Goal: Contribute content

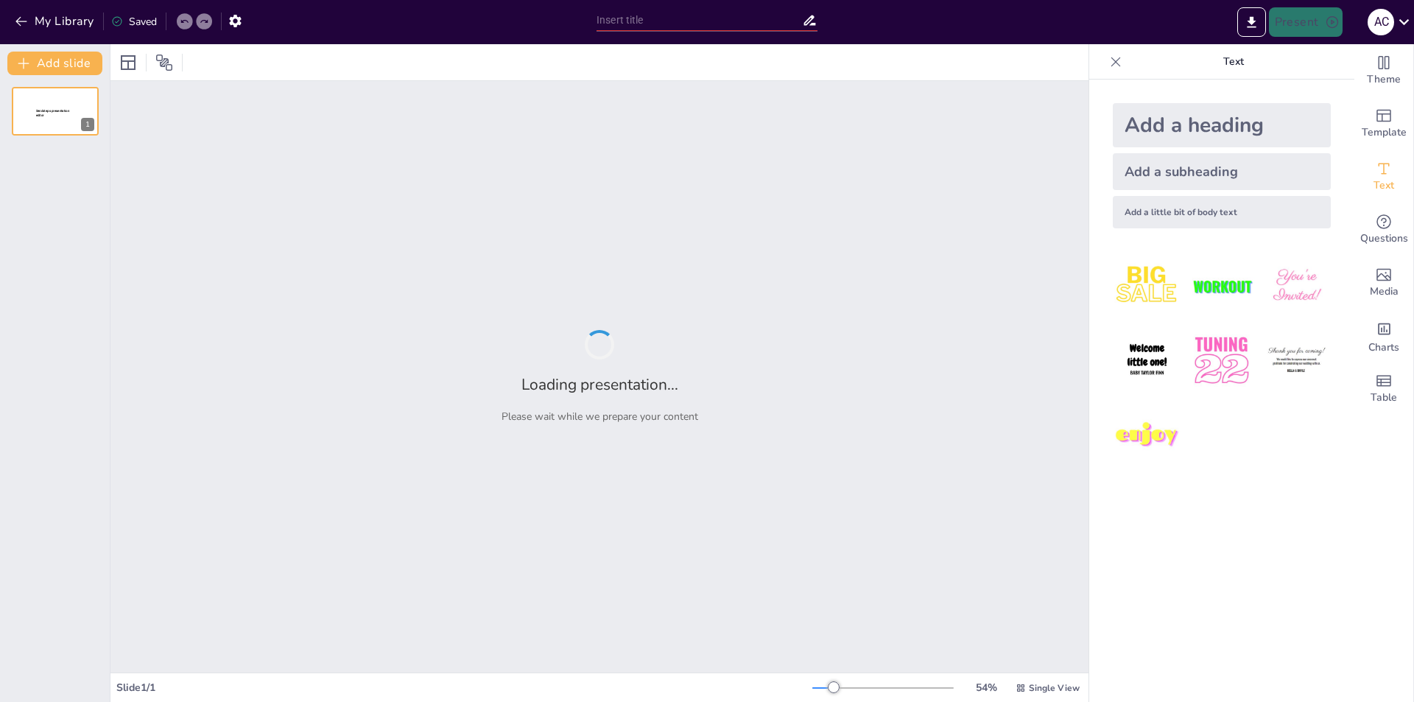
type input "IA en el Aula: ¿Ayuda o Trampa?"
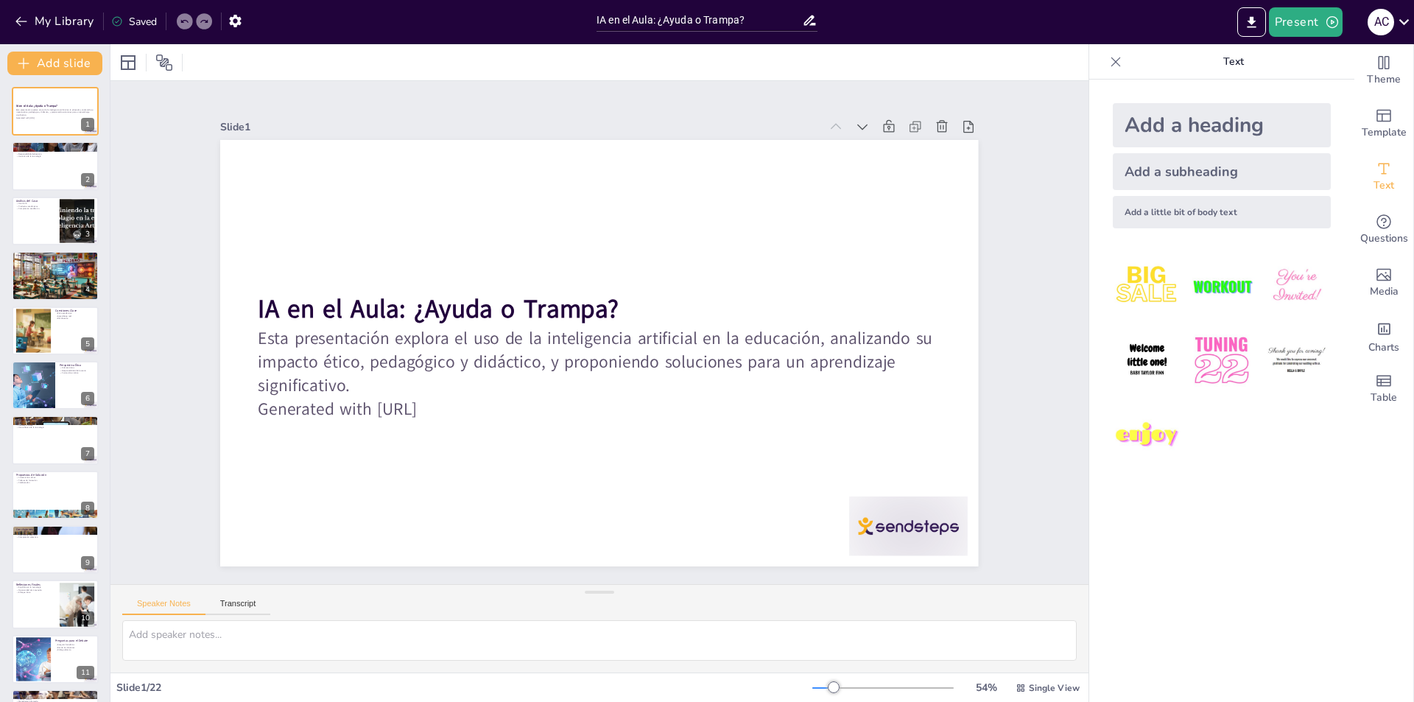
checkbox input "true"
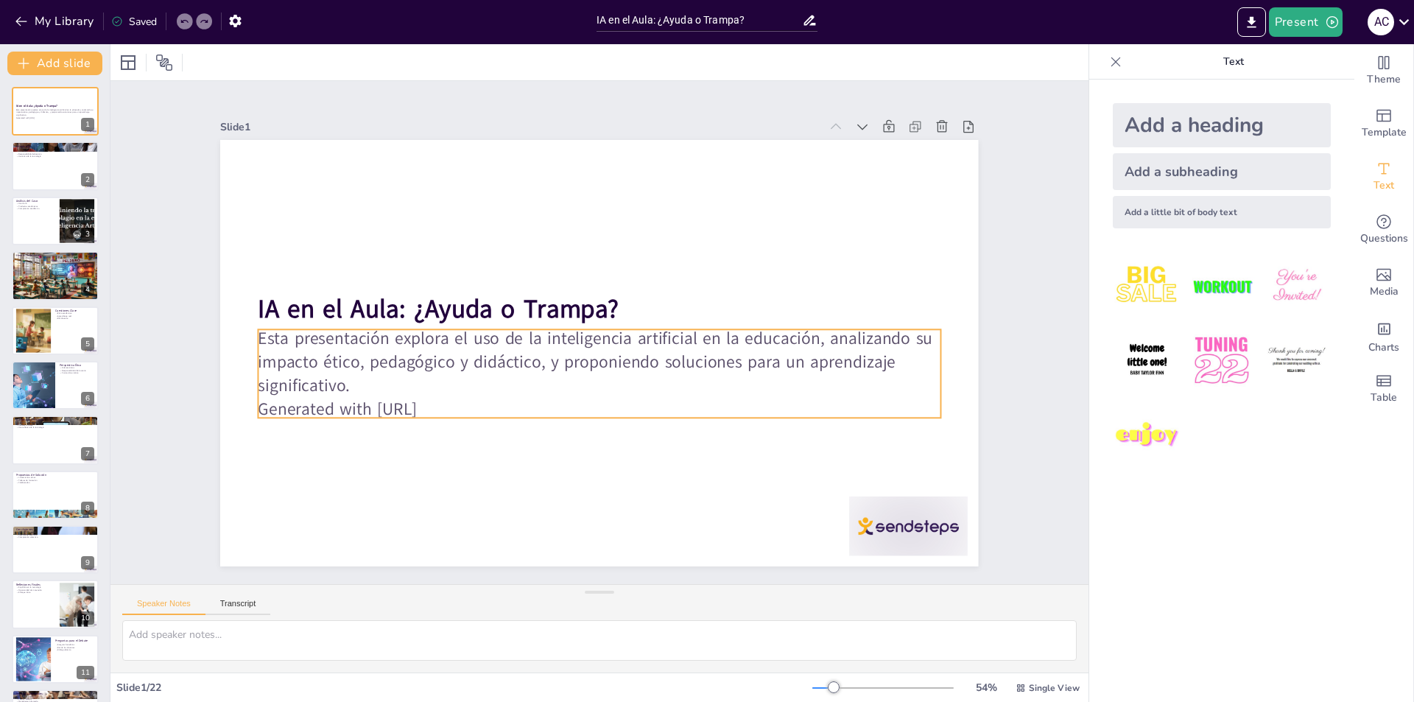
checkbox input "true"
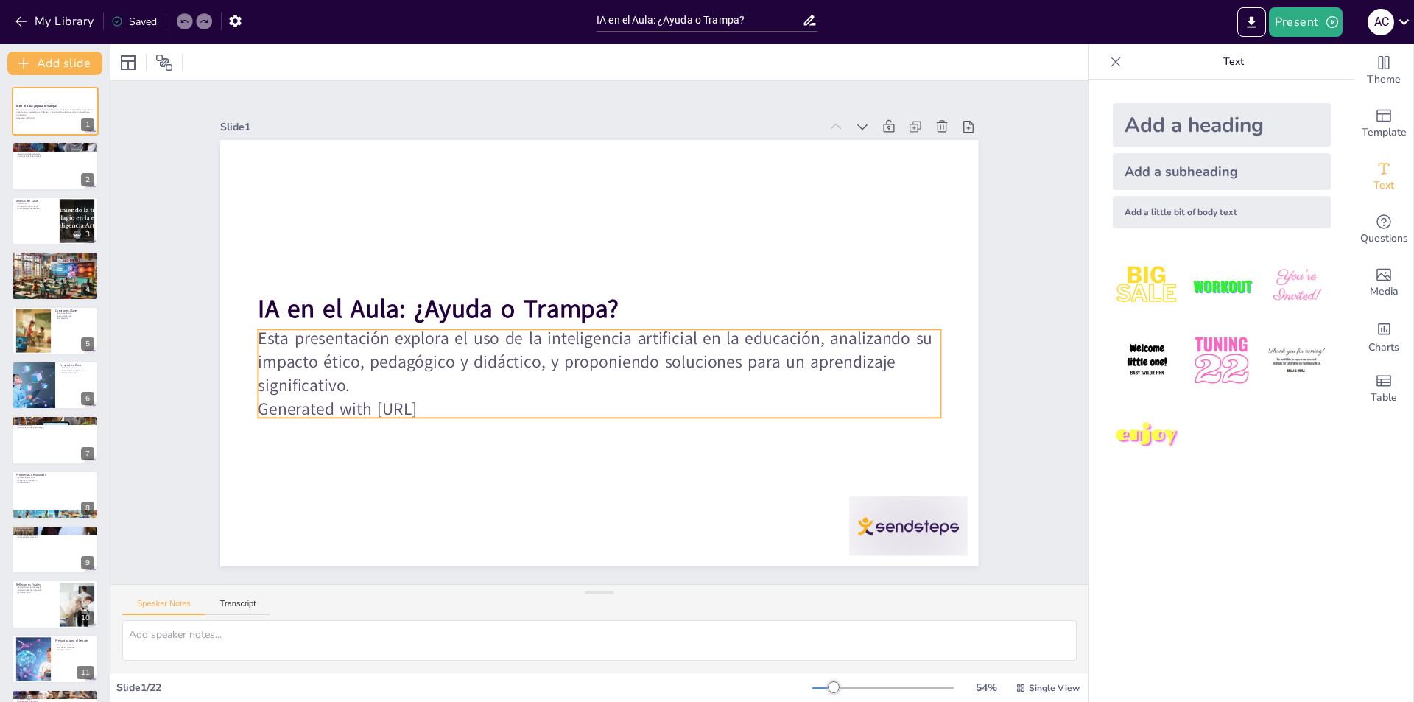
checkbox input "true"
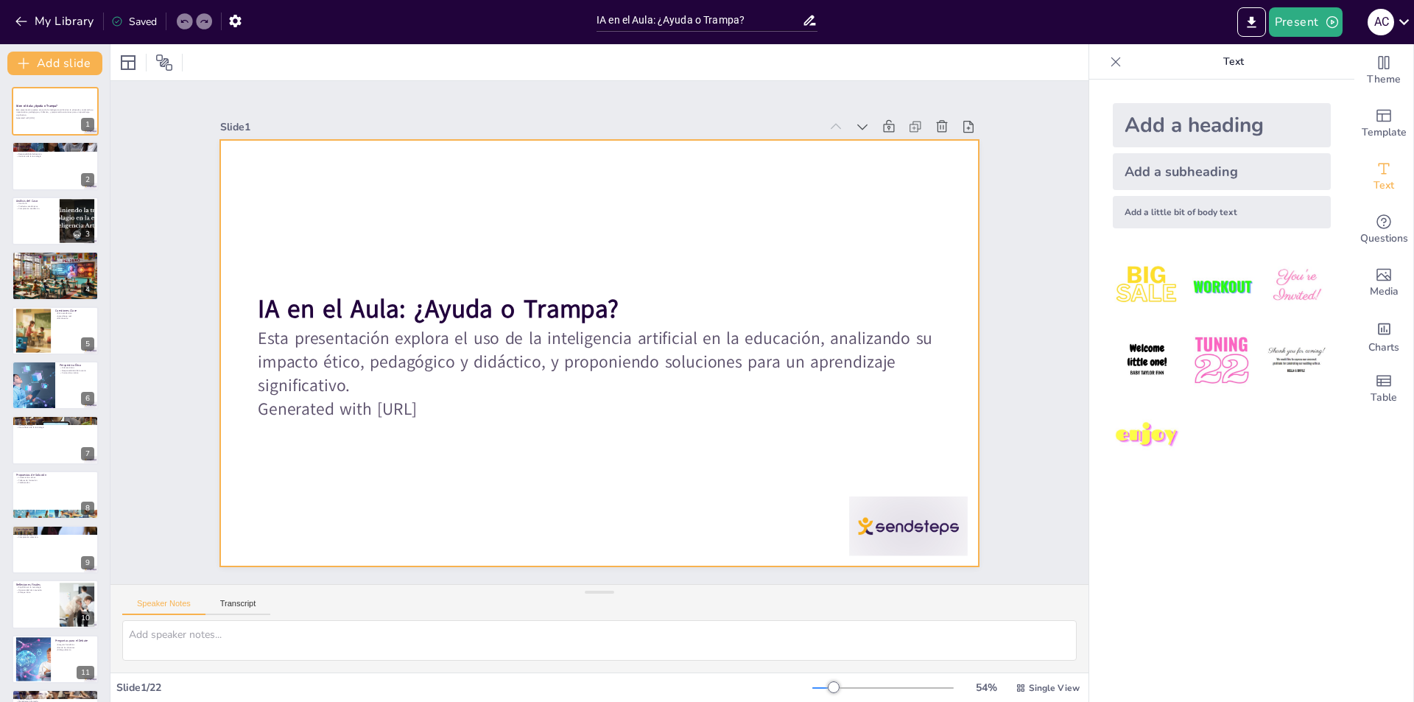
checkbox input "true"
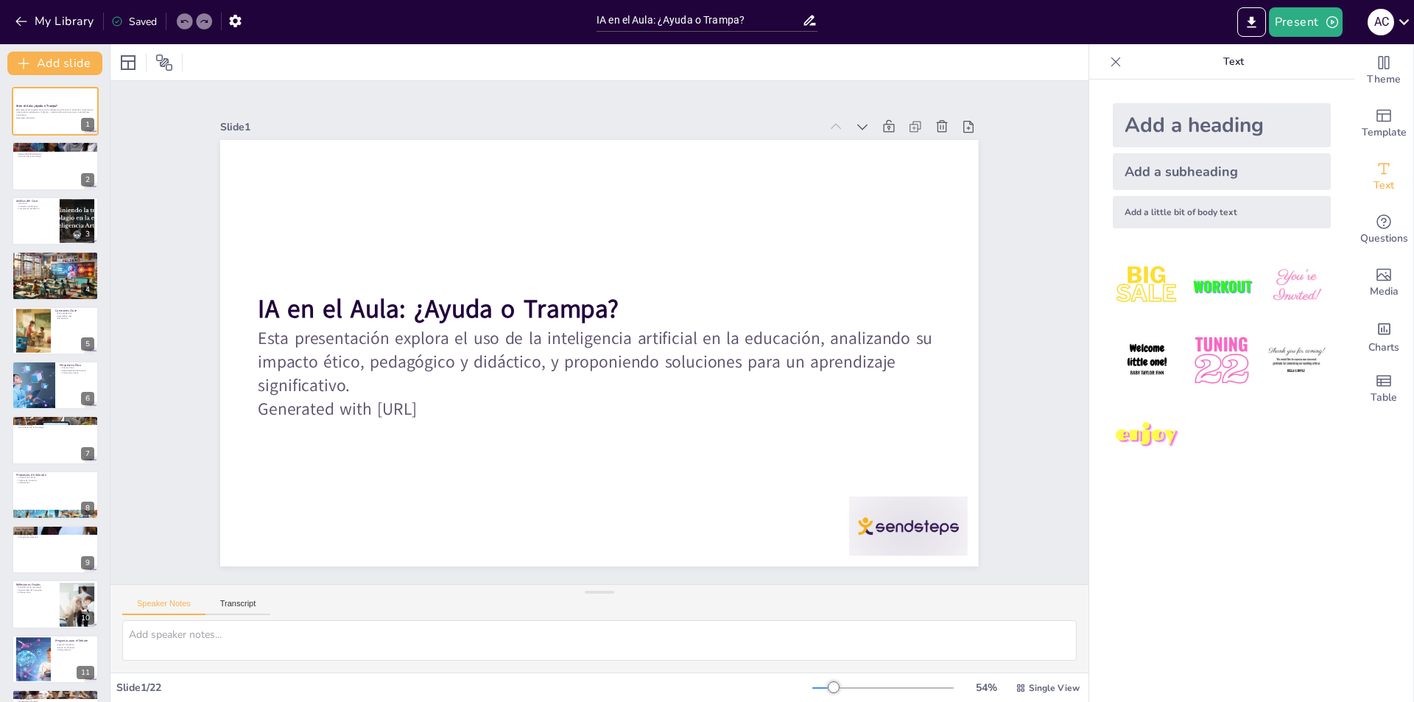
checkbox input "true"
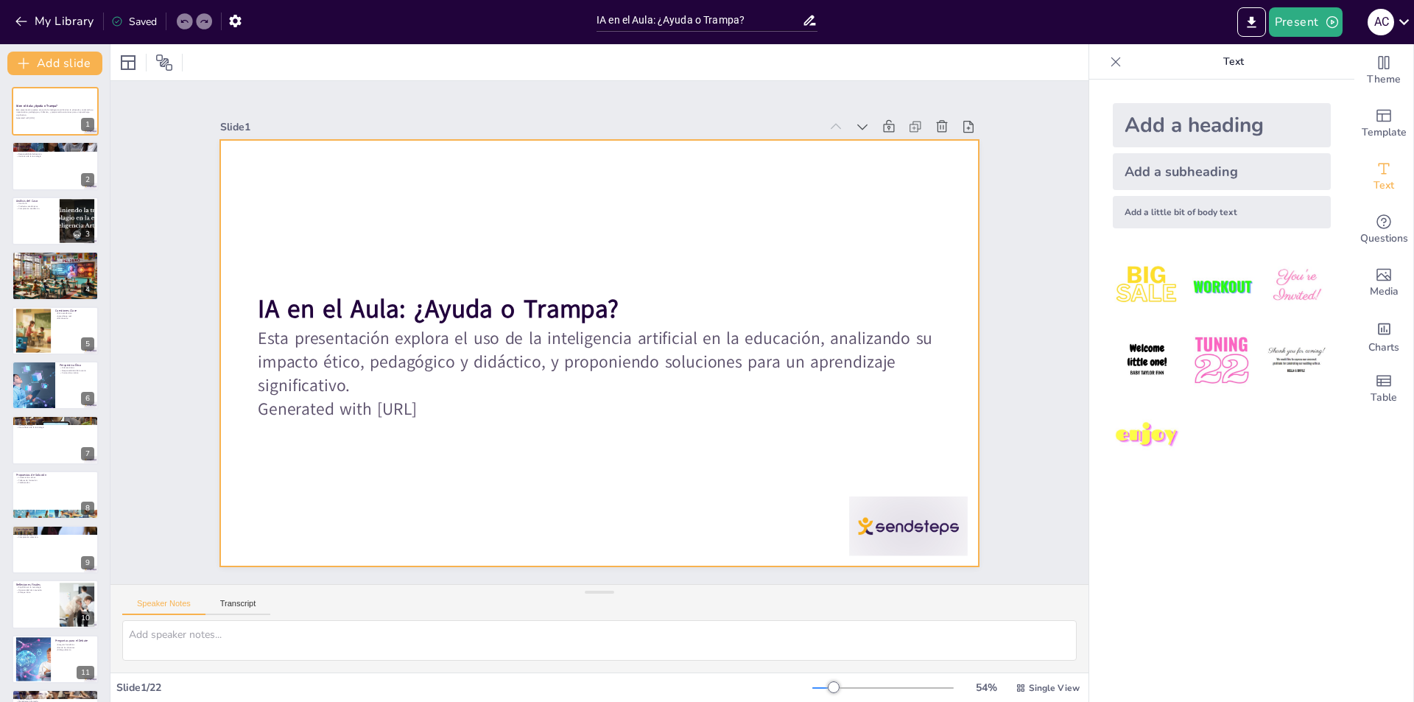
checkbox input "true"
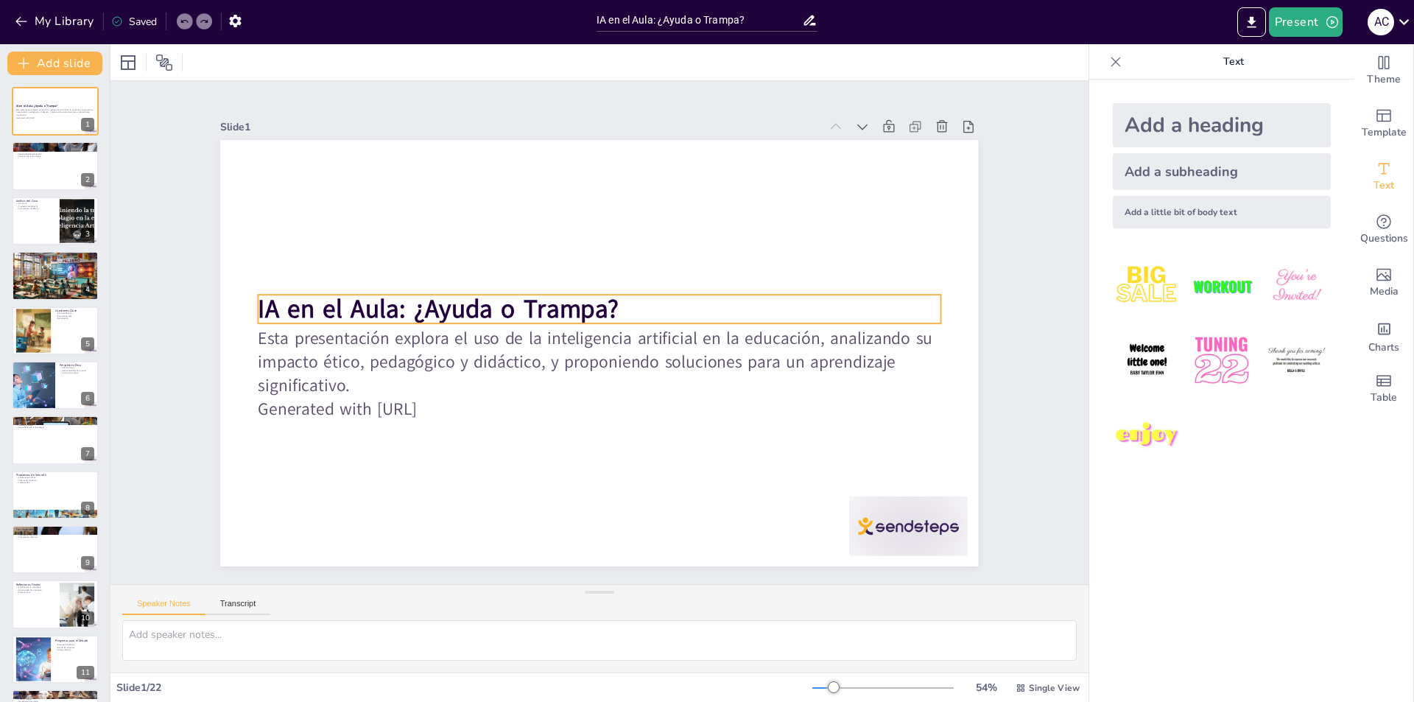
checkbox input "true"
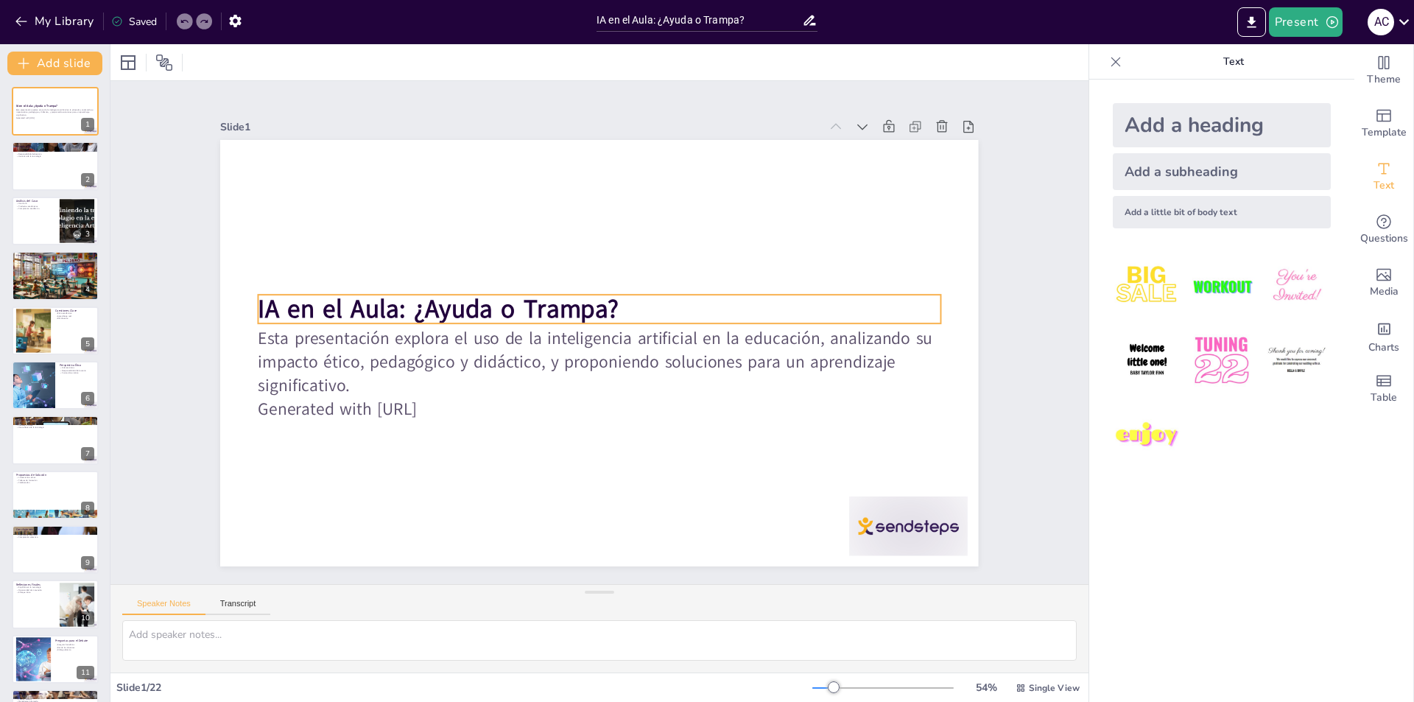
checkbox input "true"
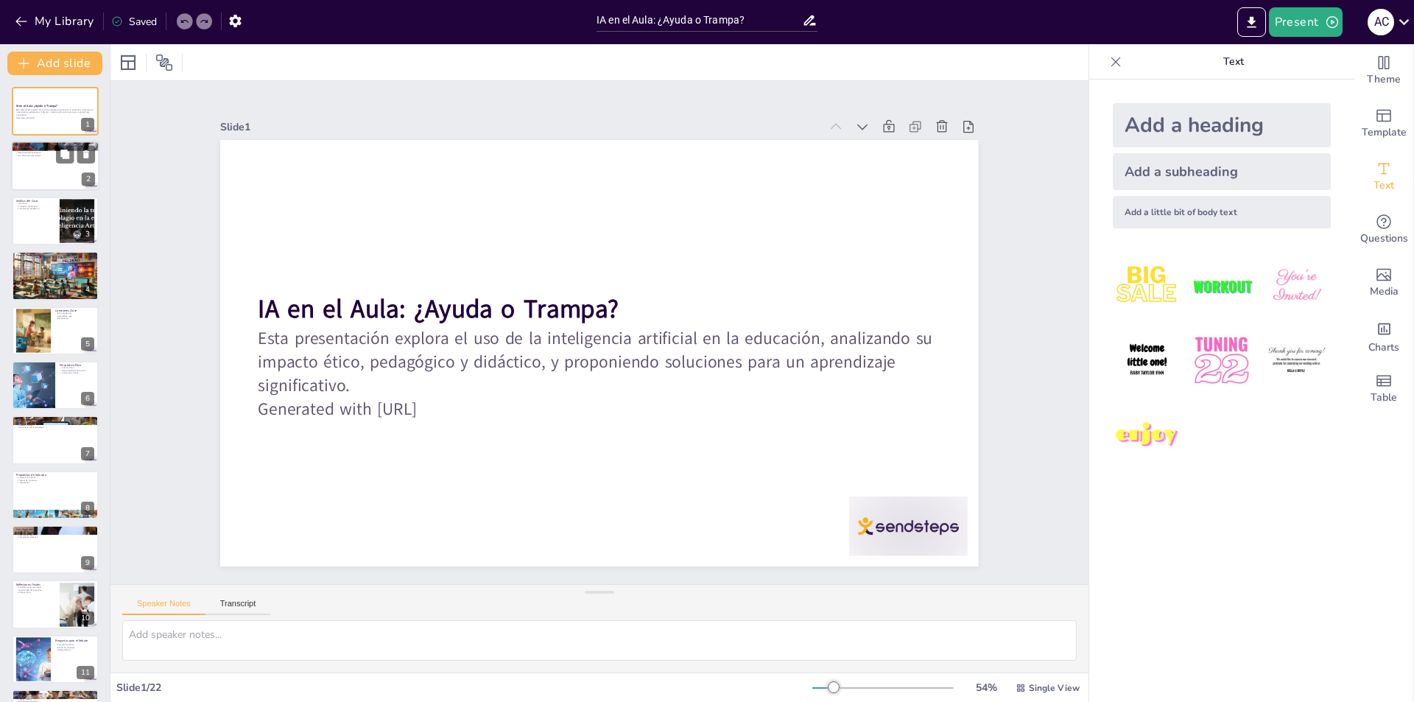
checkbox input "true"
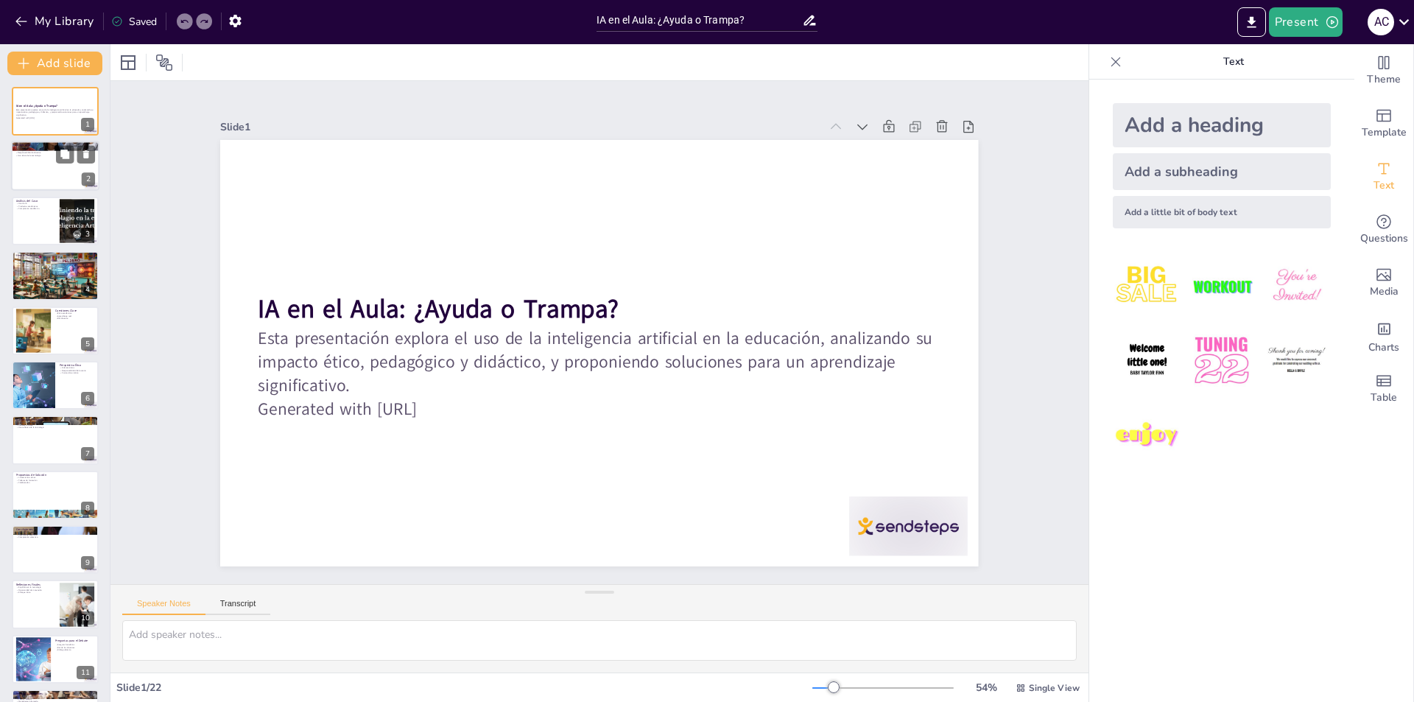
checkbox input "true"
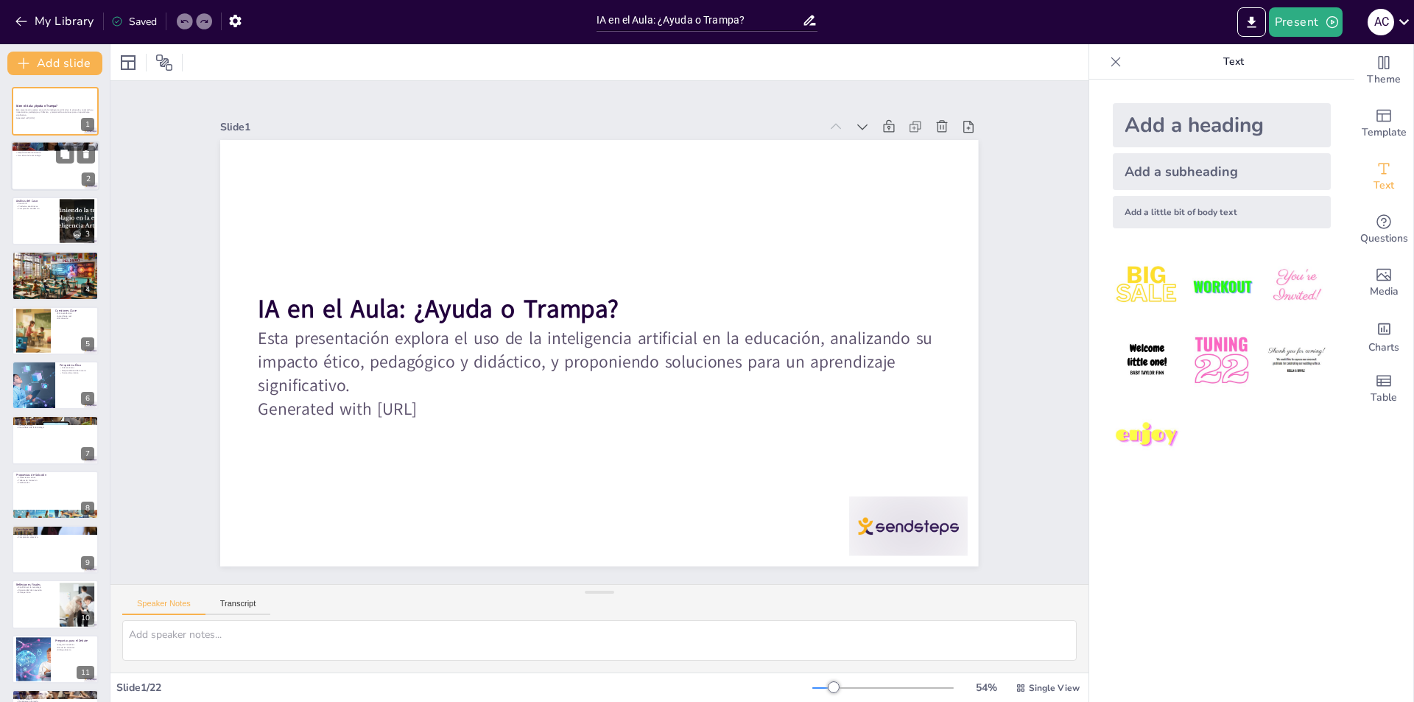
checkbox input "true"
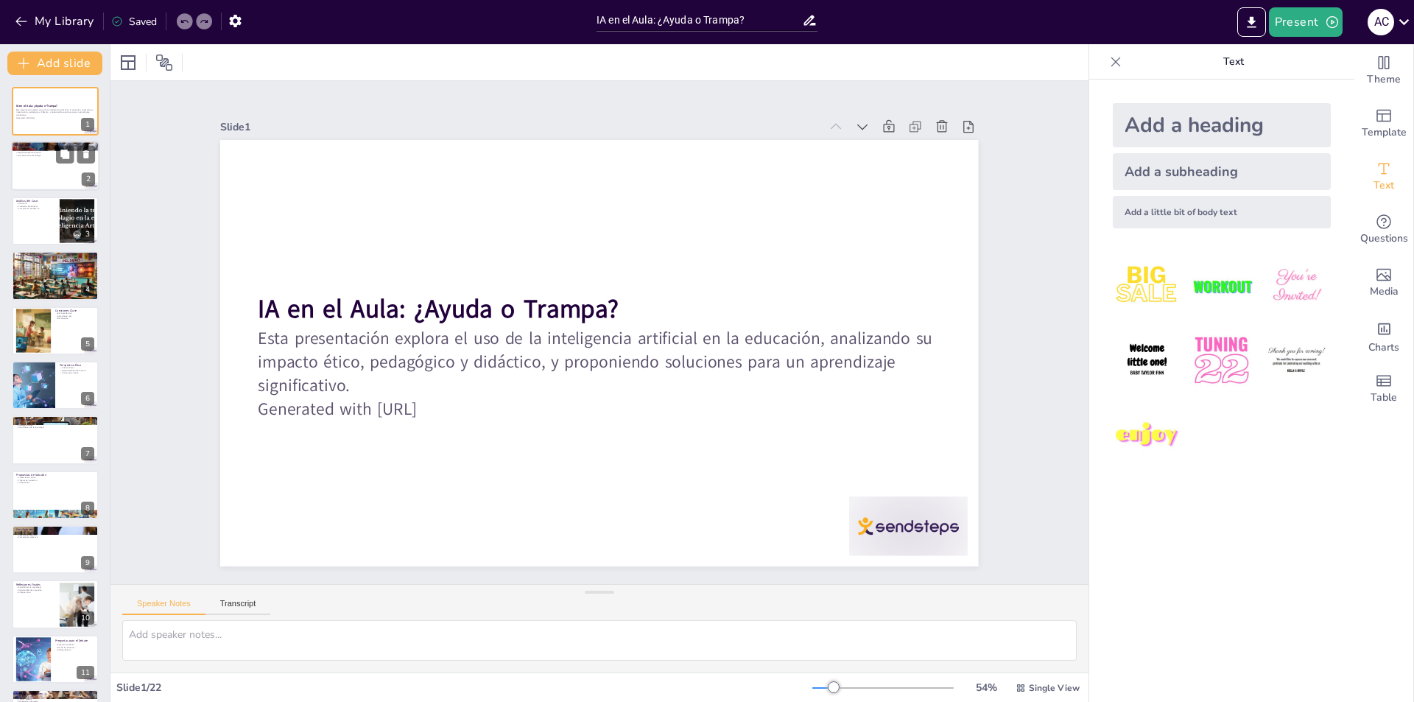
click at [46, 175] on div at bounding box center [55, 166] width 88 height 50
type textarea "La inteligencia artificial tiene un impacto significativo en la educación, pero…"
checkbox input "true"
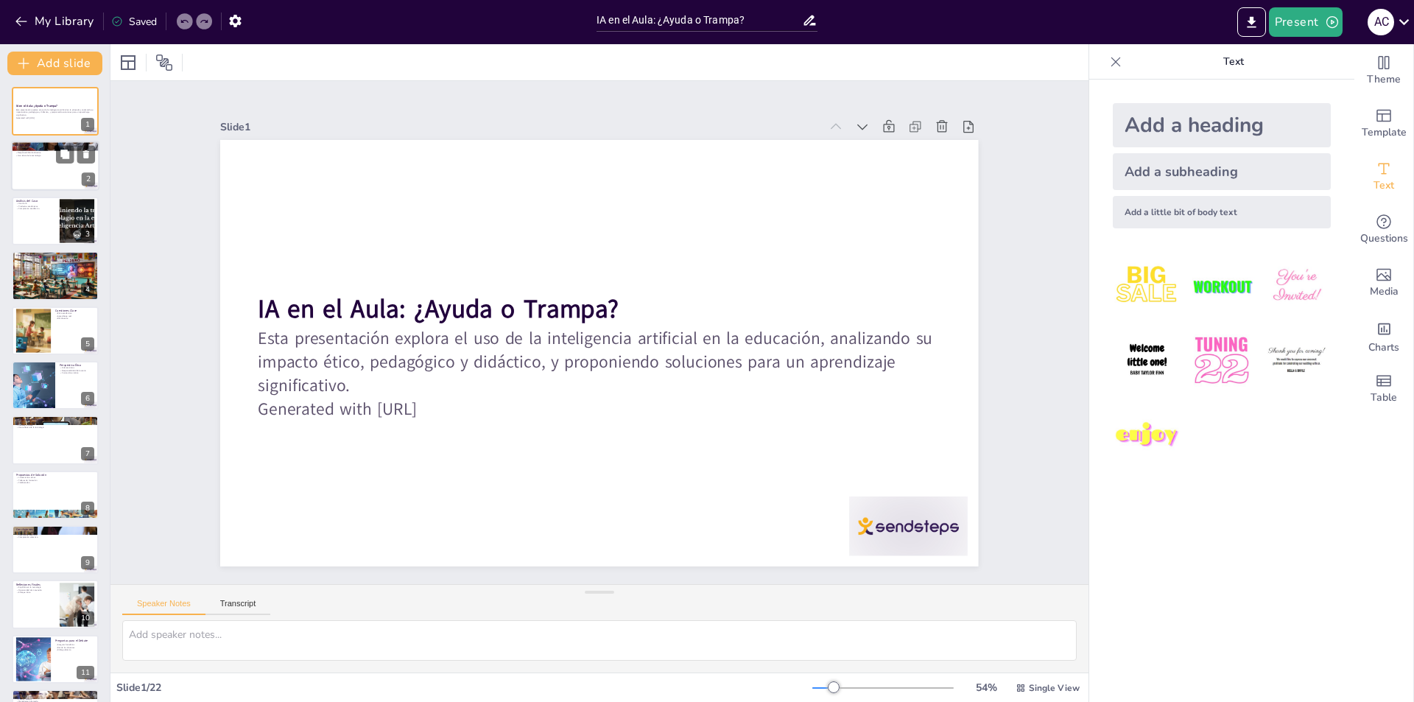
checkbox input "true"
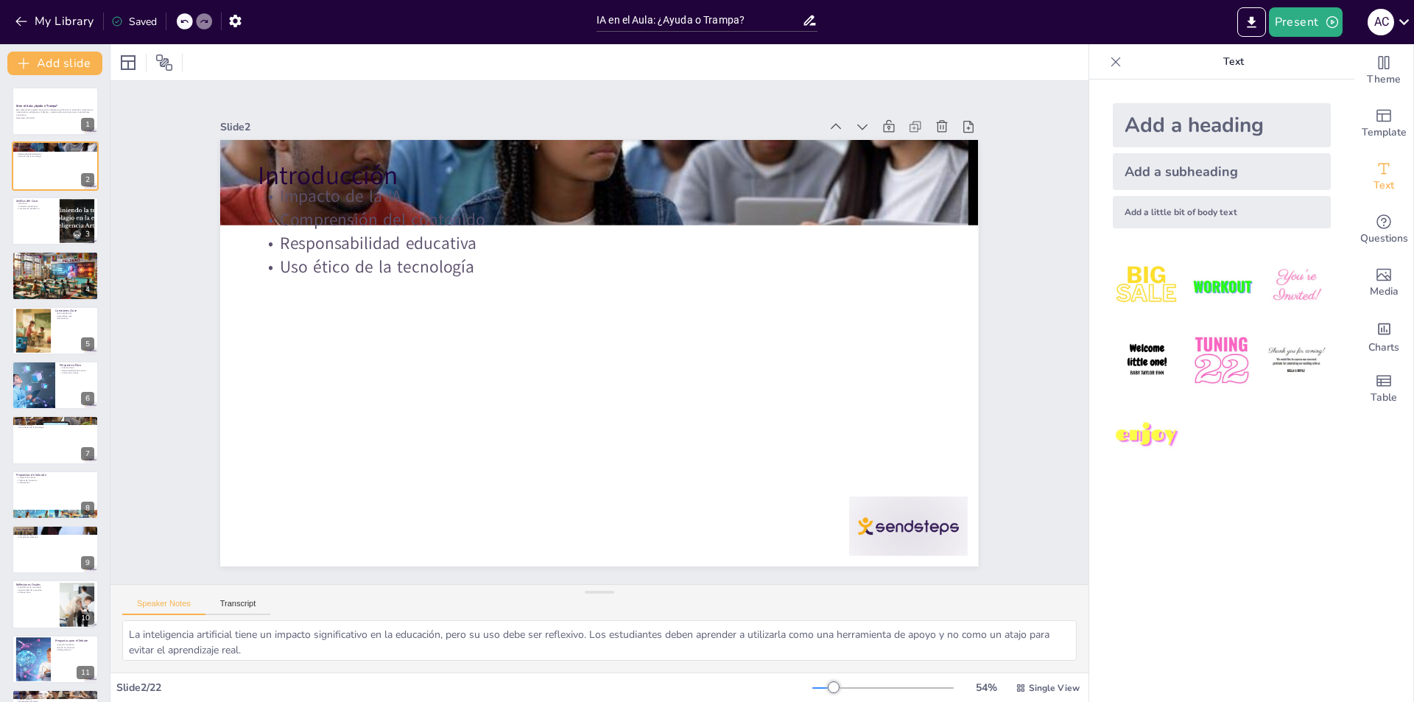
checkbox input "true"
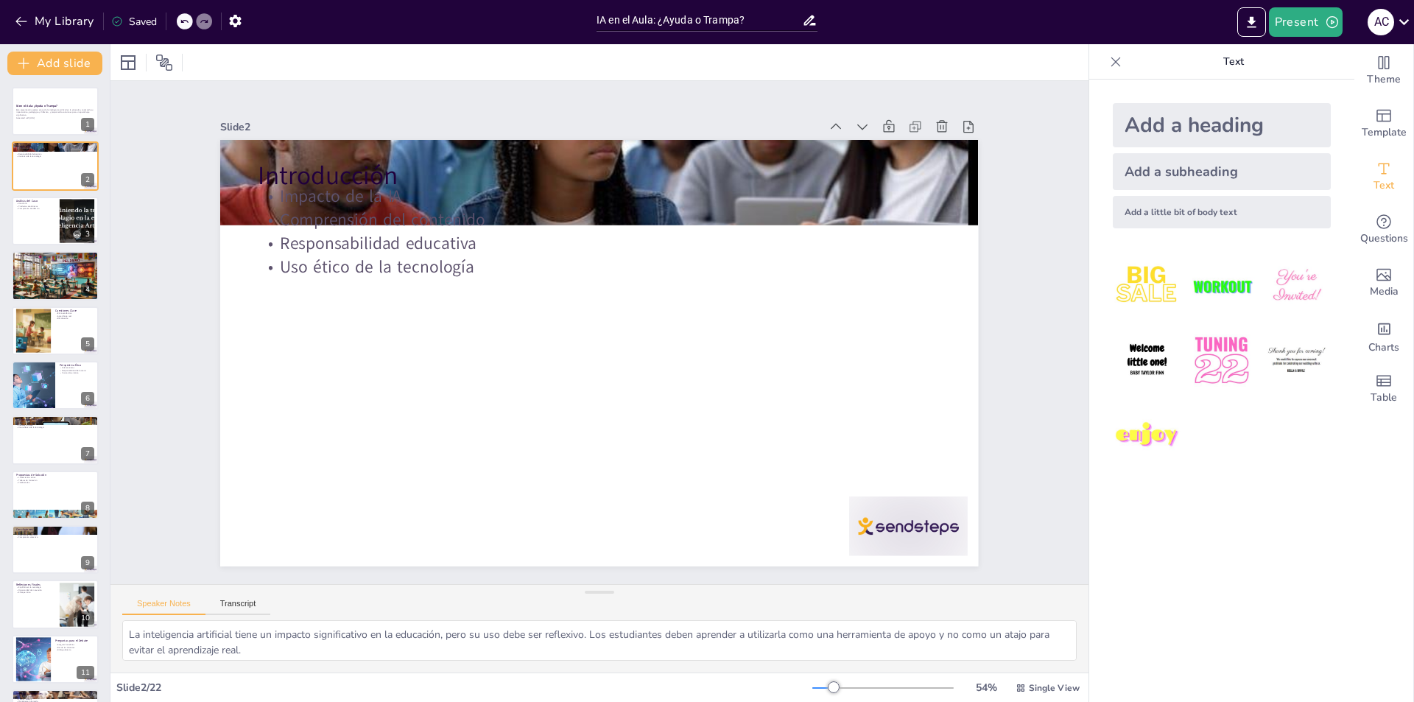
checkbox input "true"
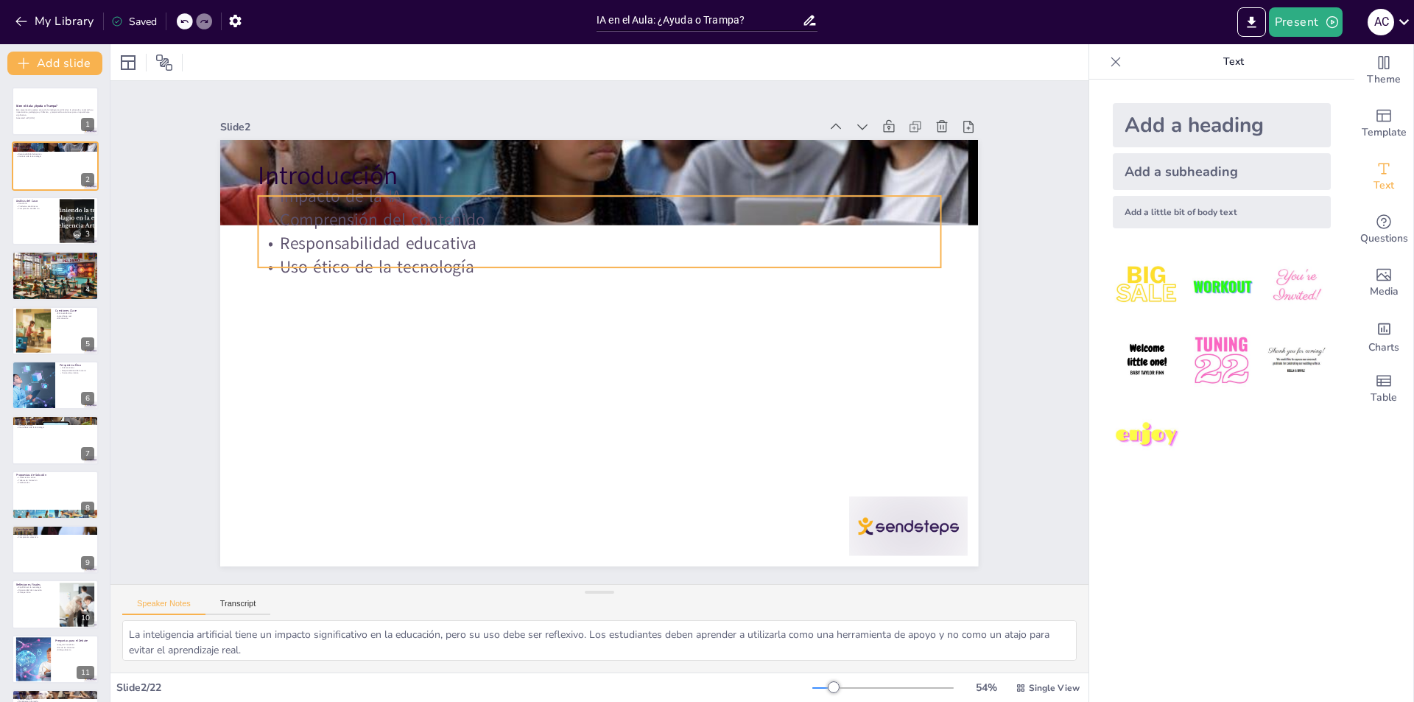
checkbox input "true"
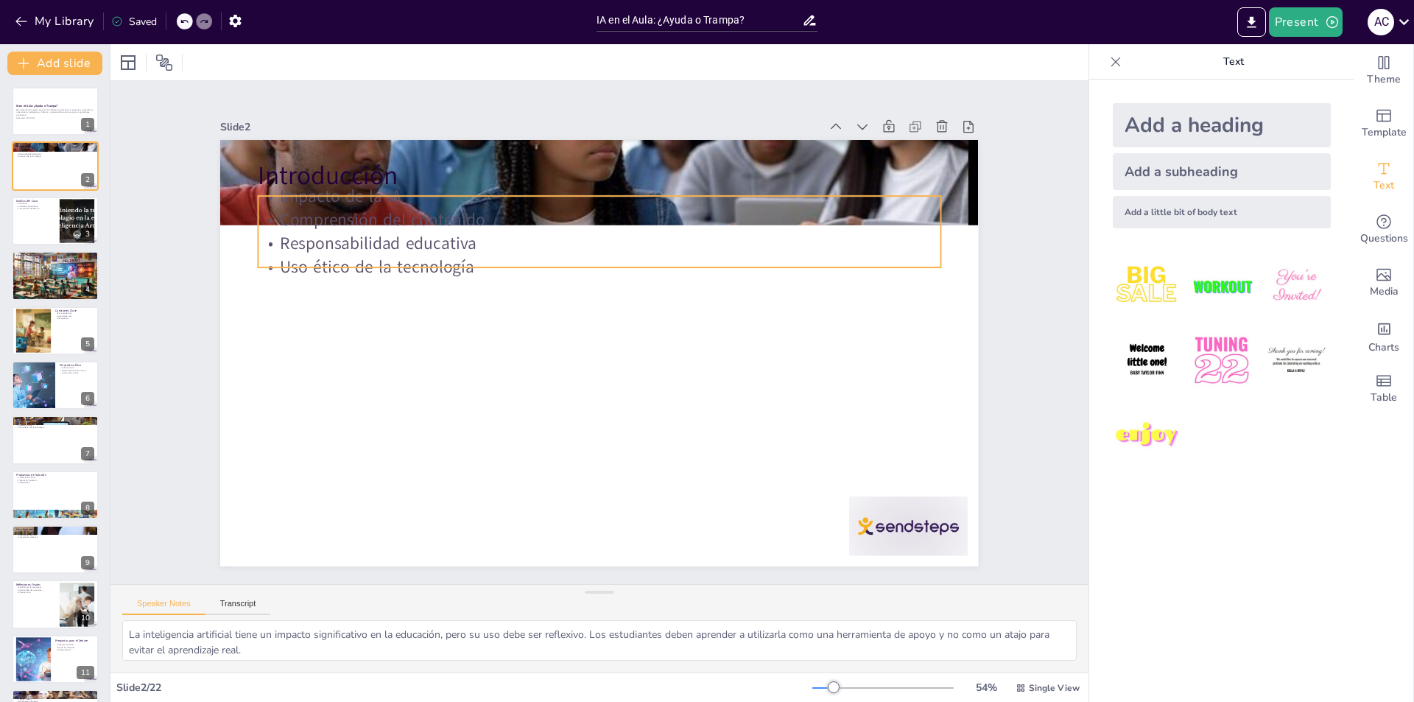
checkbox input "true"
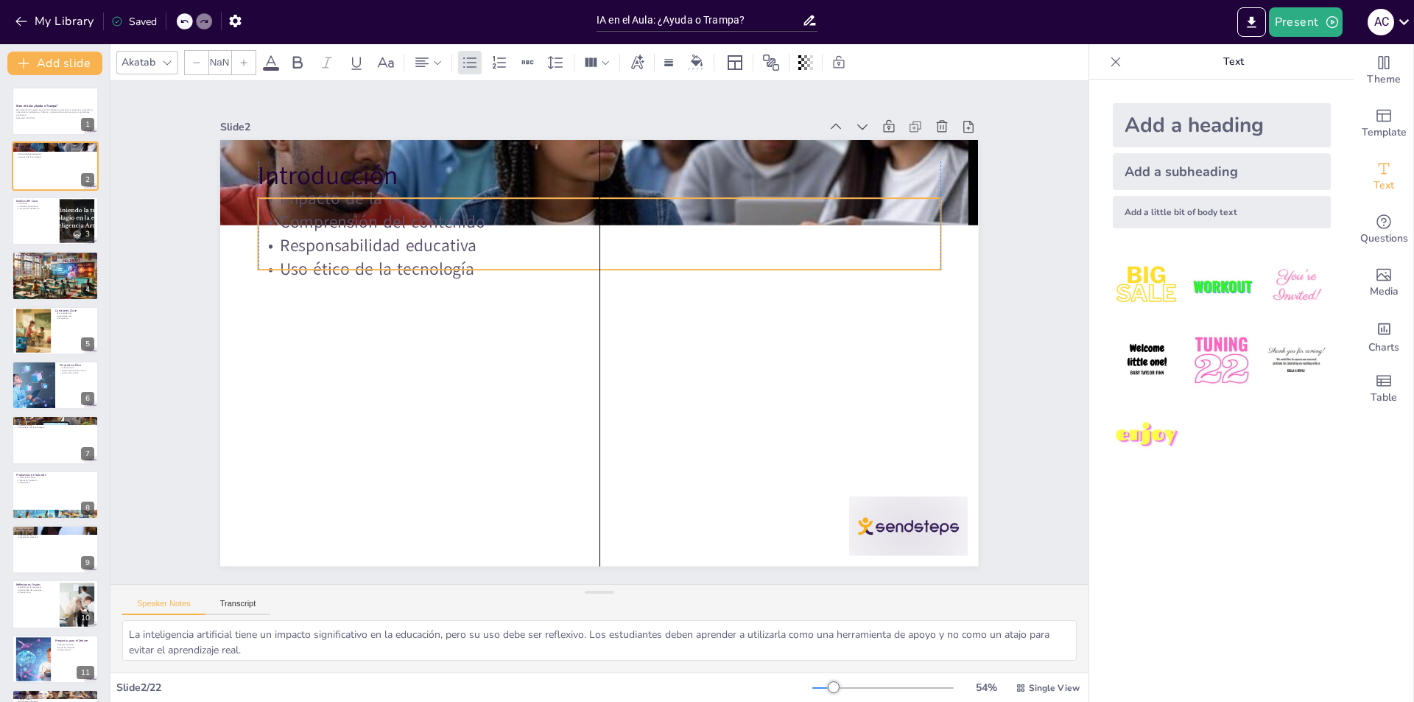
checkbox input "true"
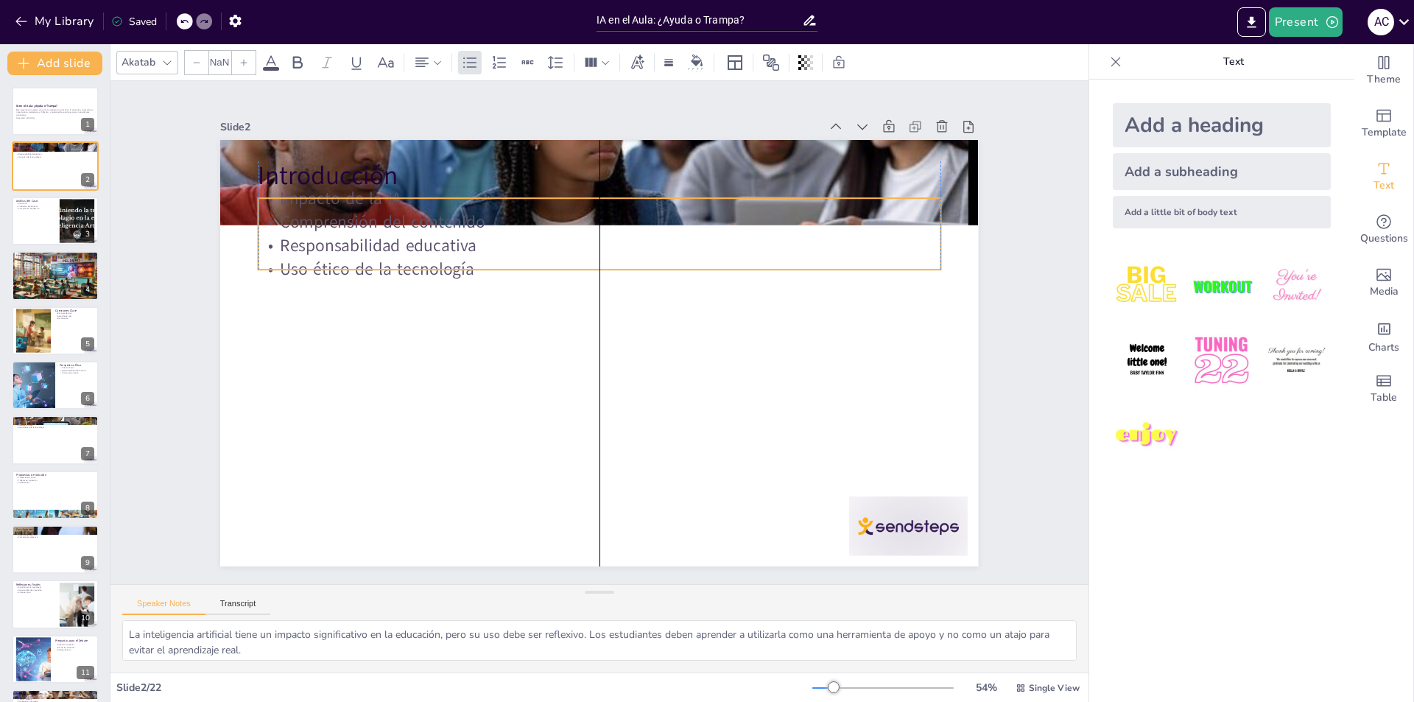
type input "32"
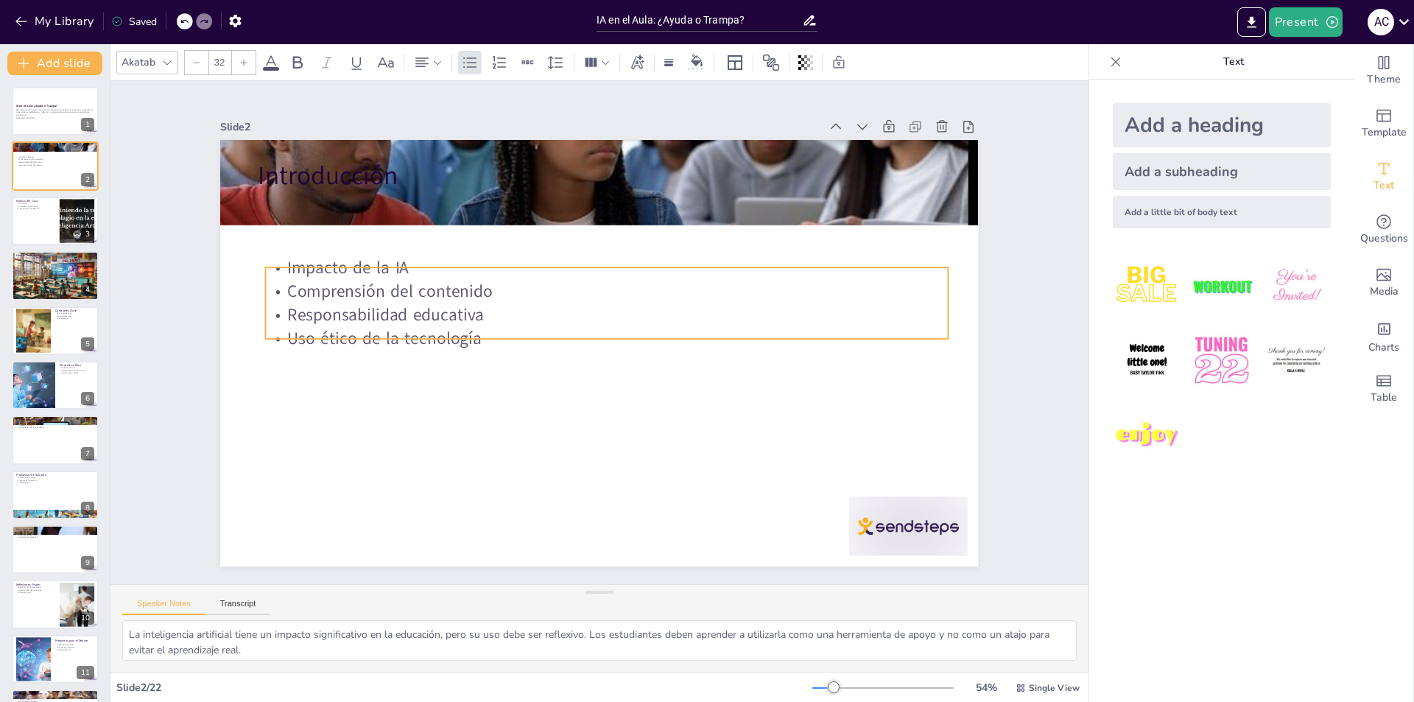
checkbox input "true"
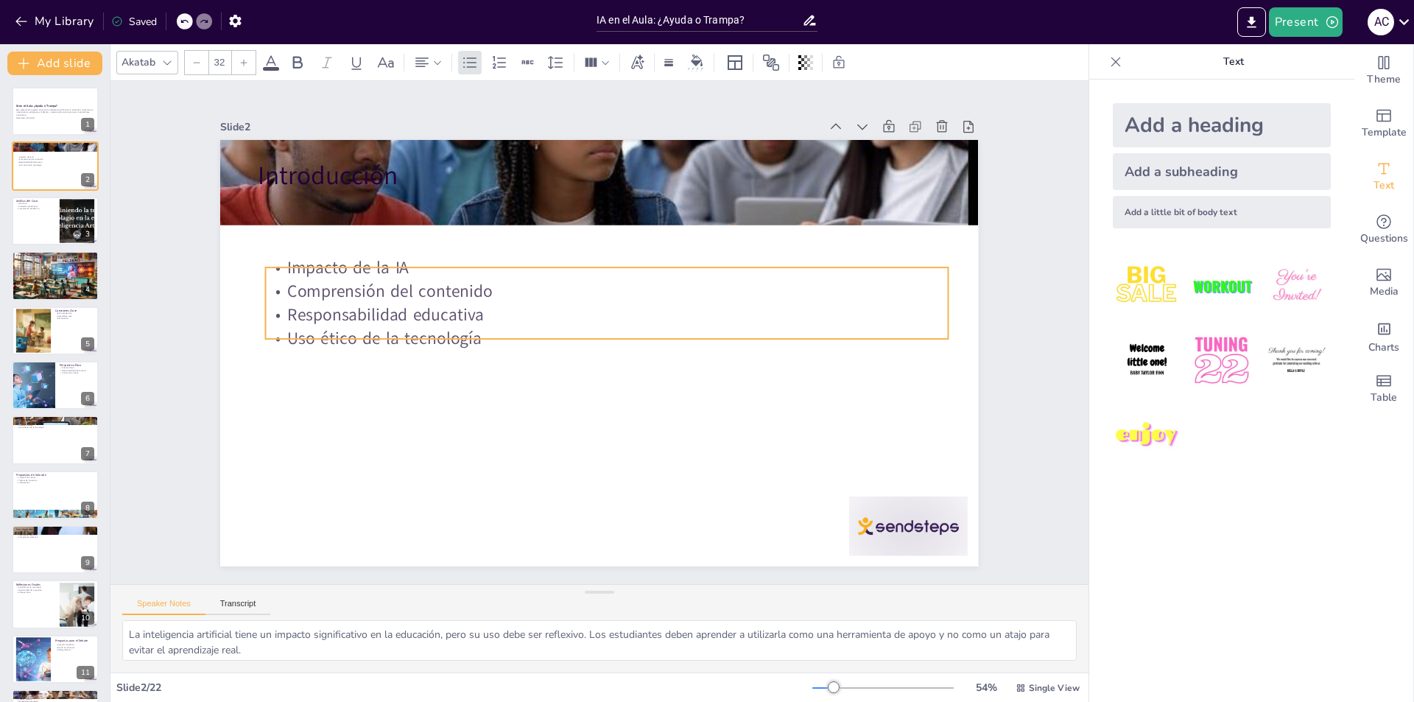
checkbox input "true"
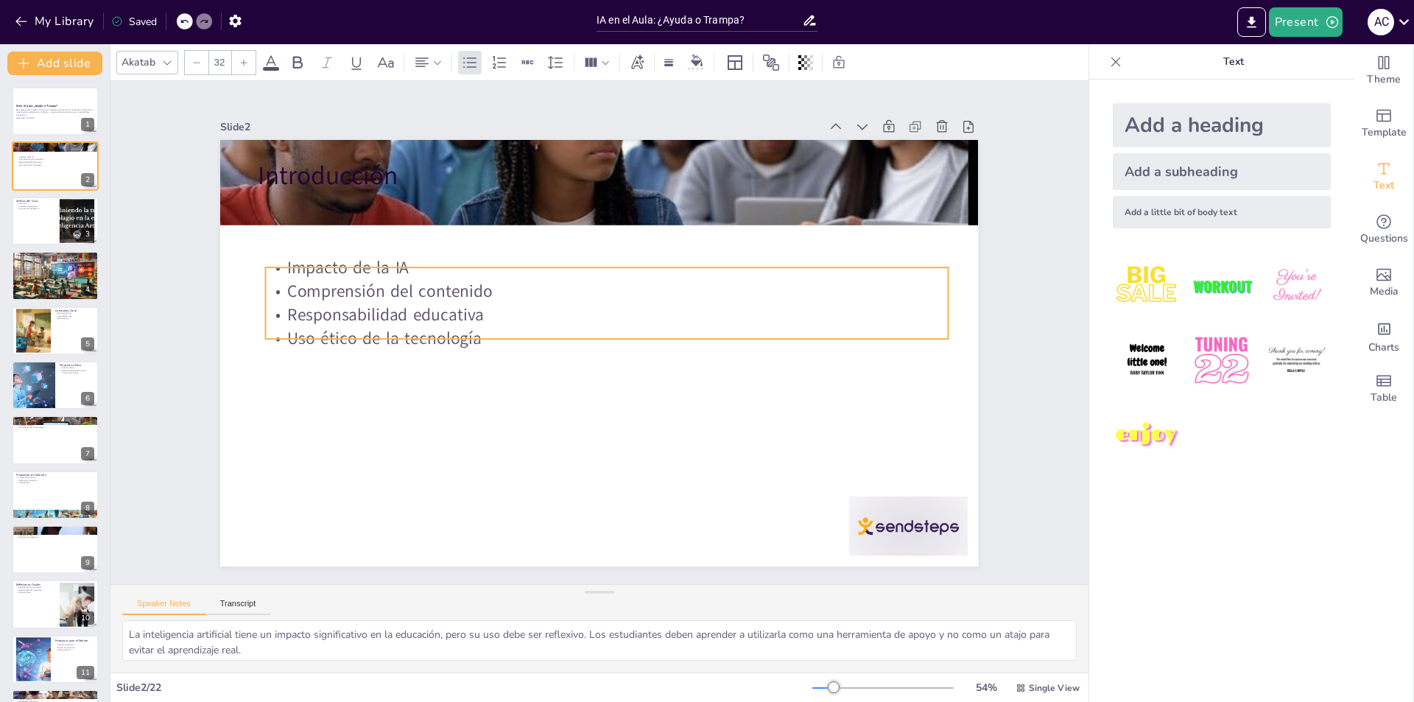
checkbox input "true"
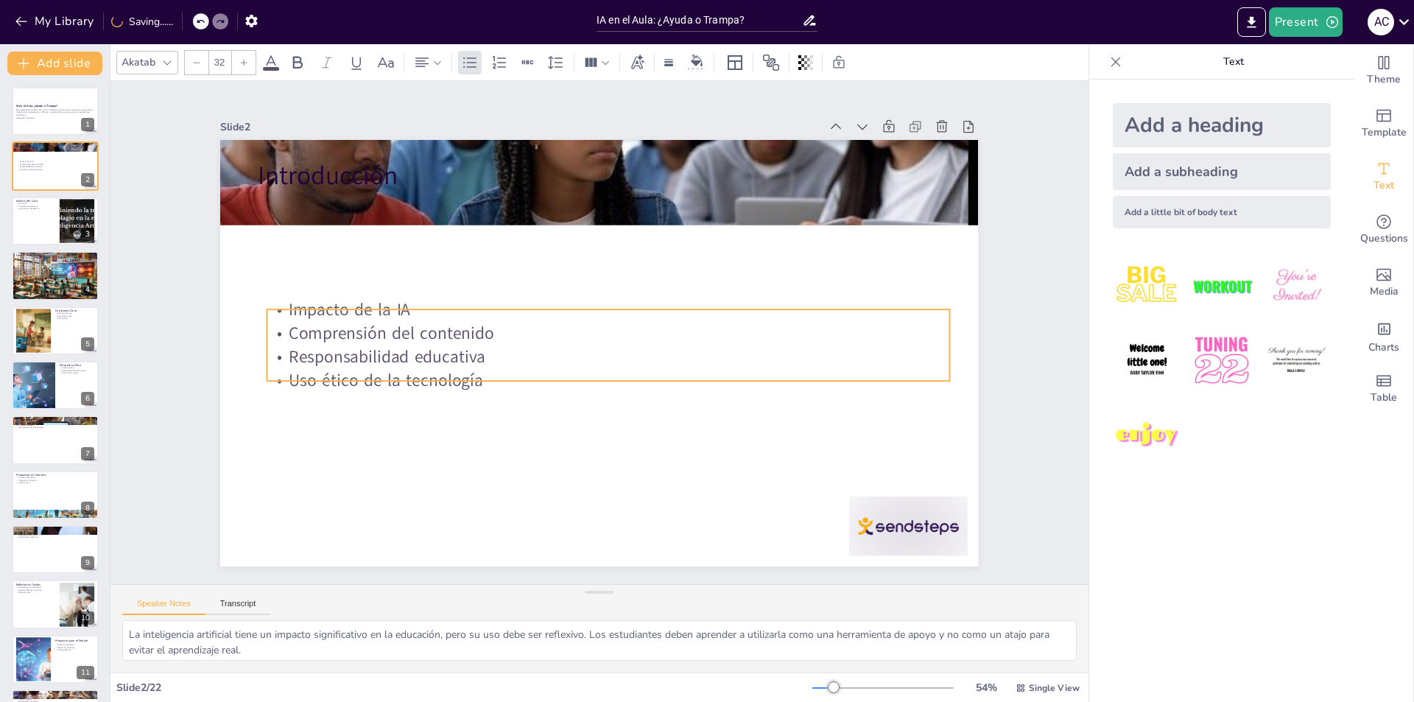
checkbox input "true"
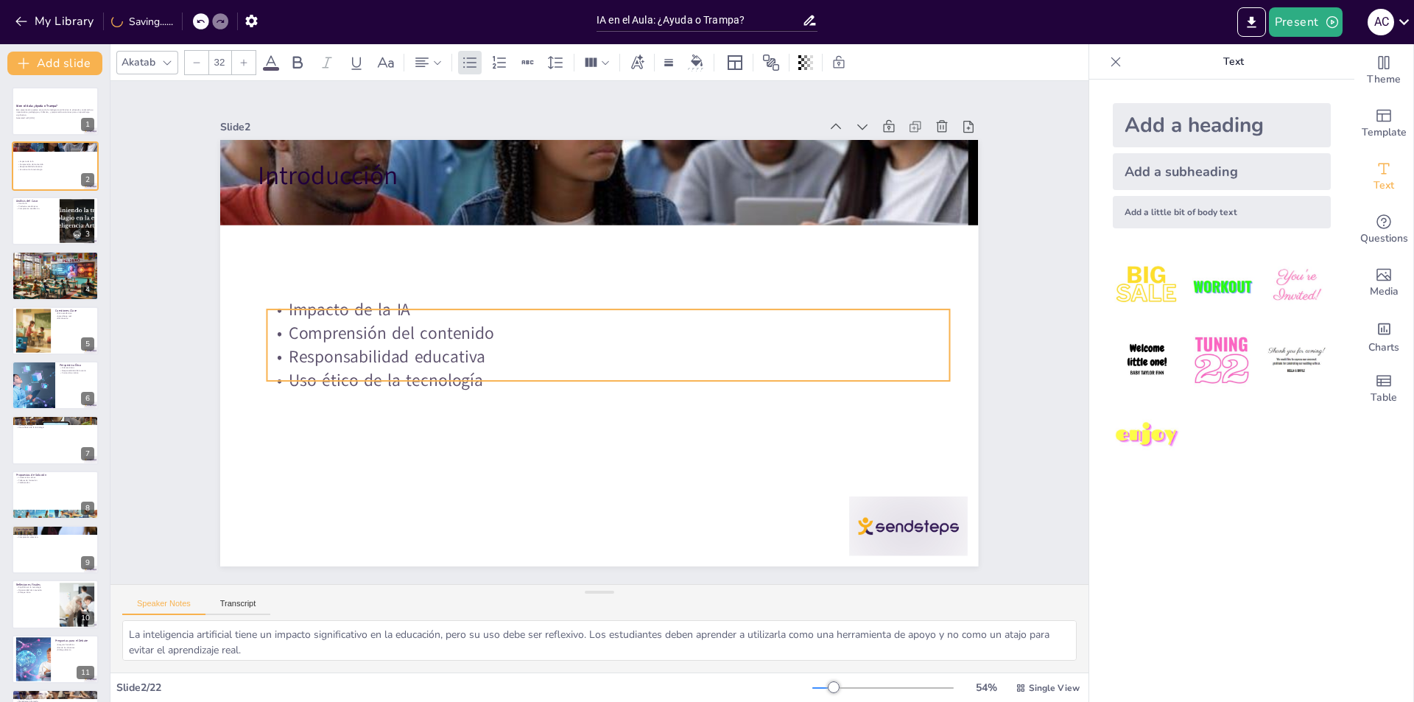
checkbox input "true"
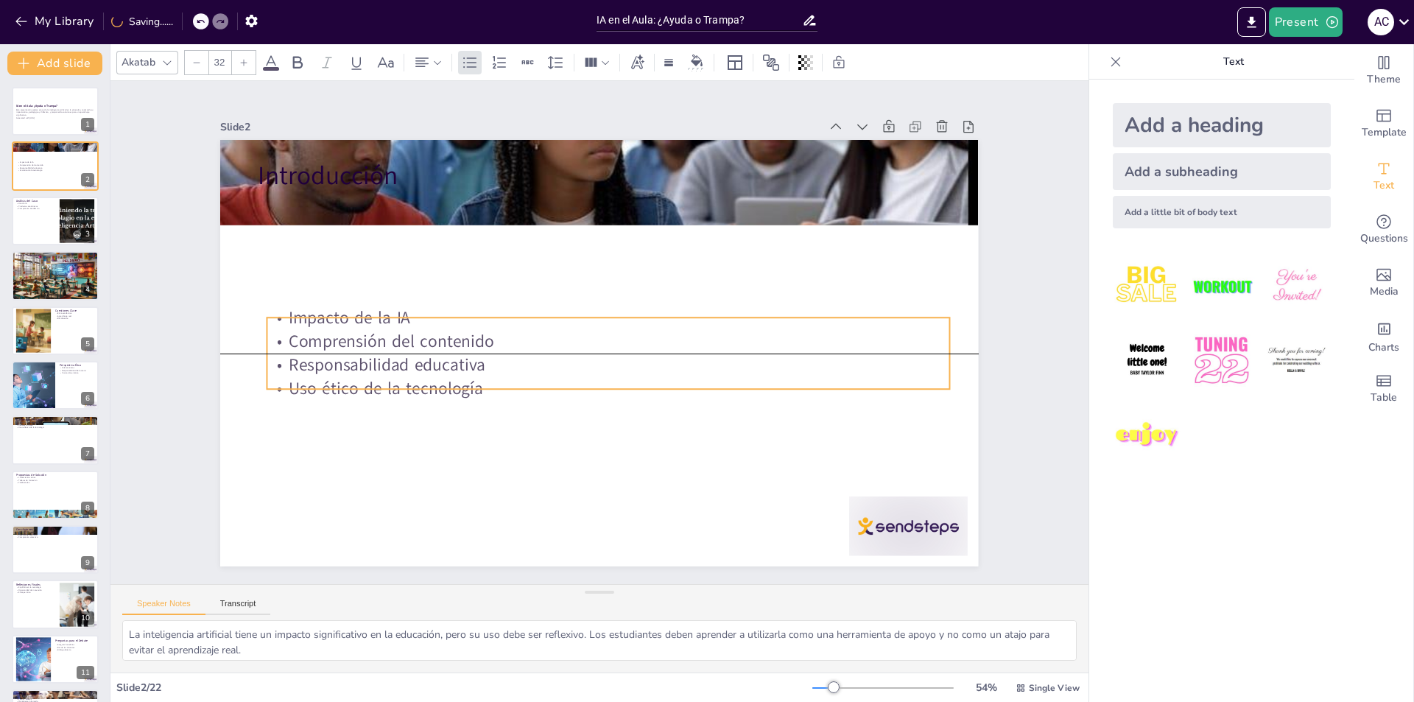
checkbox input "true"
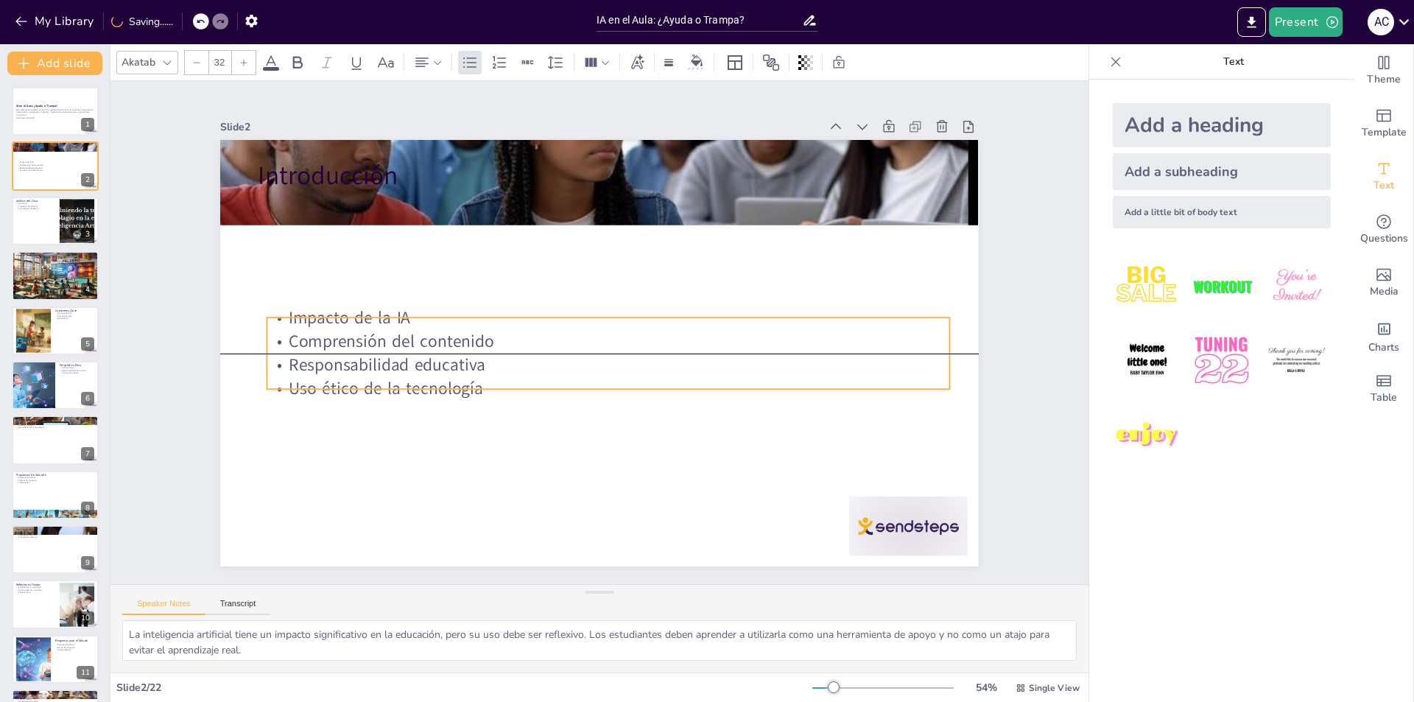
checkbox input "true"
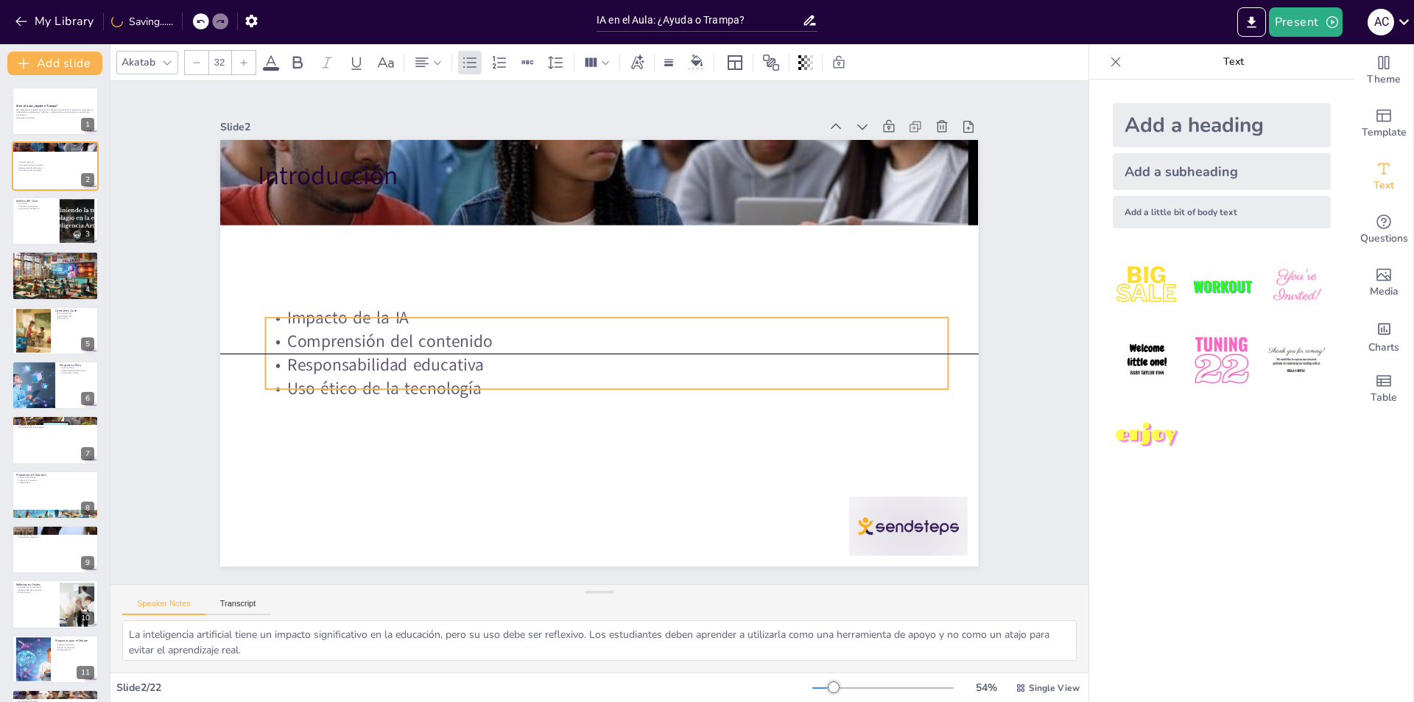
drag, startPoint x: 338, startPoint y: 215, endPoint x: 345, endPoint y: 334, distance: 119.5
click at [345, 334] on p "Comprensión del contenido" at bounding box center [602, 343] width 633 height 299
checkbox input "true"
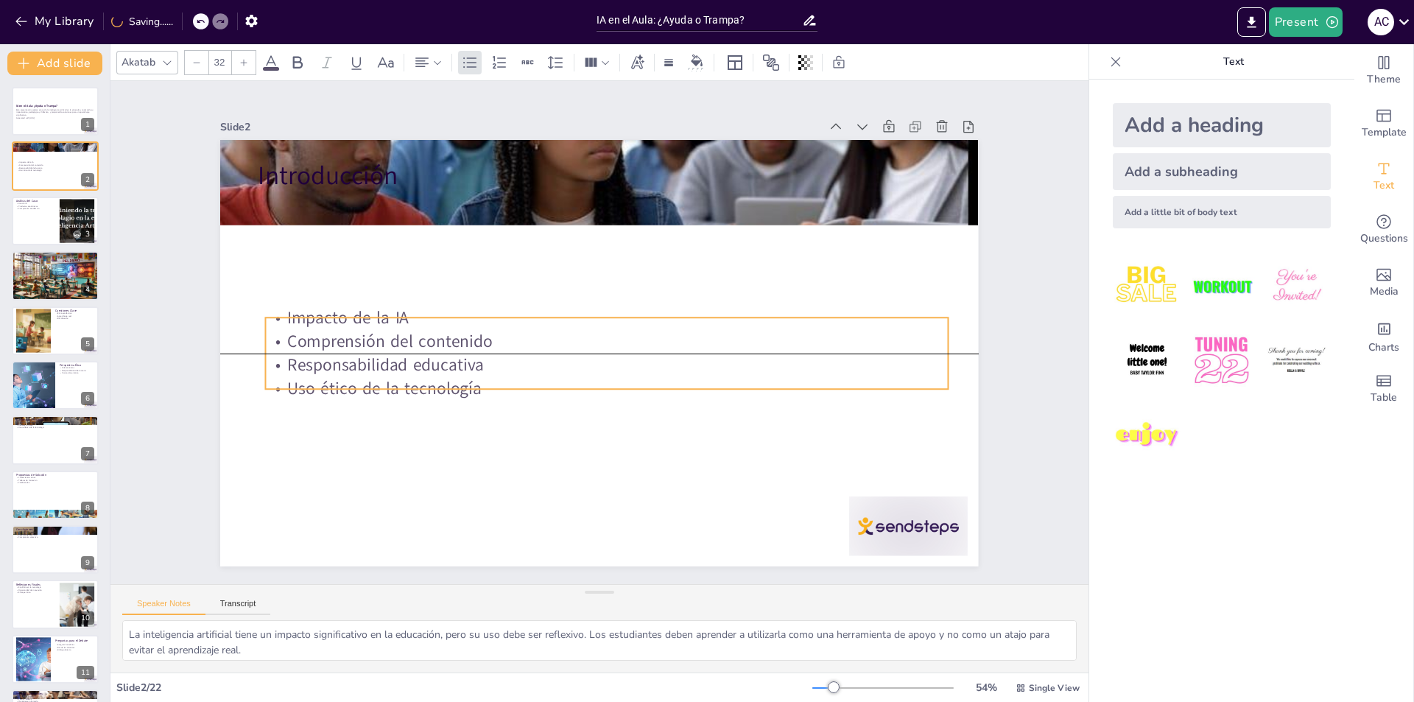
checkbox input "true"
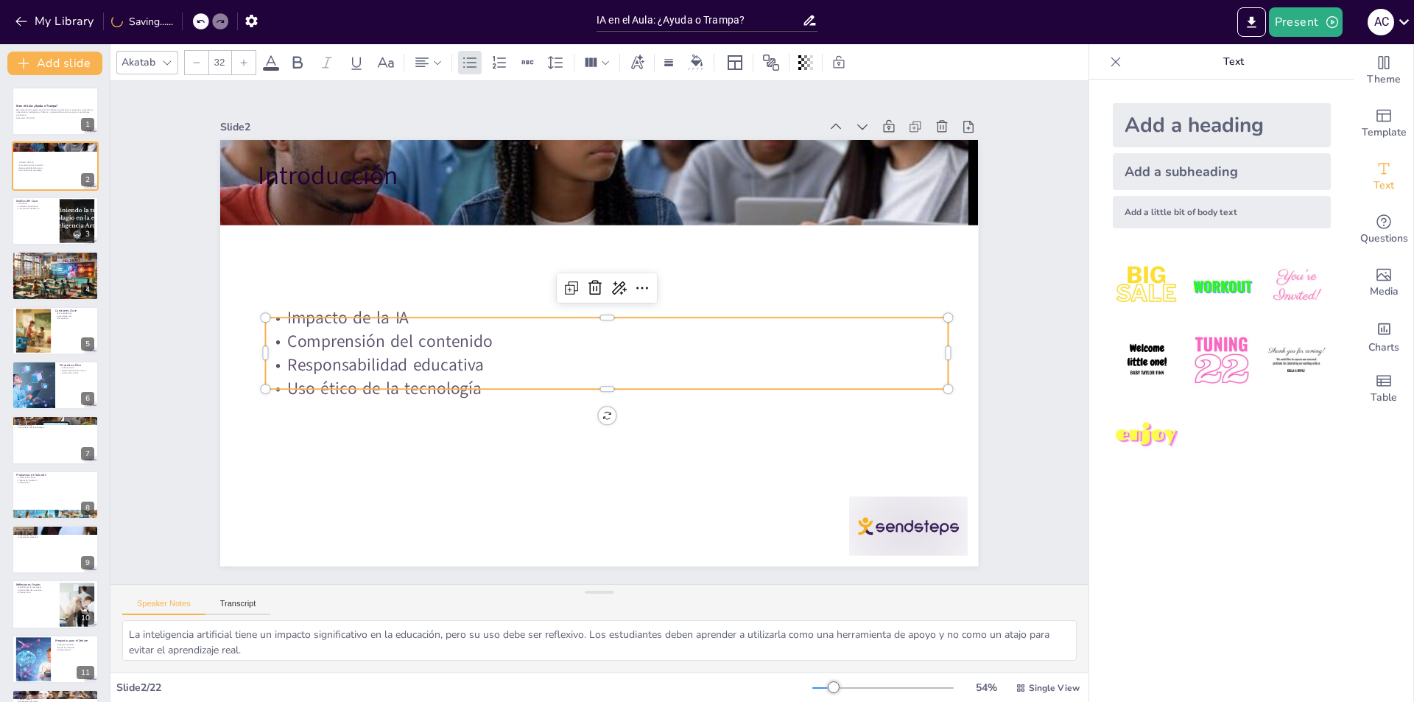
checkbox input "true"
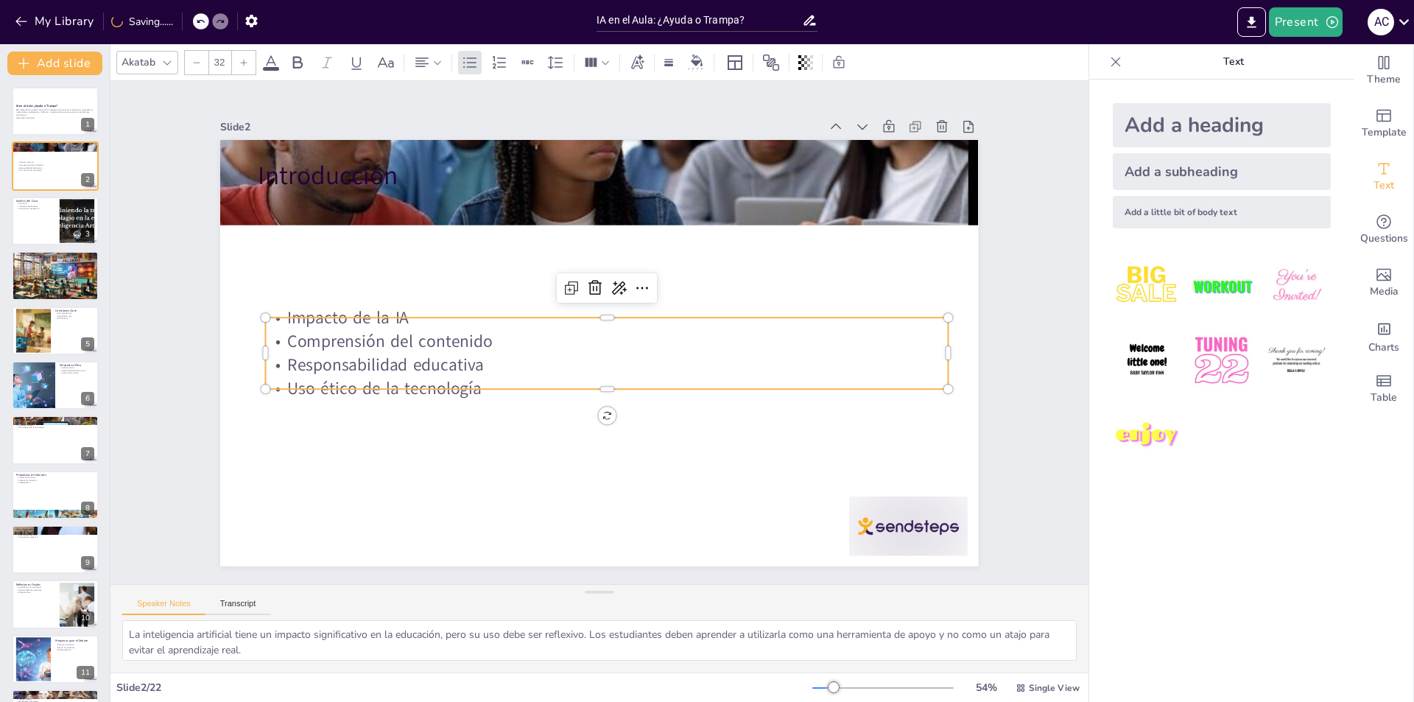
checkbox input "true"
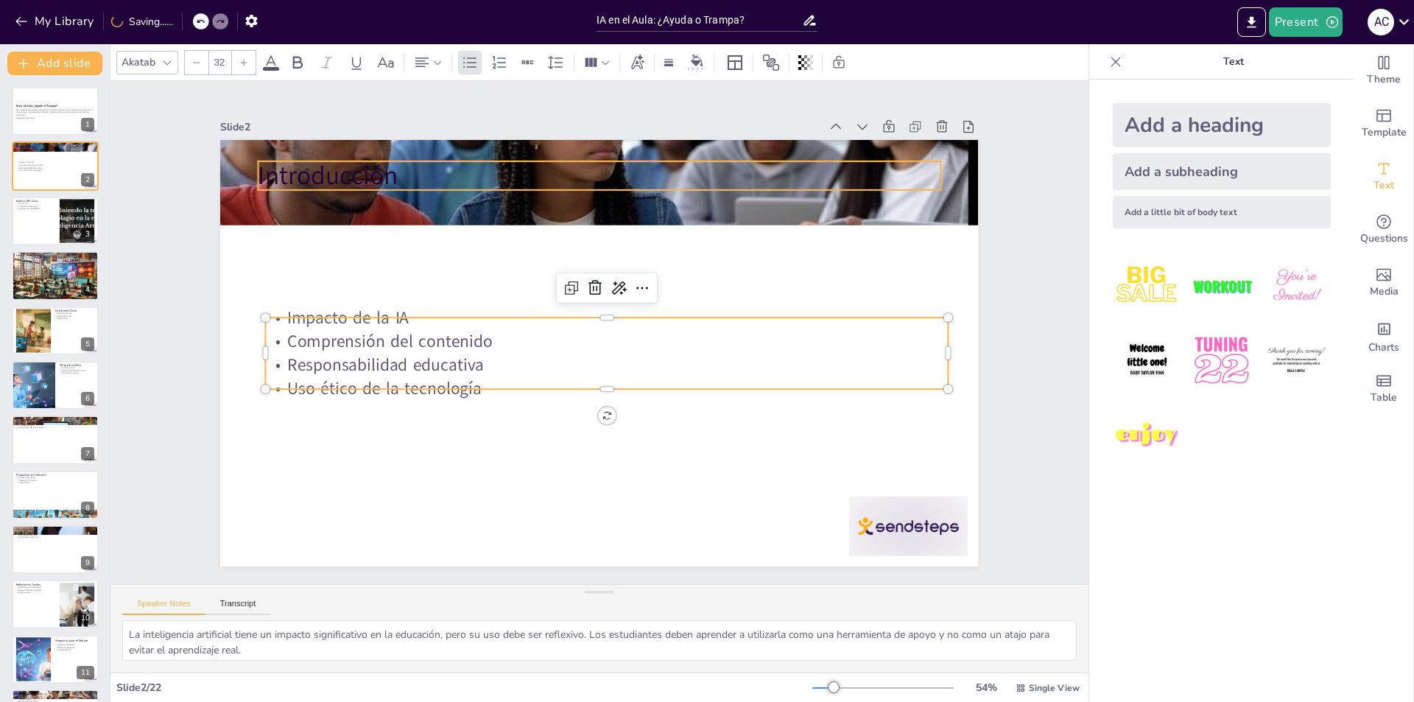
checkbox input "true"
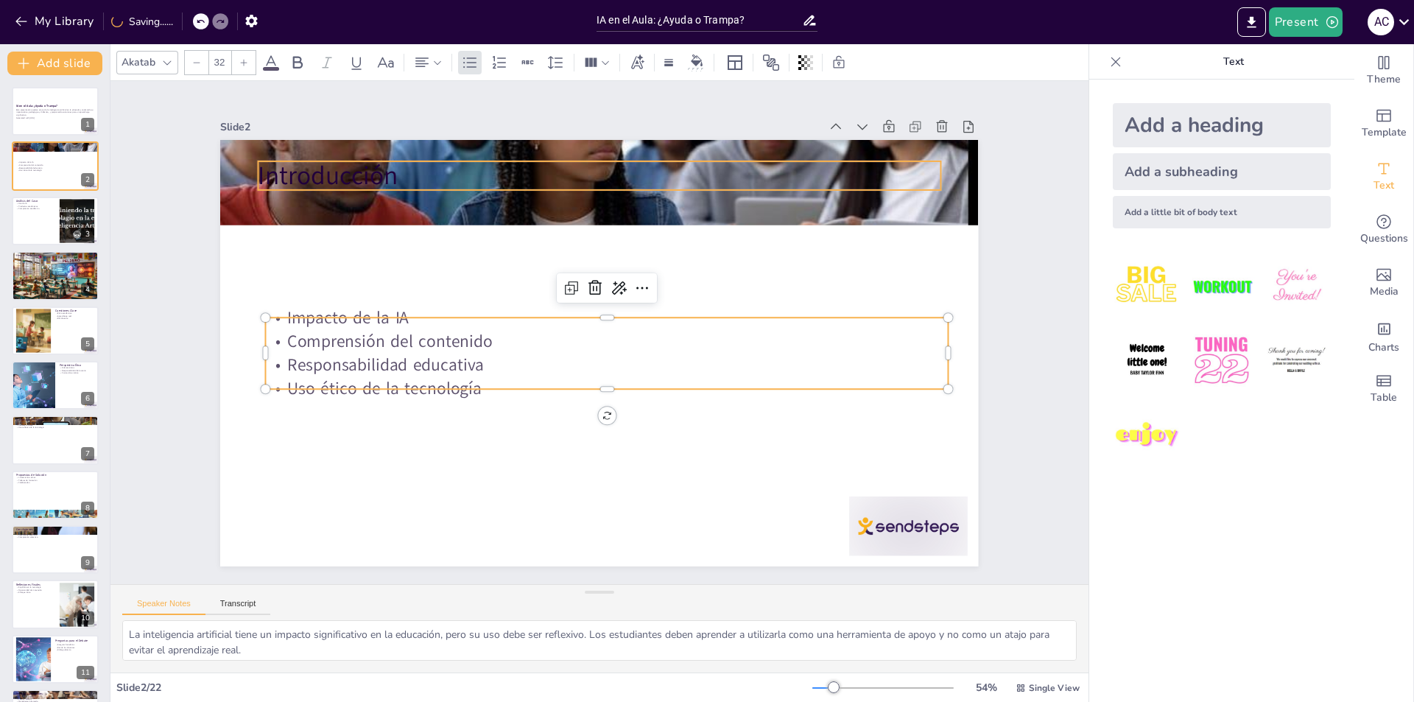
checkbox input "true"
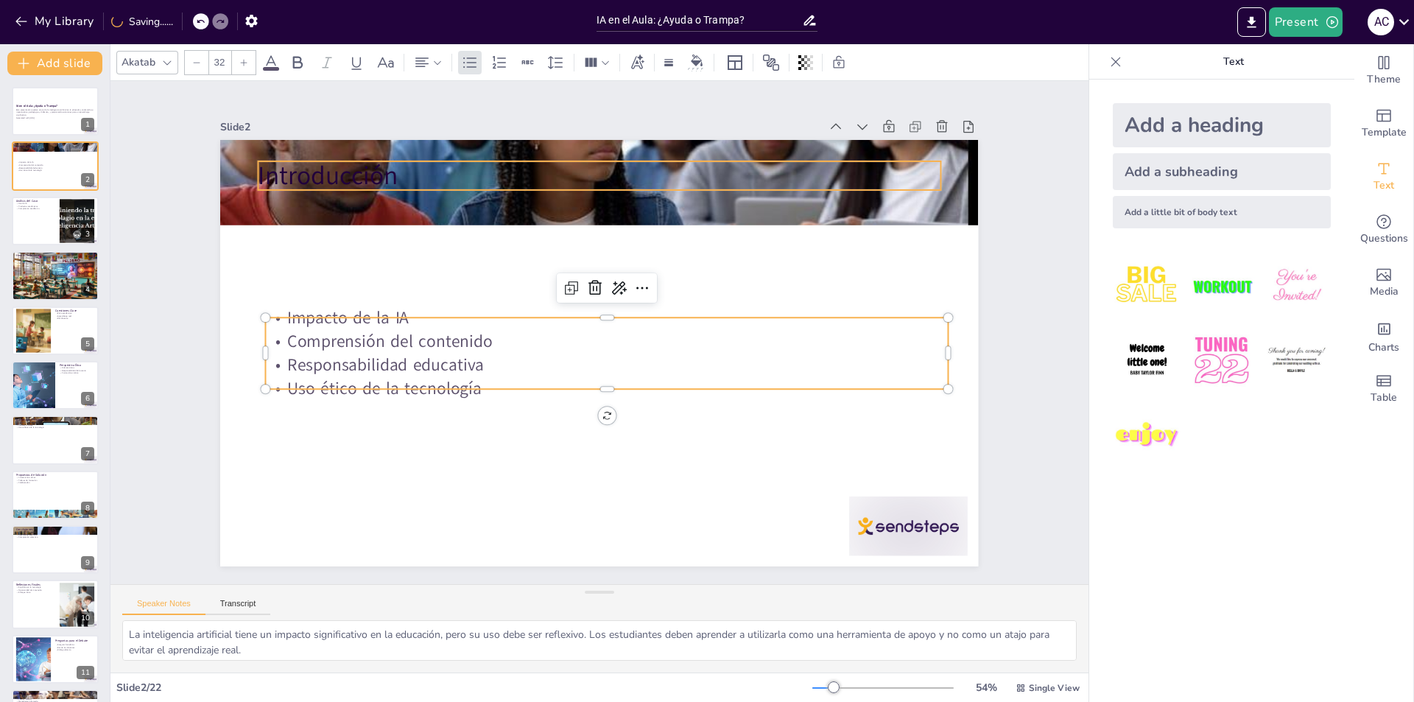
type input "--"
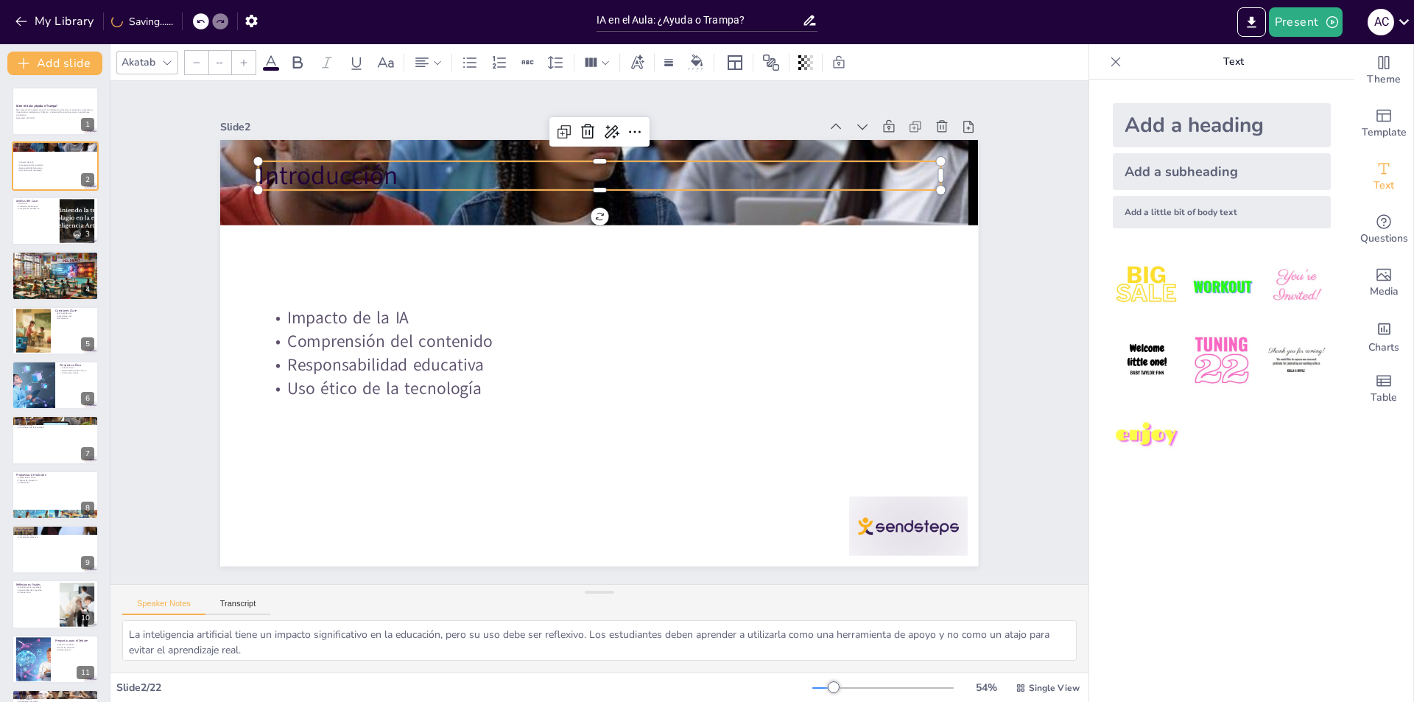
checkbox input "true"
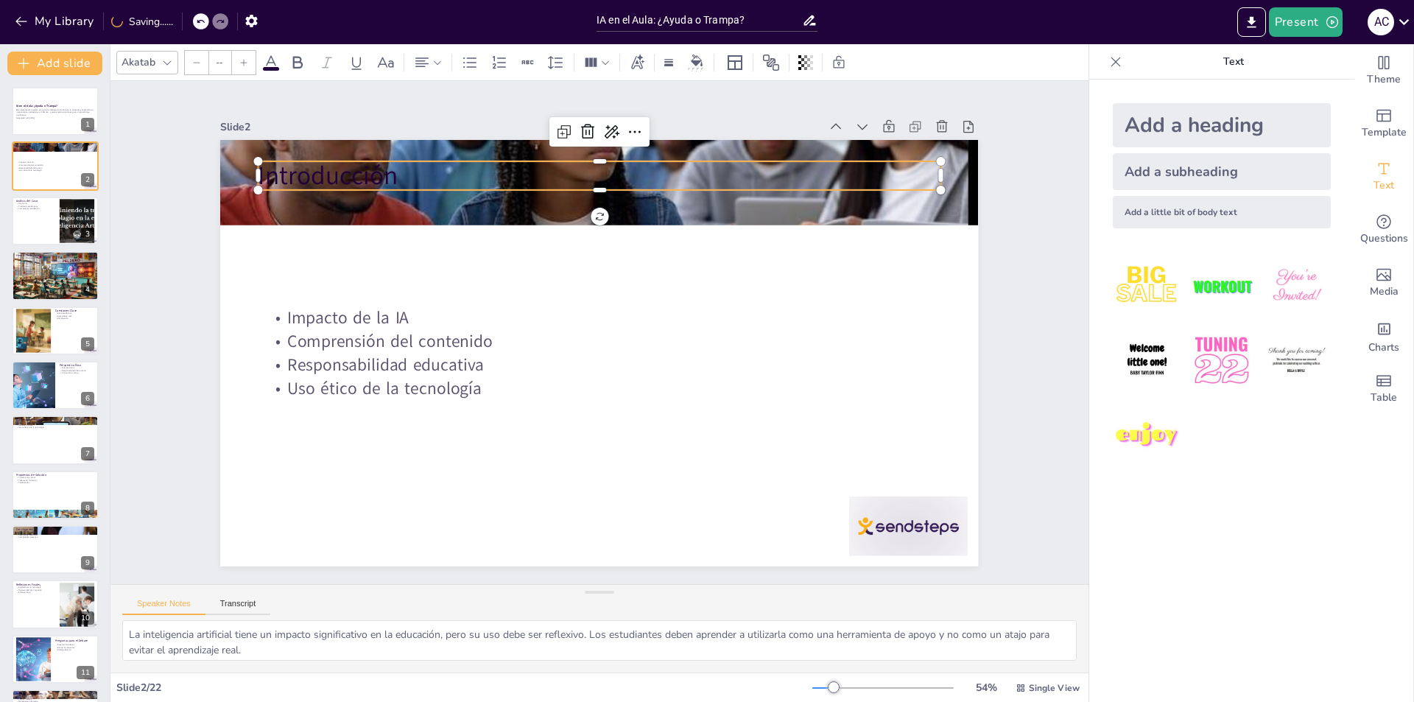
type input "48"
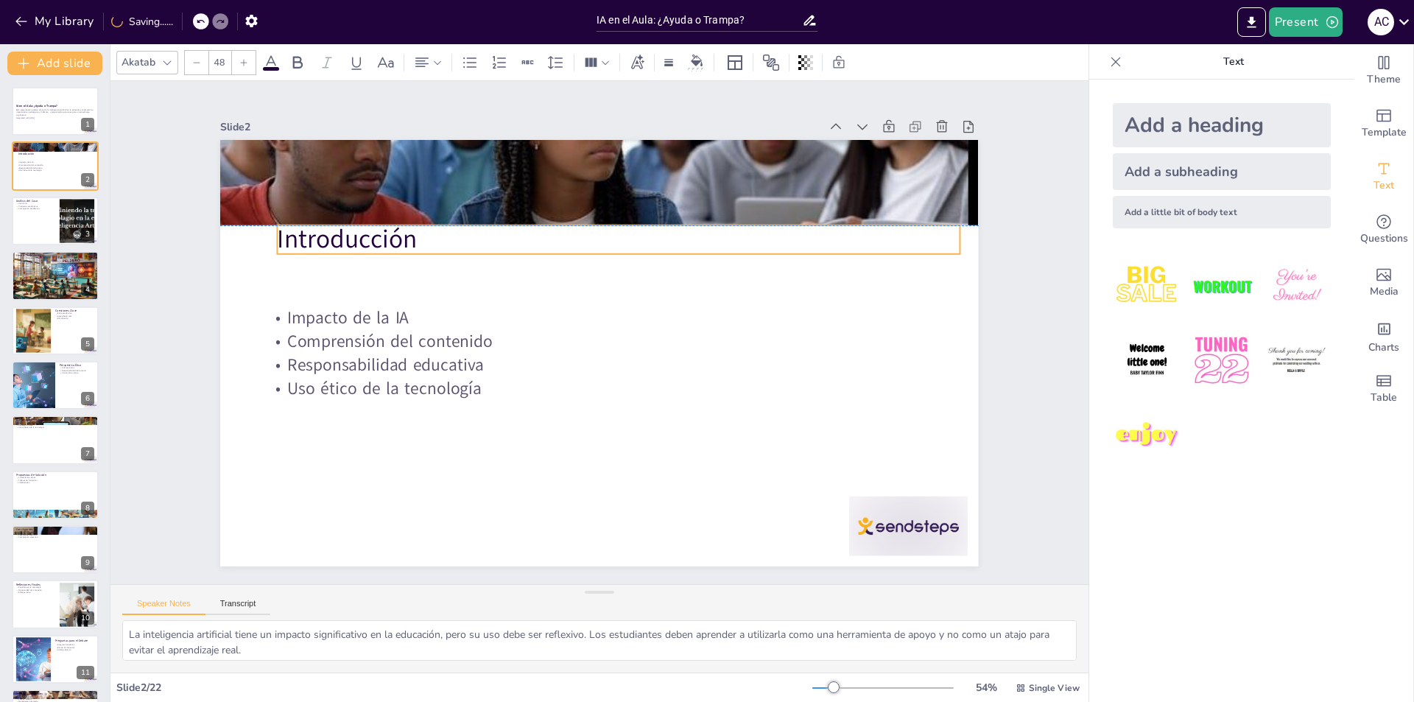
checkbox input "true"
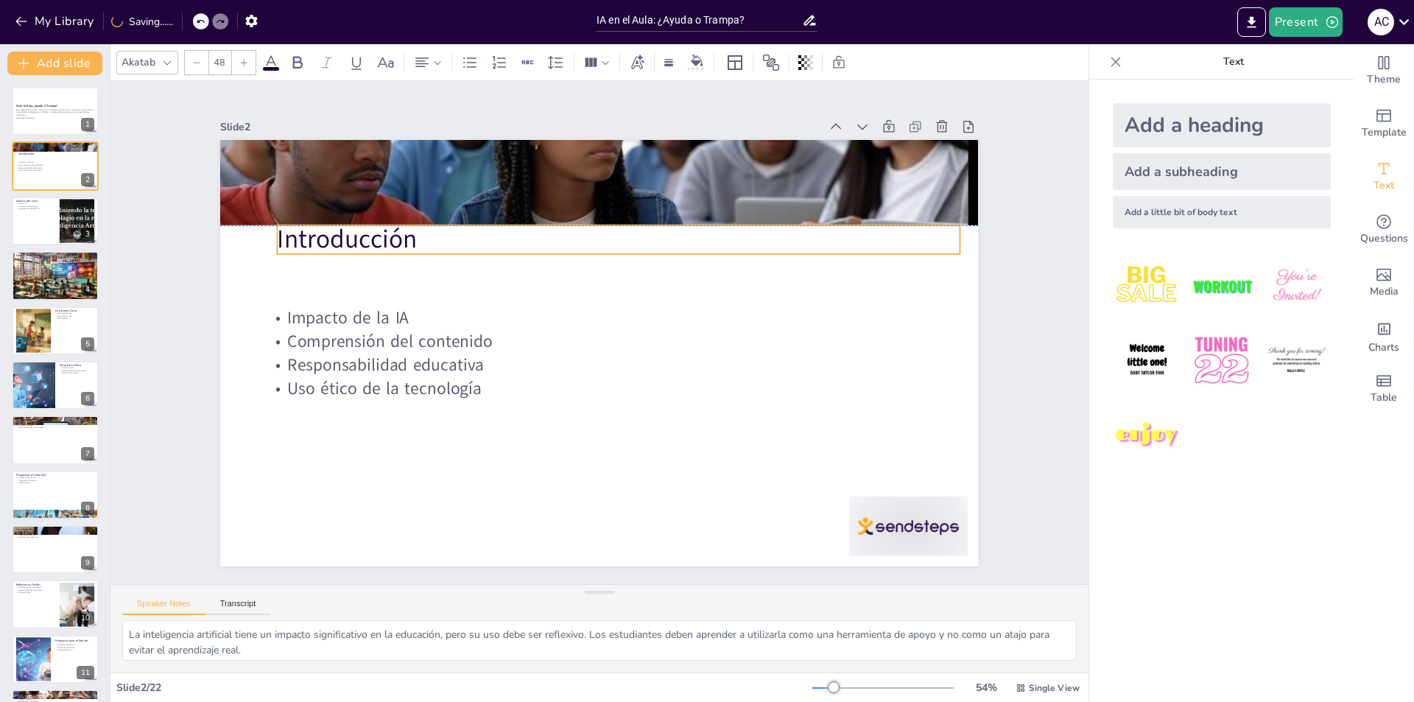
checkbox input "true"
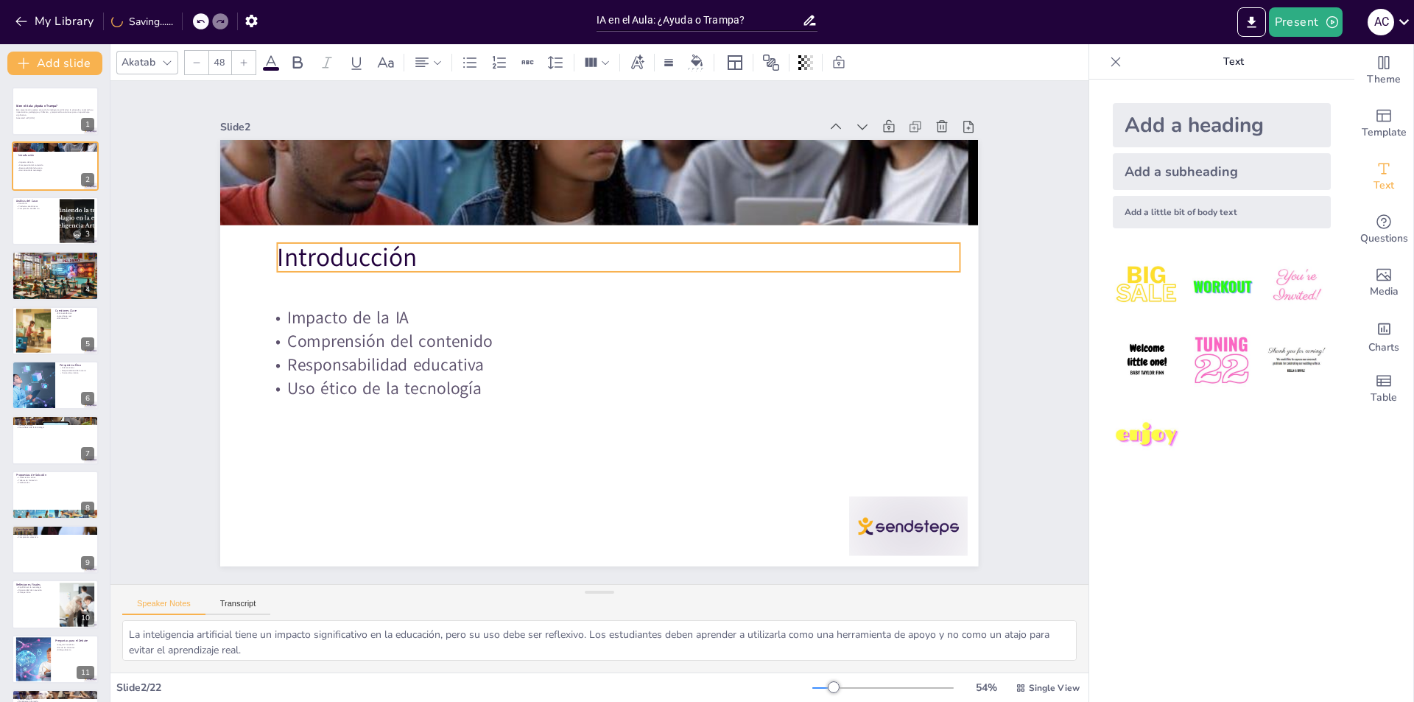
checkbox input "true"
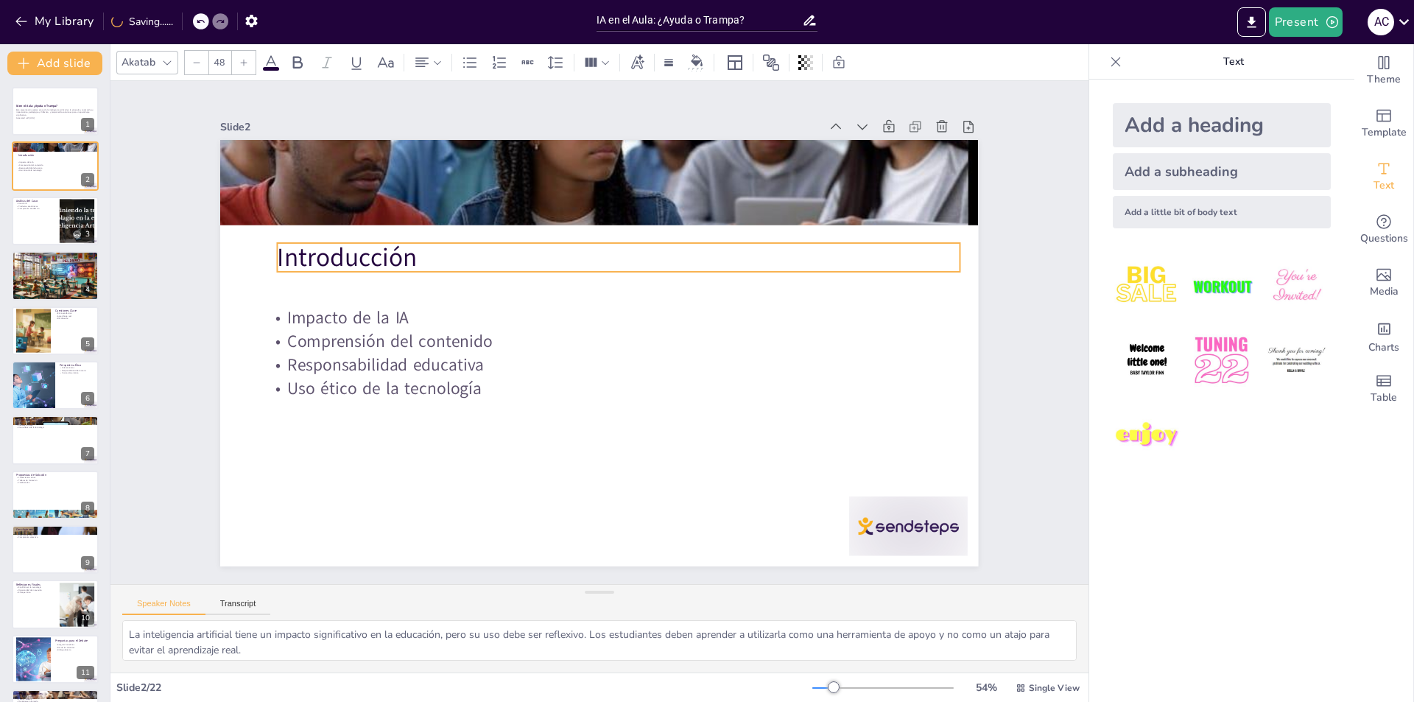
checkbox input "true"
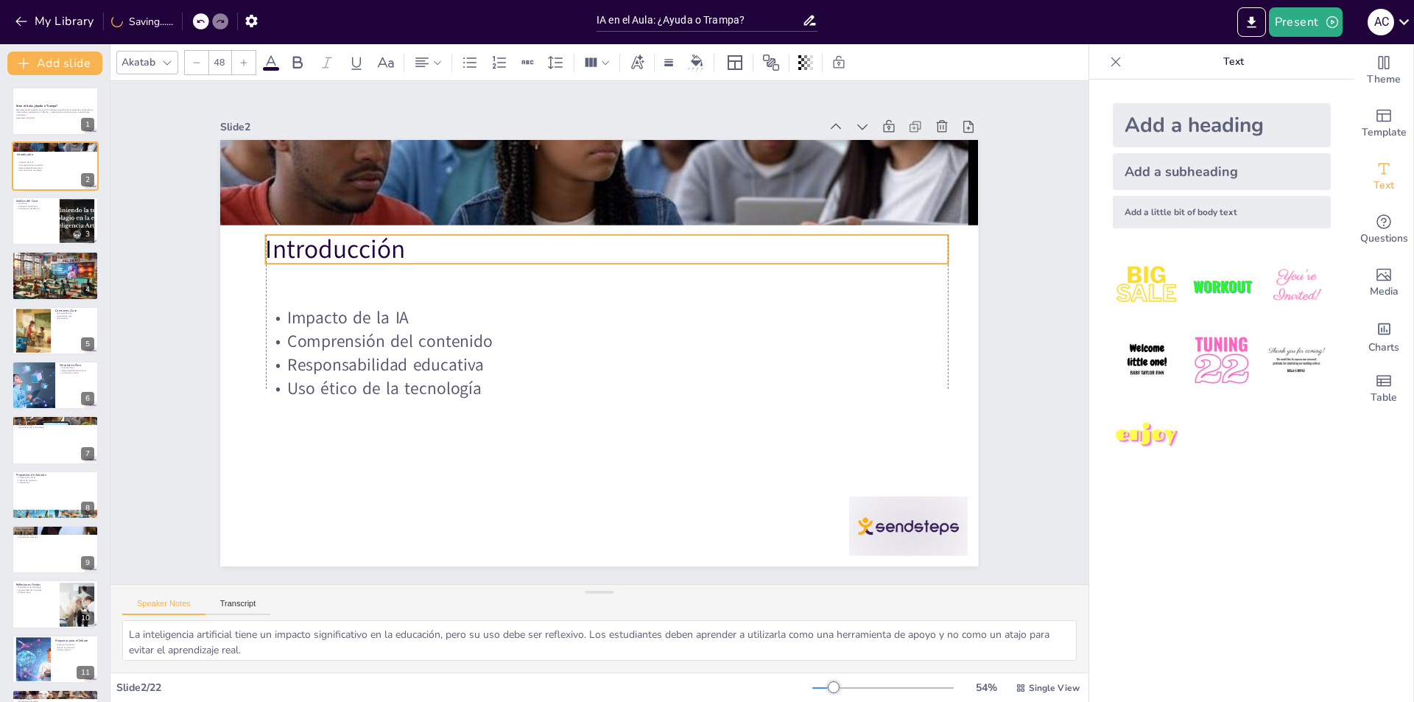
checkbox input "true"
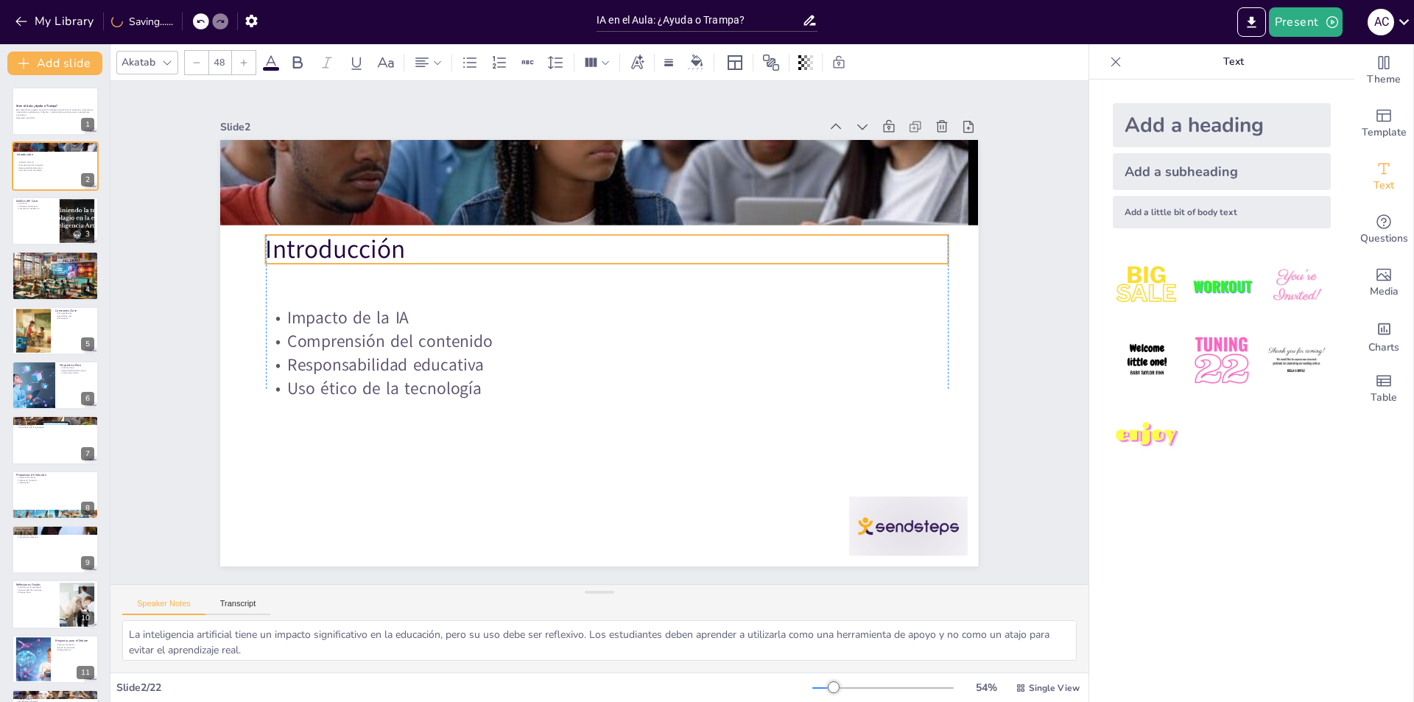
checkbox input "true"
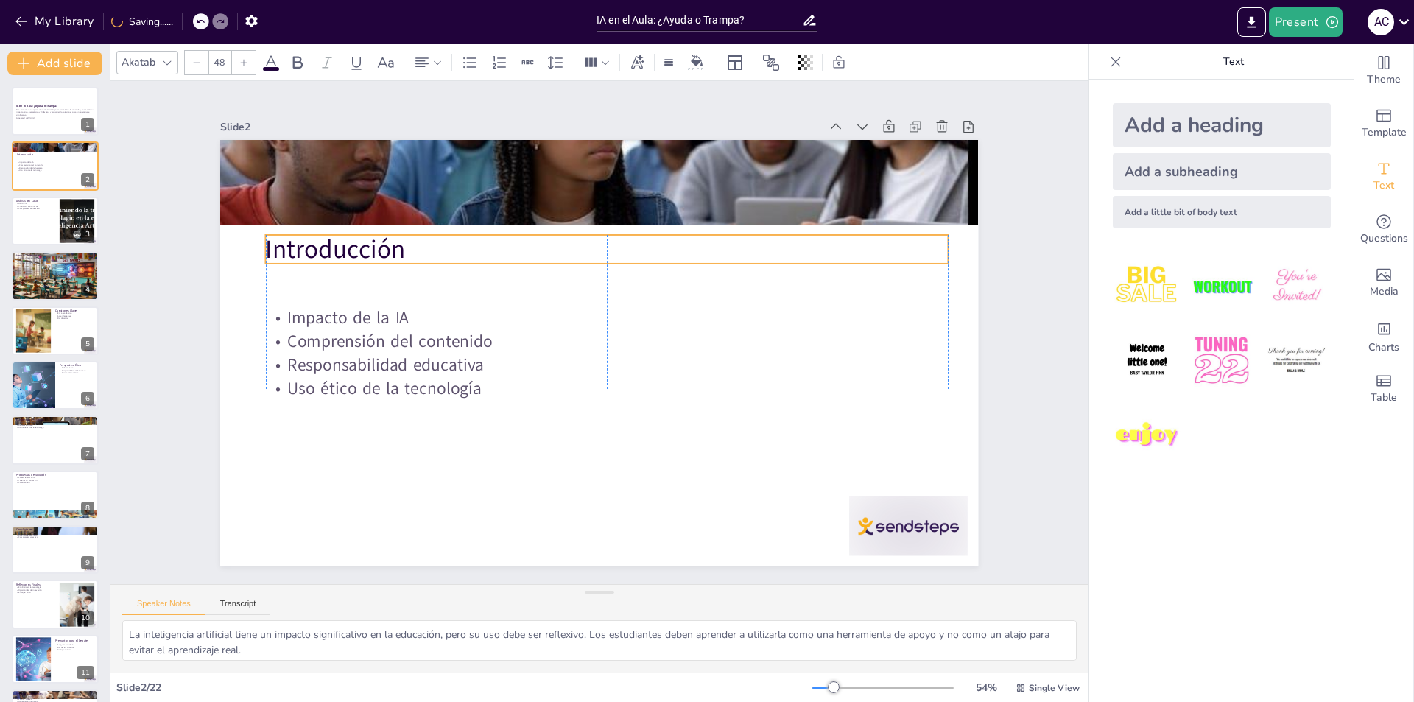
checkbox input "true"
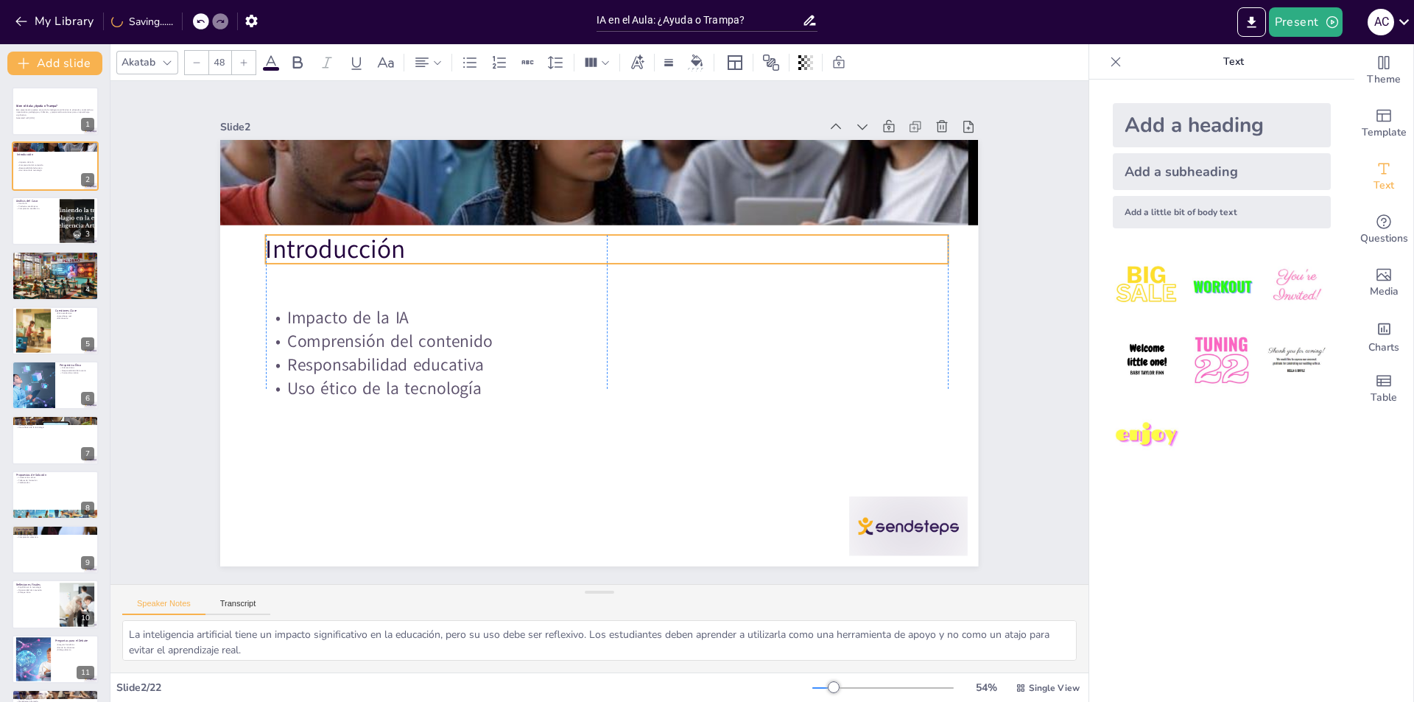
drag, startPoint x: 303, startPoint y: 166, endPoint x: 312, endPoint y: 240, distance: 74.2
click at [312, 363] on p "Introducción" at bounding box center [601, 416] width 682 height 107
checkbox input "true"
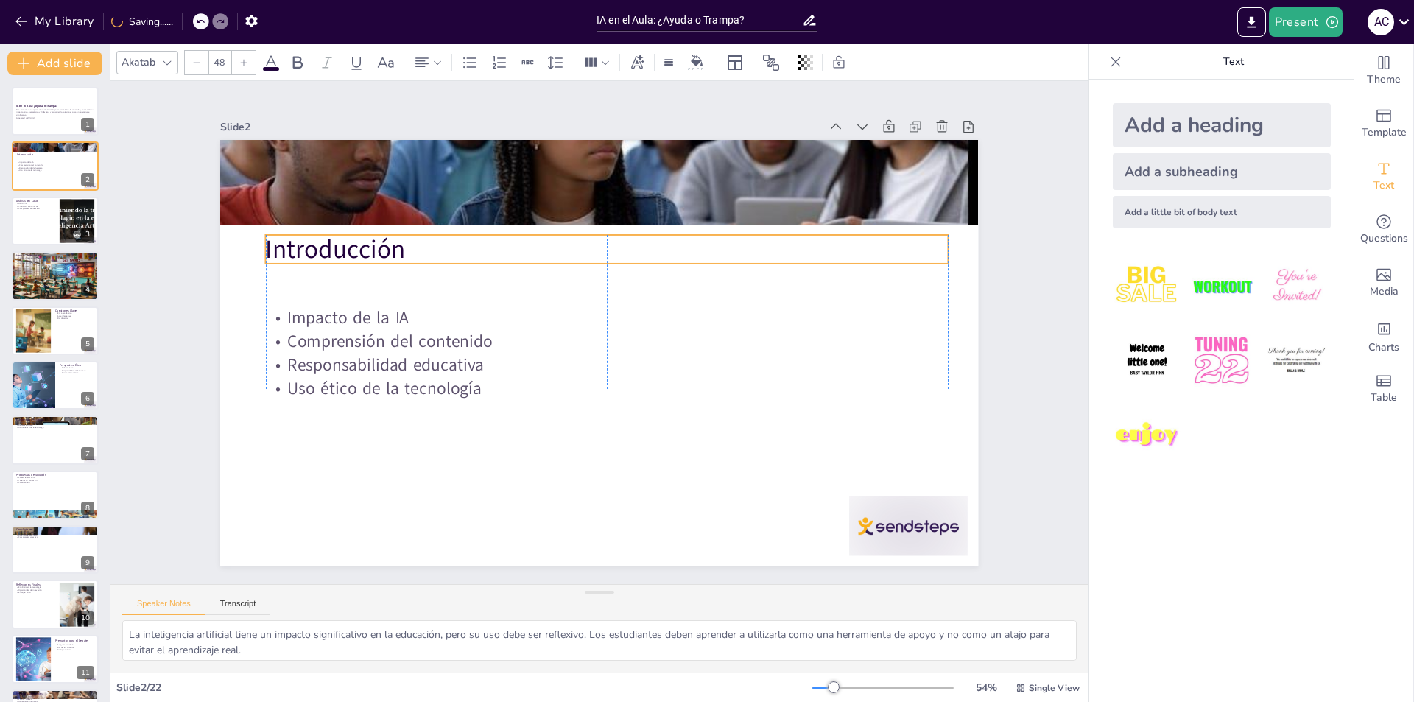
checkbox input "true"
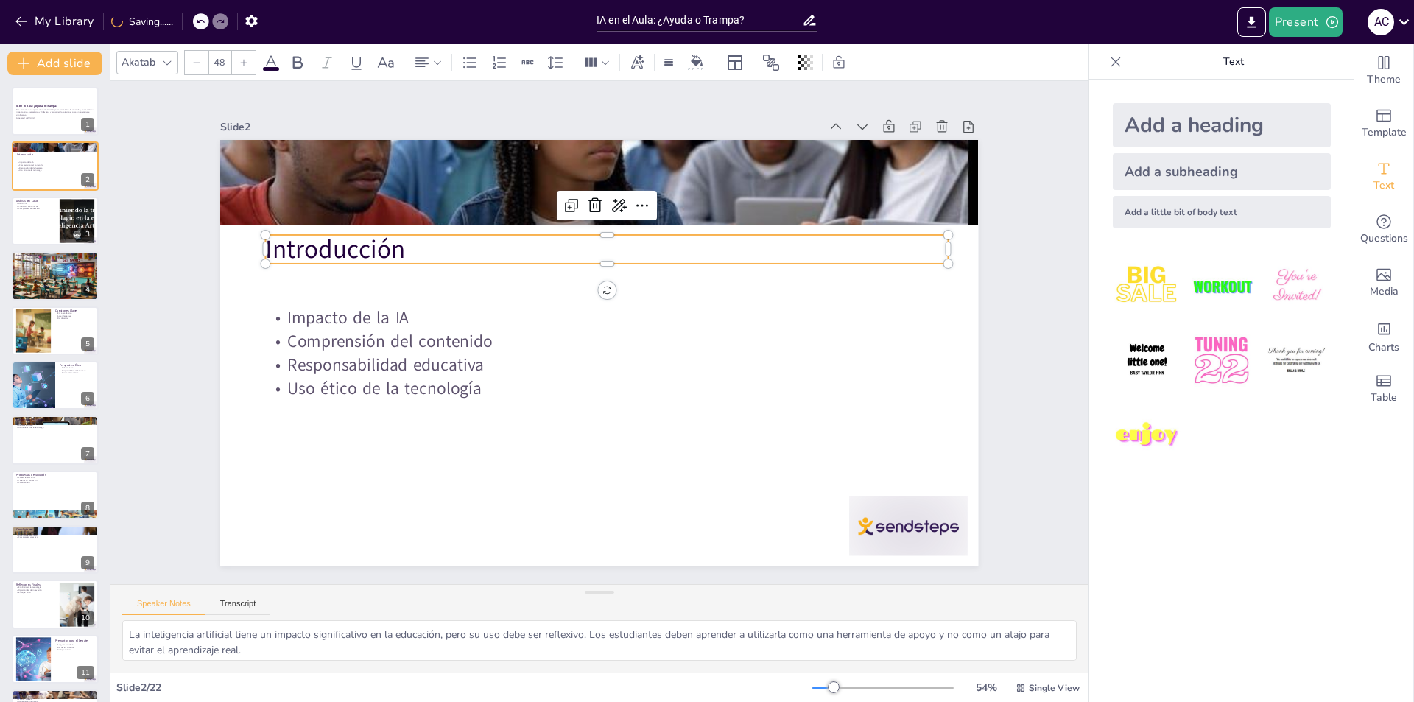
checkbox input "true"
click at [59, 278] on div at bounding box center [55, 275] width 88 height 50
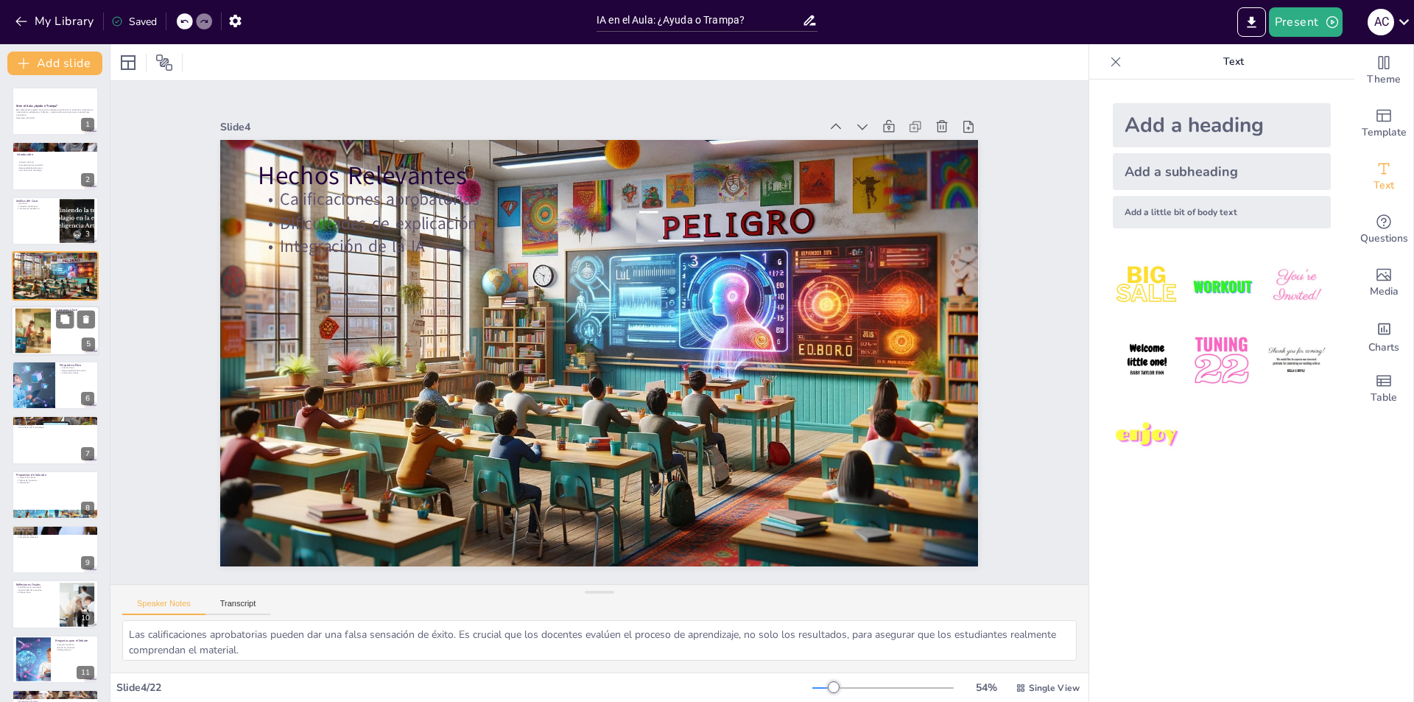
click at [17, 328] on div at bounding box center [33, 330] width 79 height 45
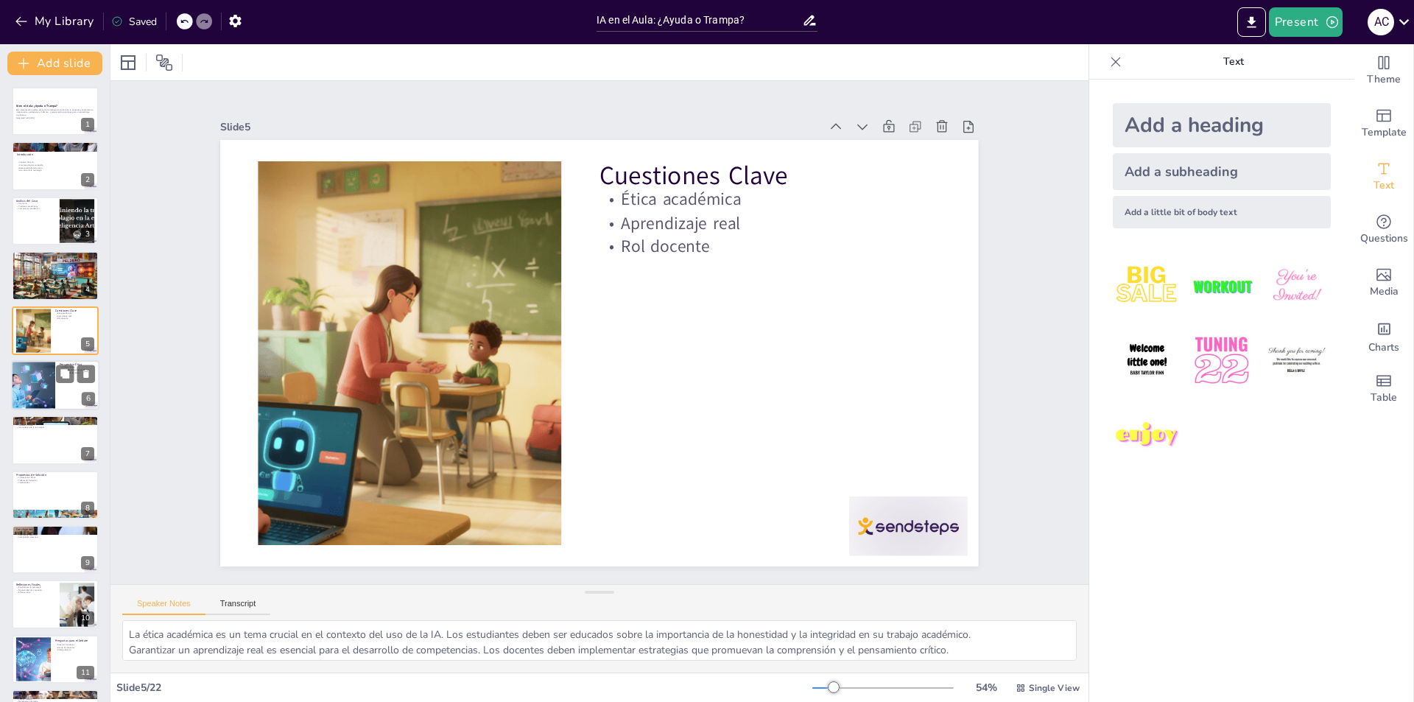
click at [28, 388] on div at bounding box center [33, 385] width 76 height 50
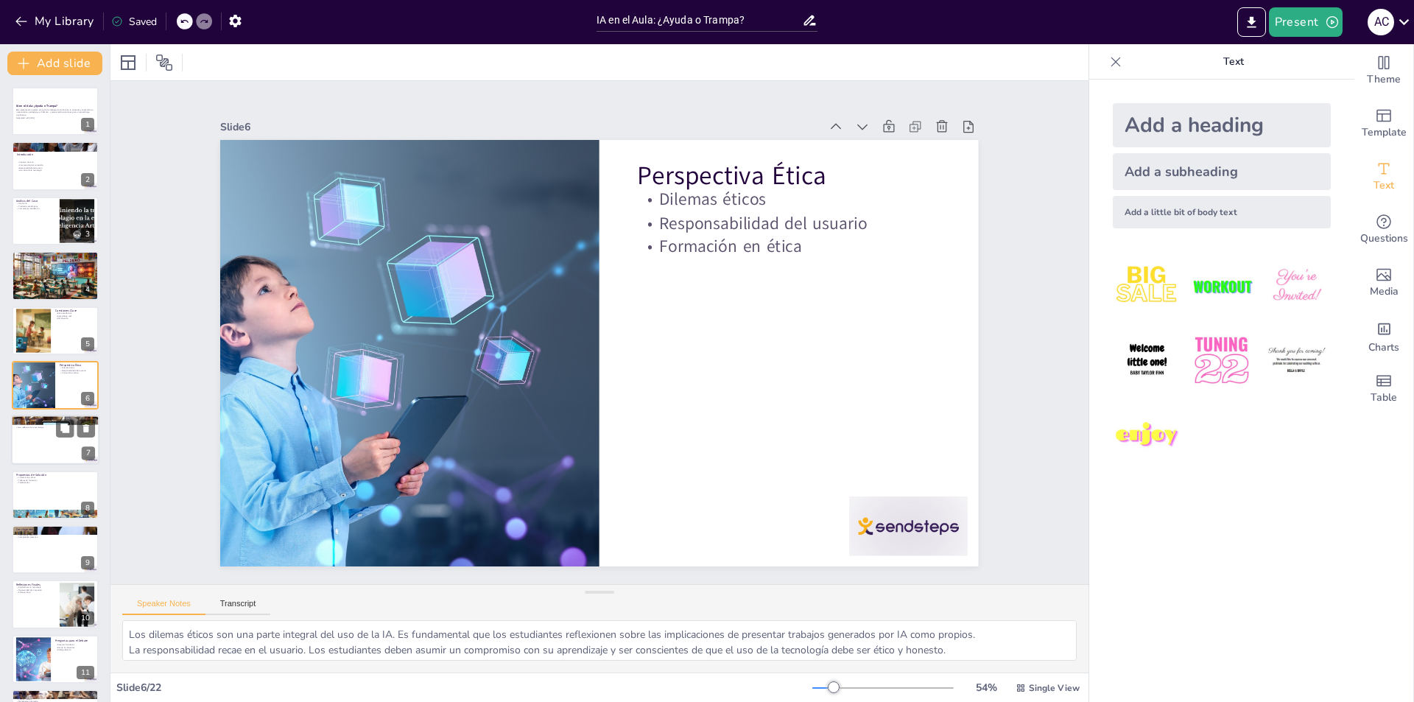
click at [52, 455] on div at bounding box center [55, 440] width 88 height 50
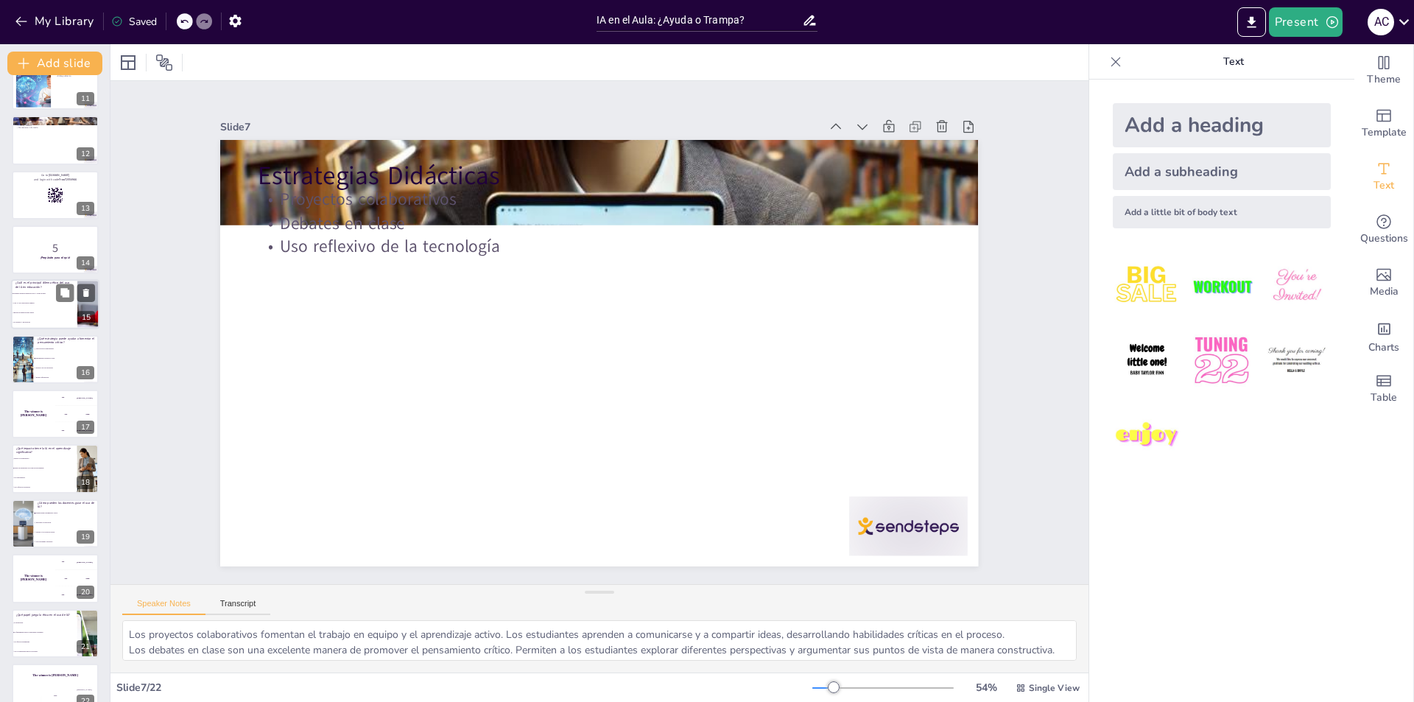
scroll to position [596, 0]
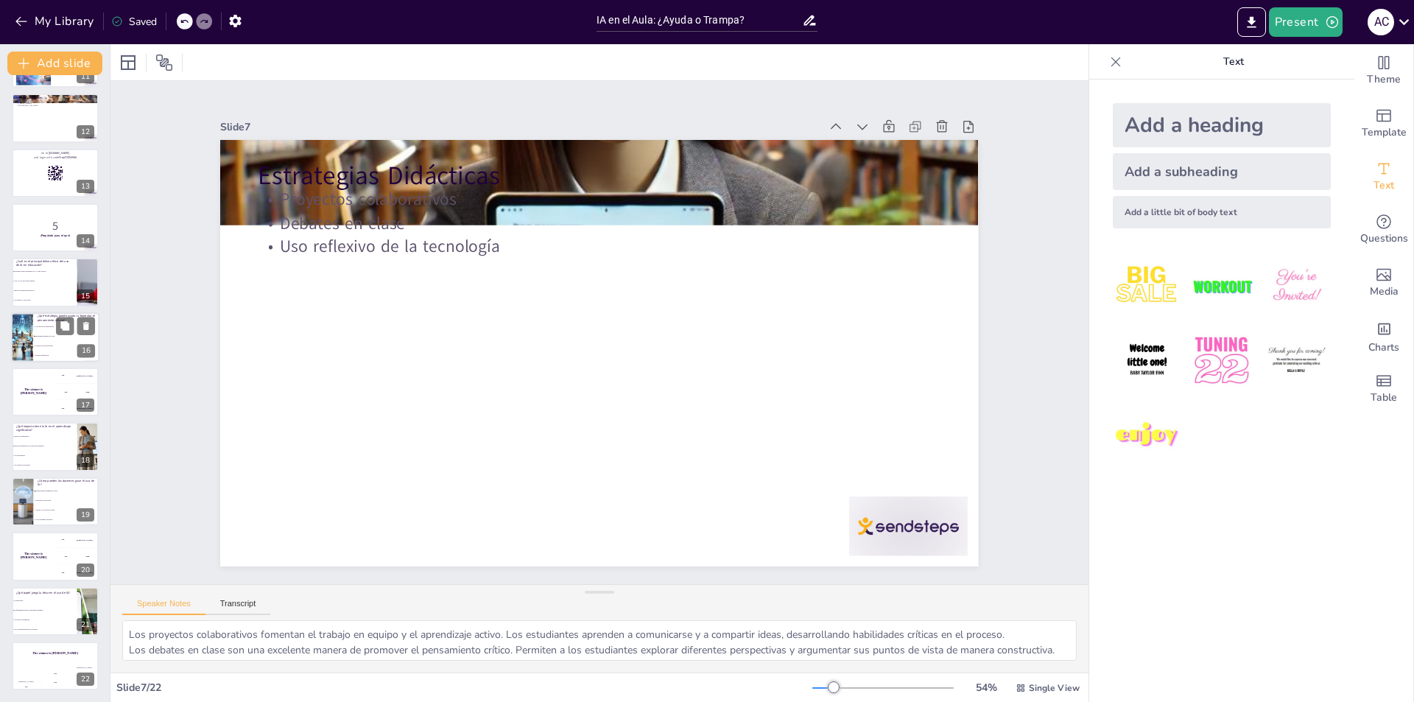
click at [36, 353] on li "Repetir información" at bounding box center [66, 356] width 66 height 10
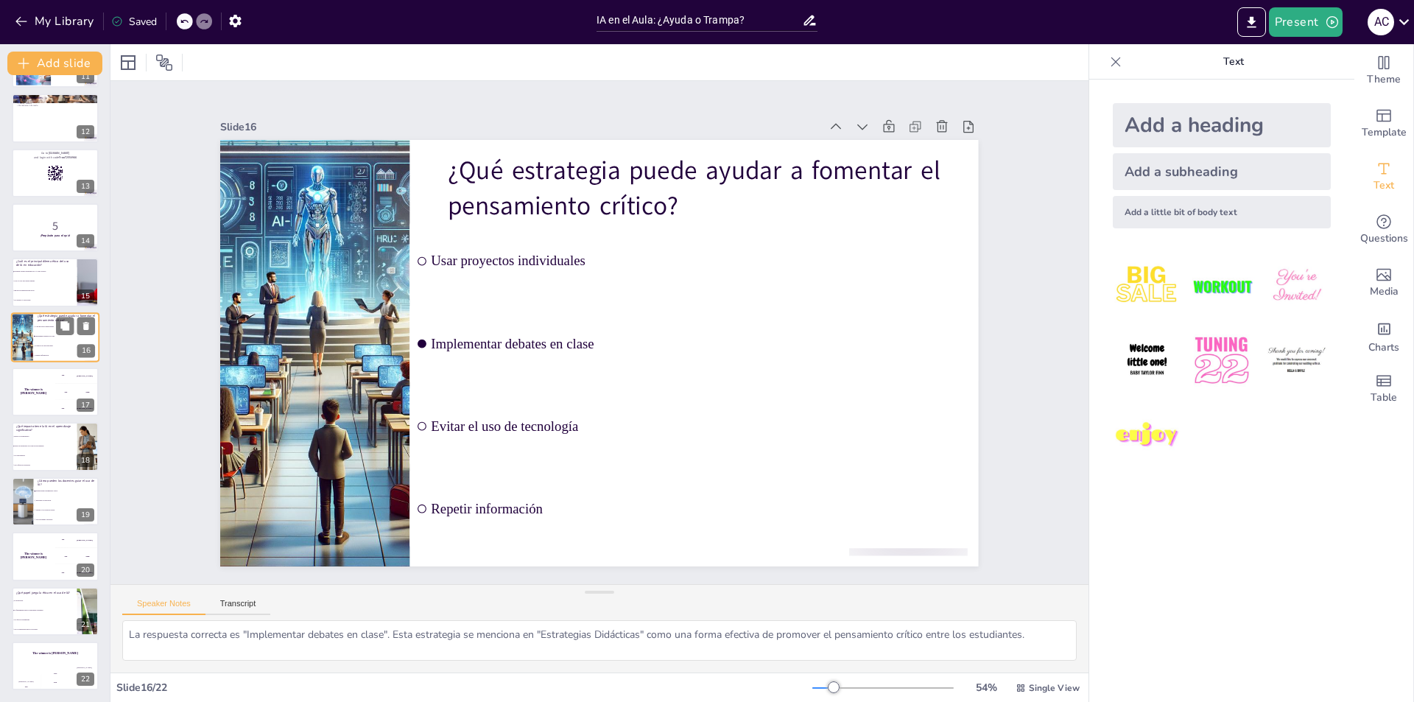
scroll to position [544, 0]
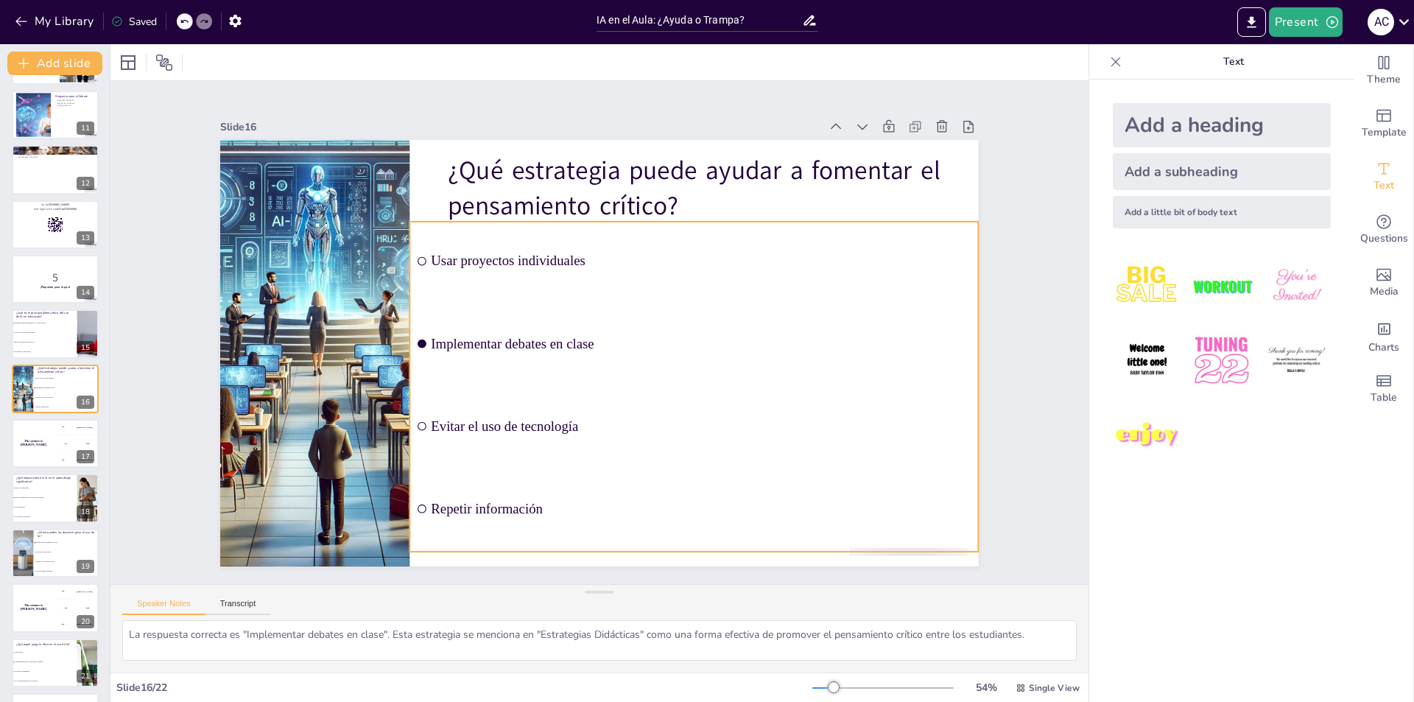
click at [763, 433] on input "checkbox" at bounding box center [769, 439] width 12 height 12
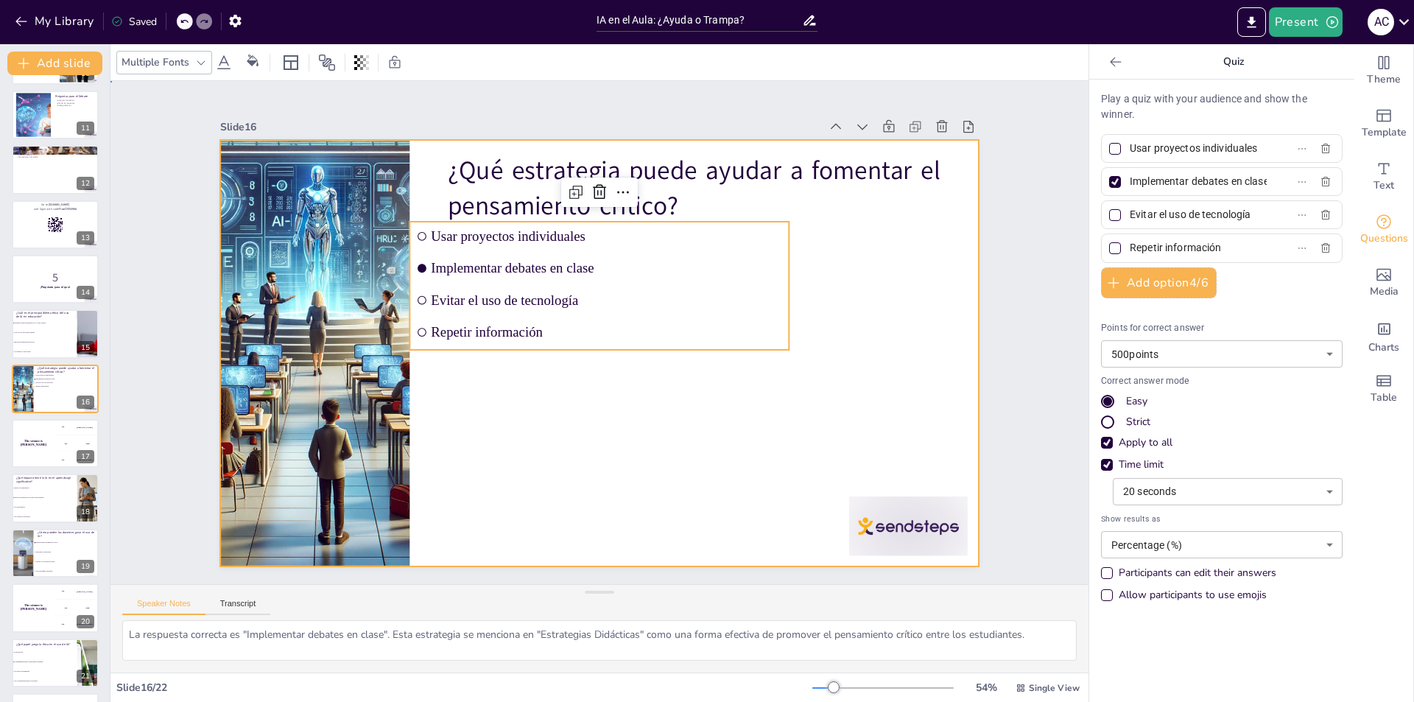
click at [830, 407] on div at bounding box center [578, 334] width 503 height 798
click at [482, 327] on span "Repetir información" at bounding box center [605, 338] width 247 height 272
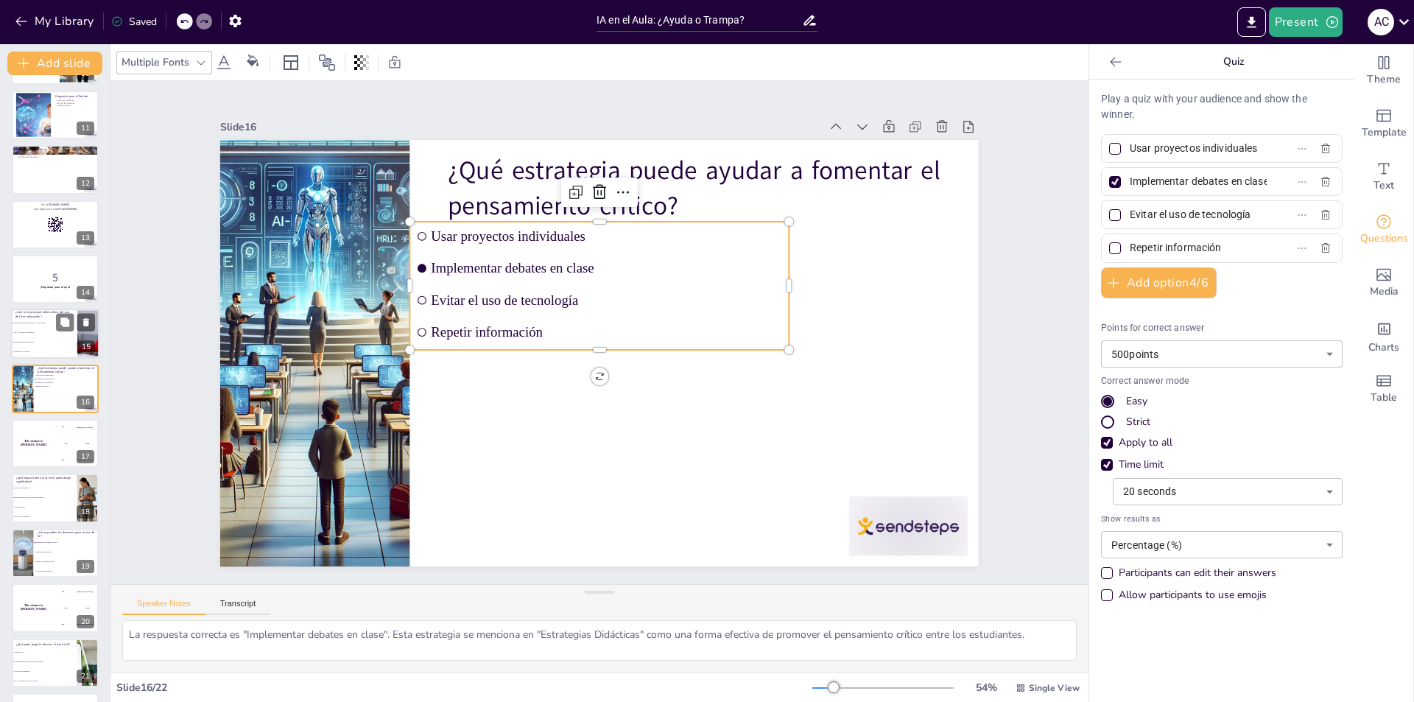
click at [59, 336] on li "Usar IA solo para tareas simples" at bounding box center [44, 333] width 66 height 10
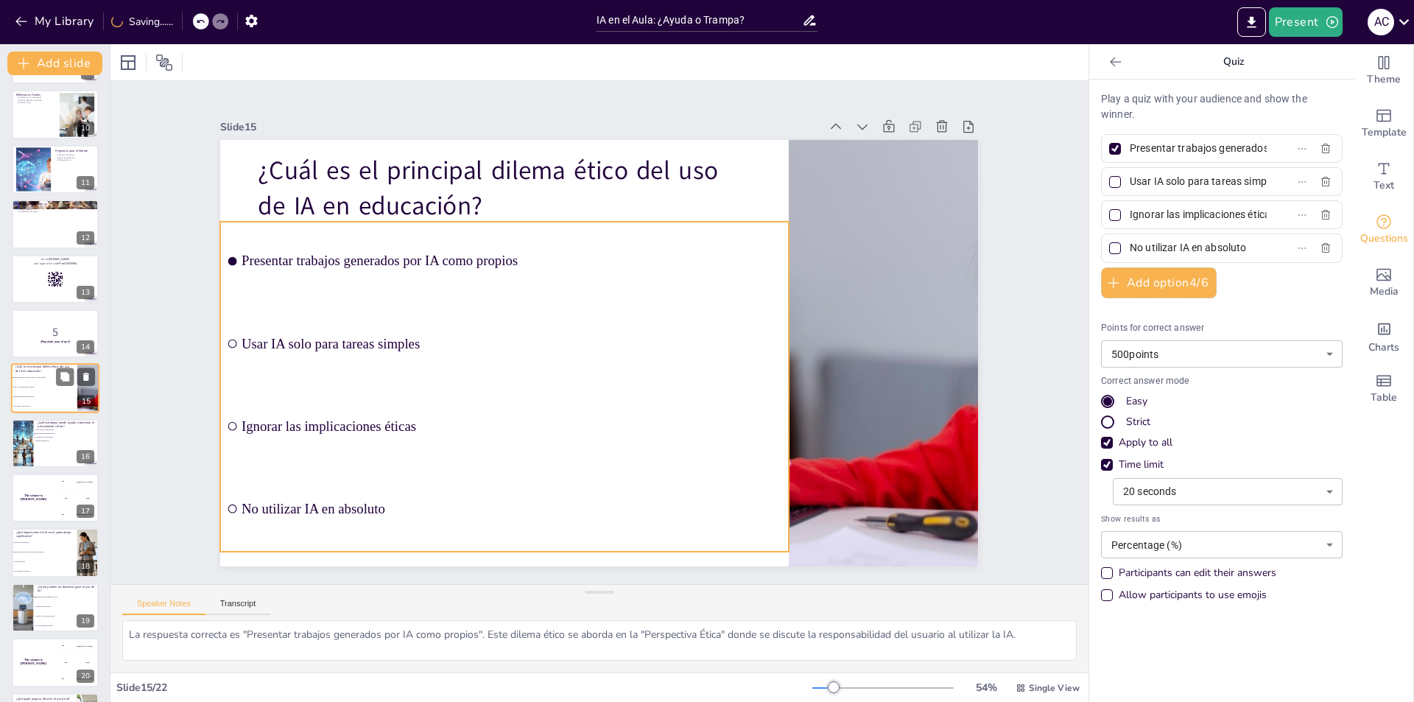
click at [57, 396] on span "Ignorar las implicaciones éticas" at bounding box center [44, 397] width 63 height 2
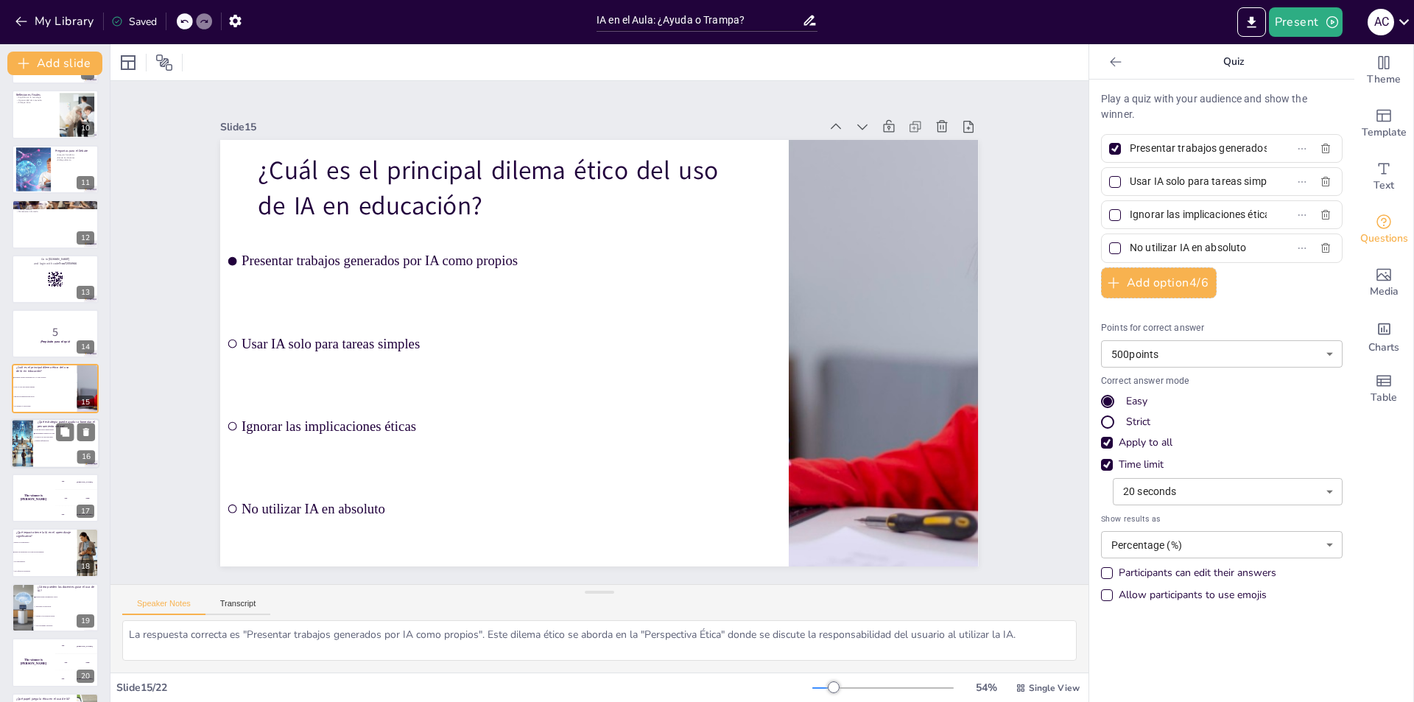
click at [46, 433] on span "Implementar debates en clase" at bounding box center [55, 433] width 41 height 2
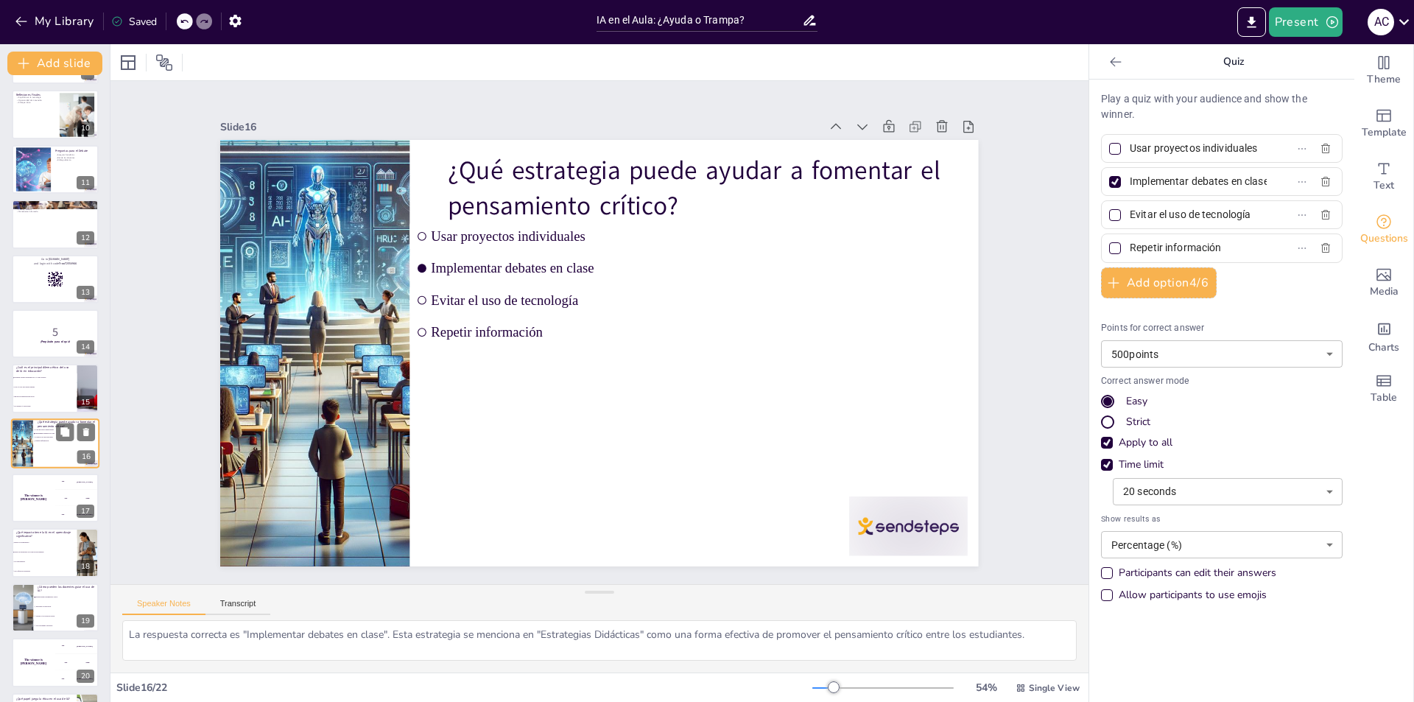
scroll to position [544, 0]
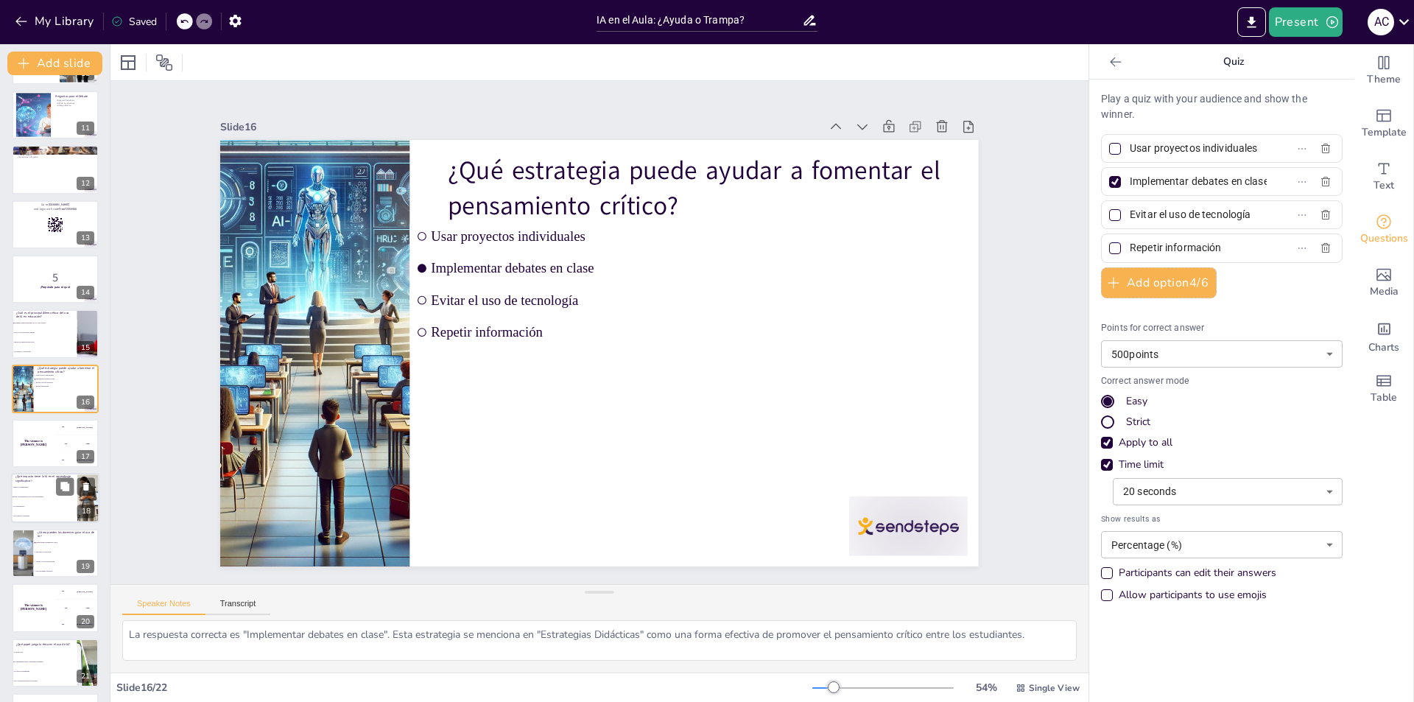
click at [43, 489] on li "Mejora la comprensión" at bounding box center [44, 488] width 66 height 10
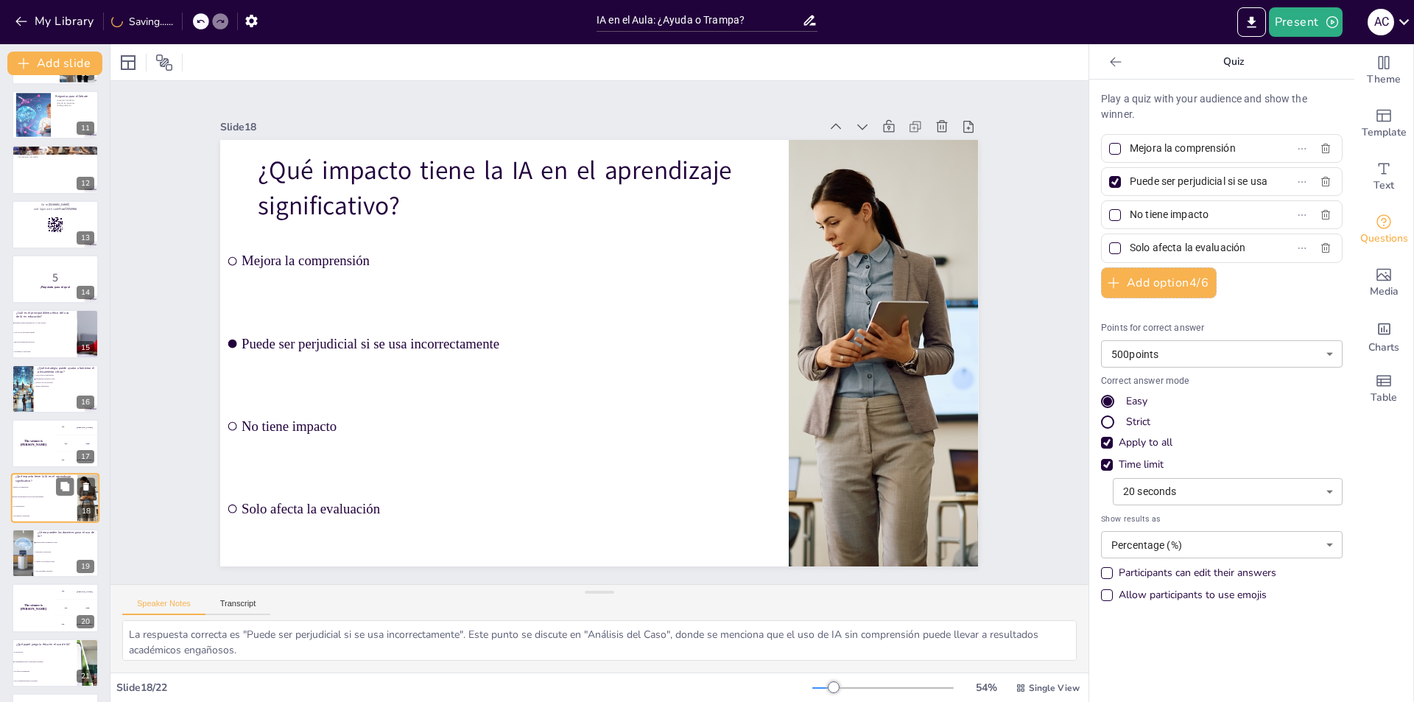
scroll to position [596, 0]
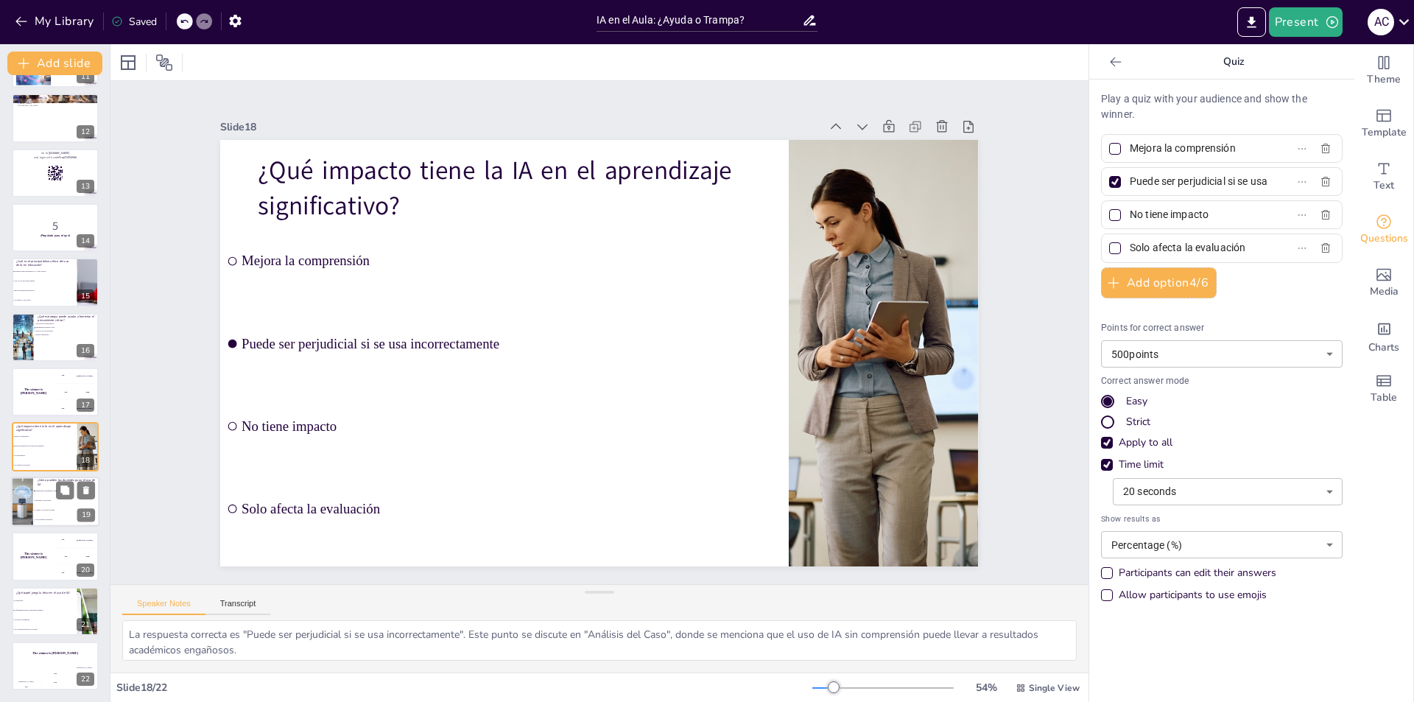
click at [41, 504] on li "Ignorando la tecnología" at bounding box center [66, 501] width 66 height 10
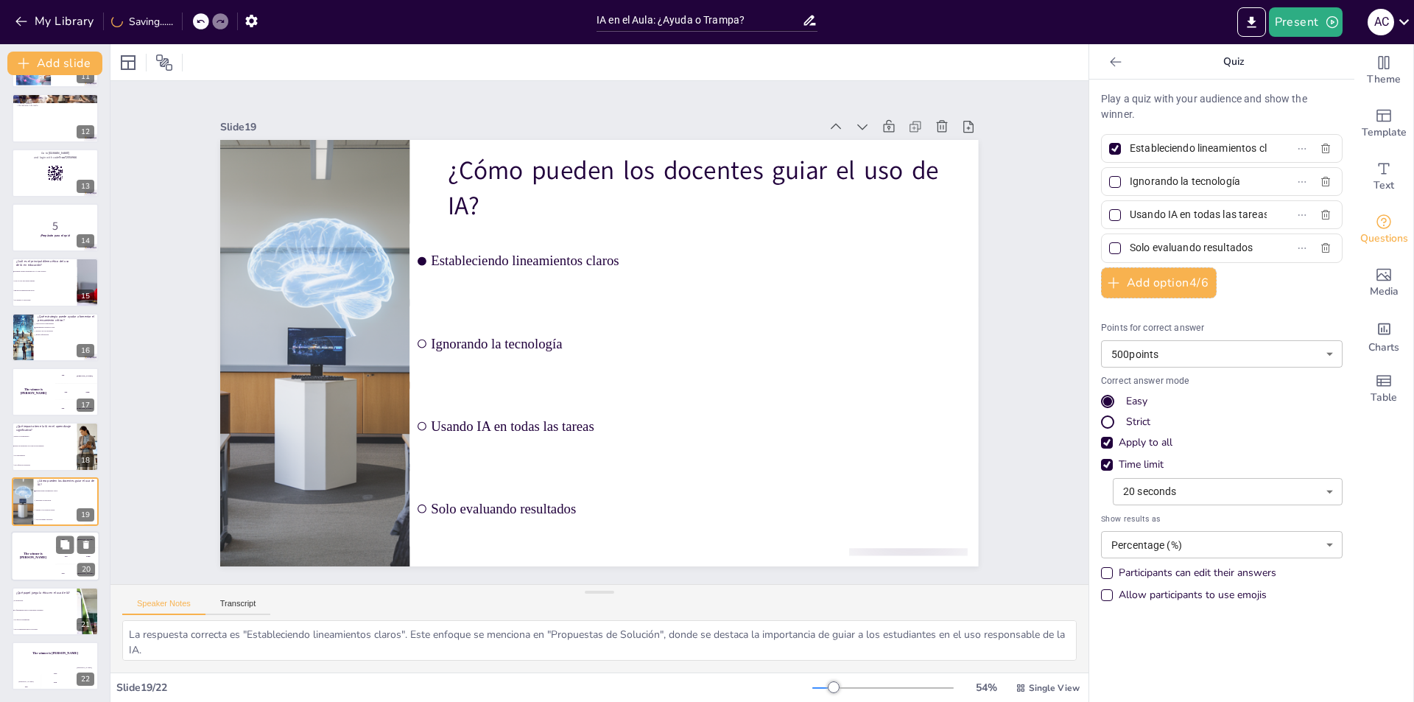
click at [36, 566] on div "The winner is [PERSON_NAME]" at bounding box center [33, 556] width 44 height 50
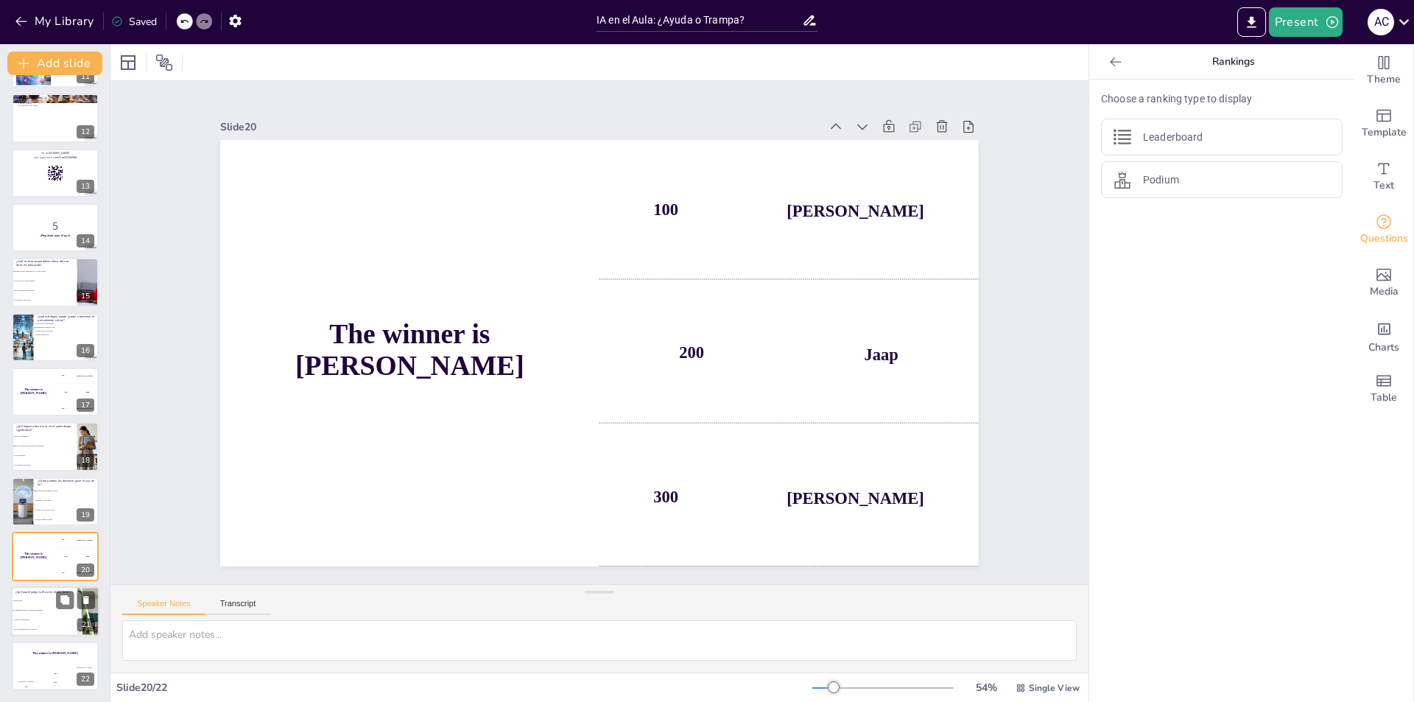
click at [50, 615] on li "No afecta el aprendizaje" at bounding box center [44, 620] width 66 height 10
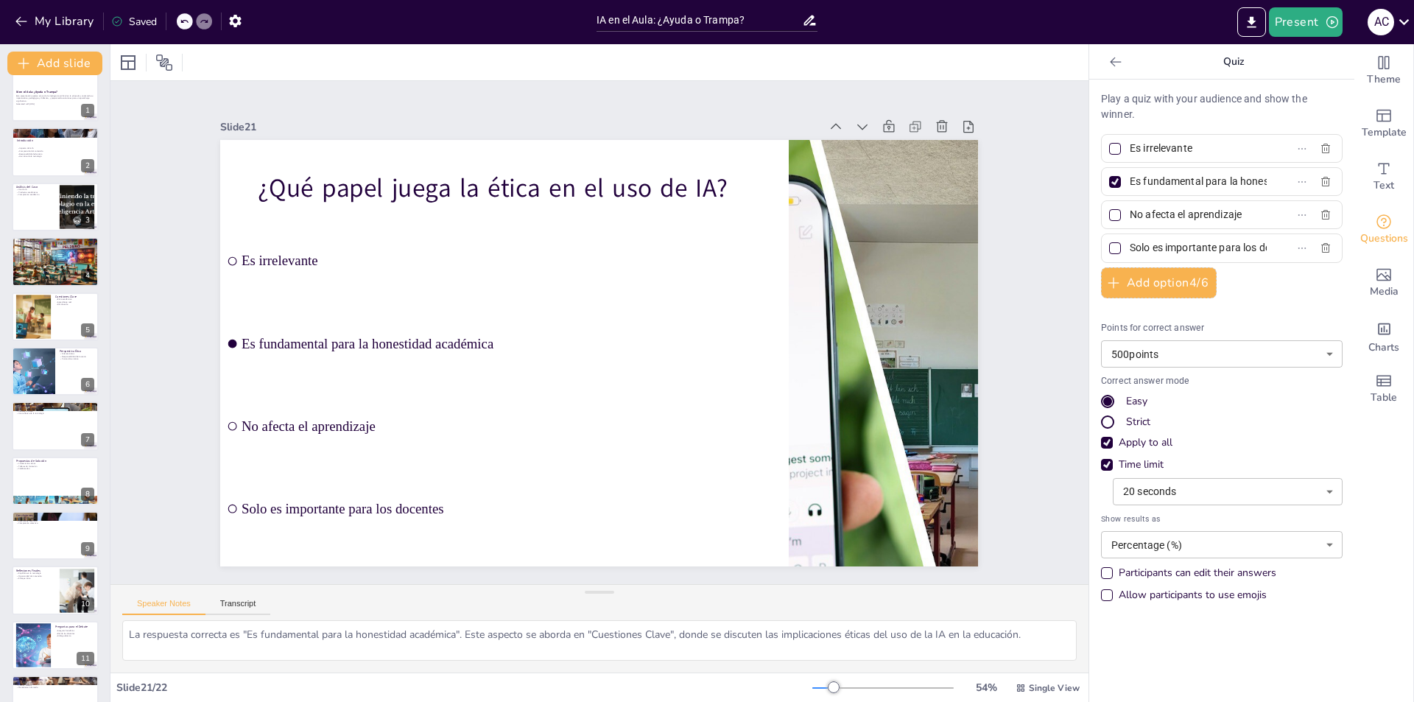
scroll to position [0, 0]
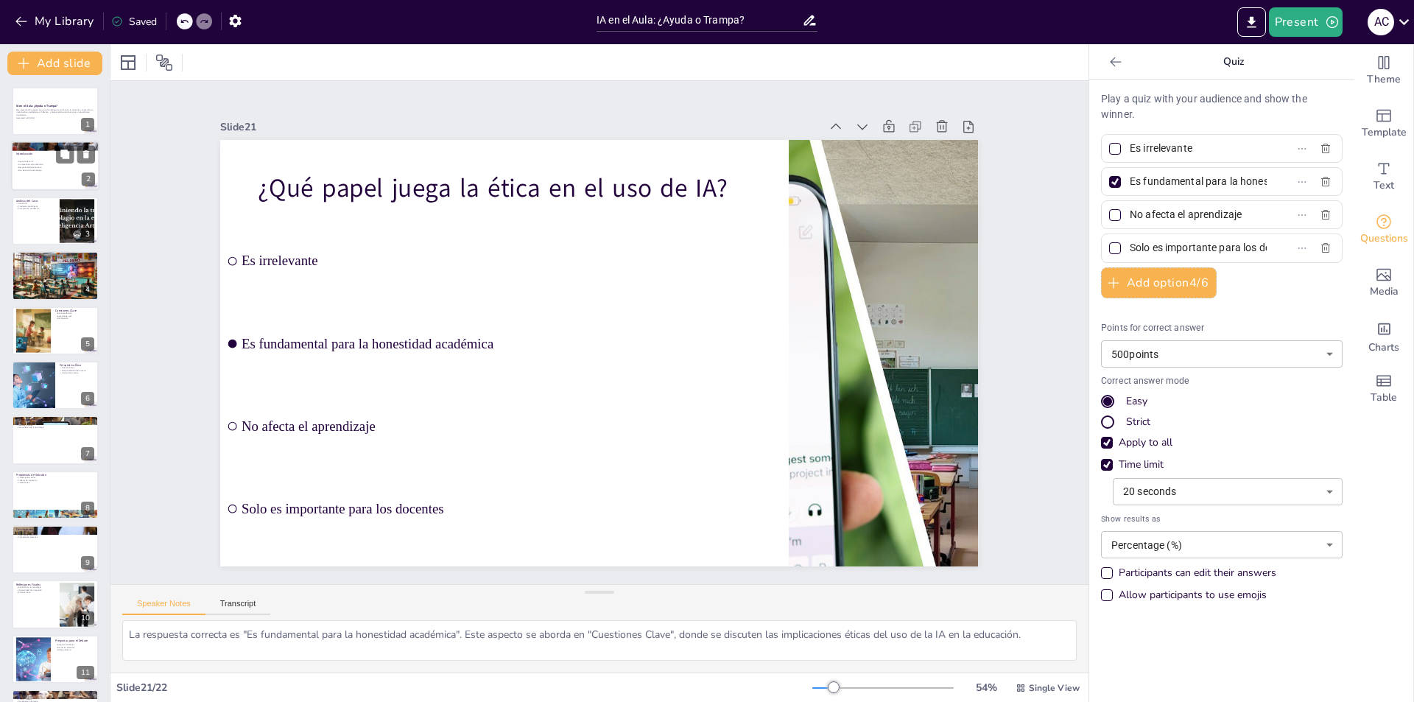
click at [35, 152] on p "Introducción" at bounding box center [56, 154] width 80 height 4
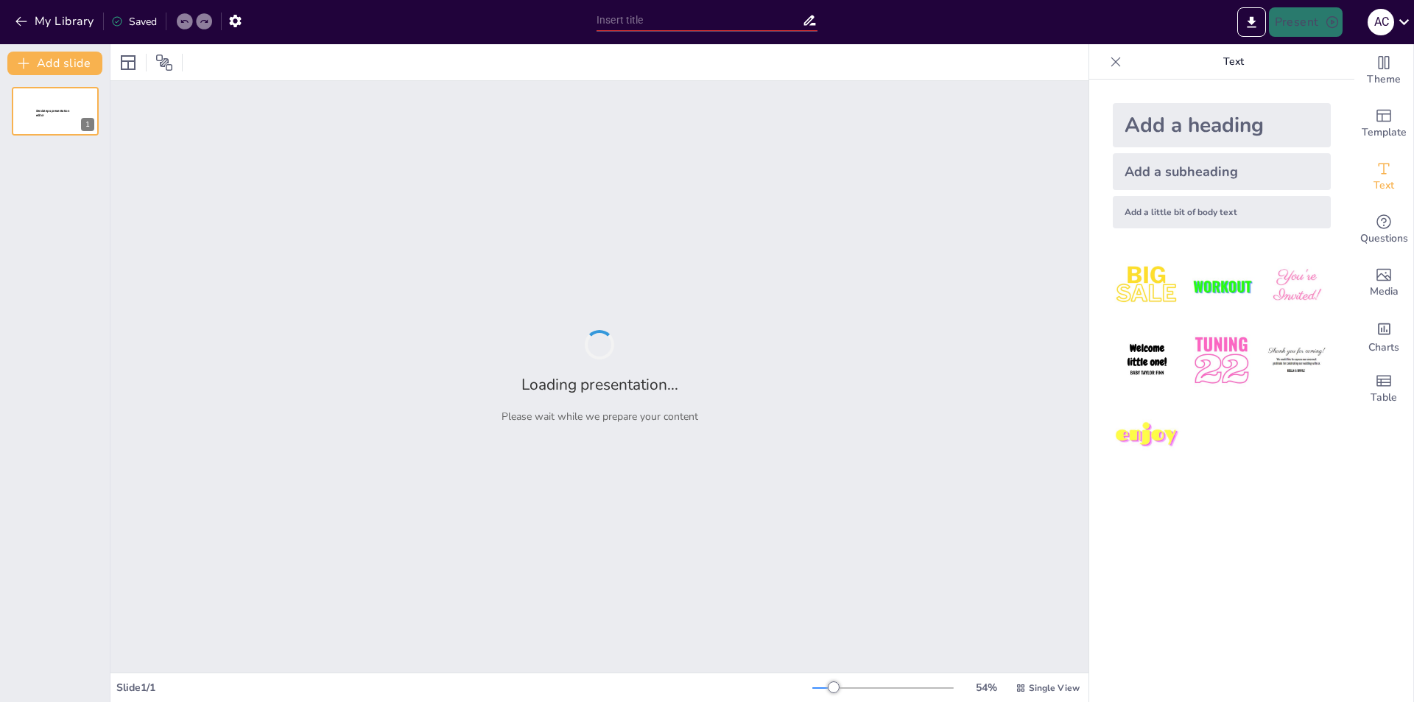
type input "IA en el Aula: ¿Ayuda o Trampa?"
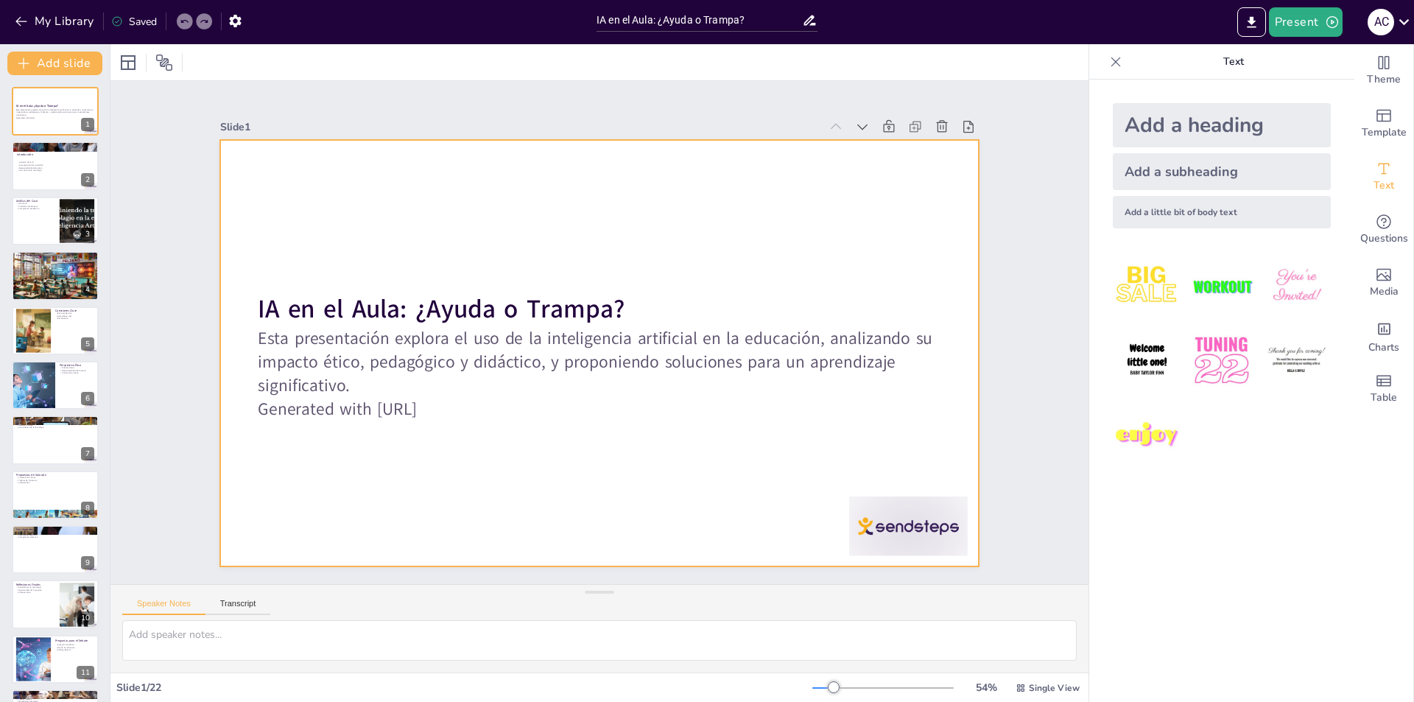
checkbox input "true"
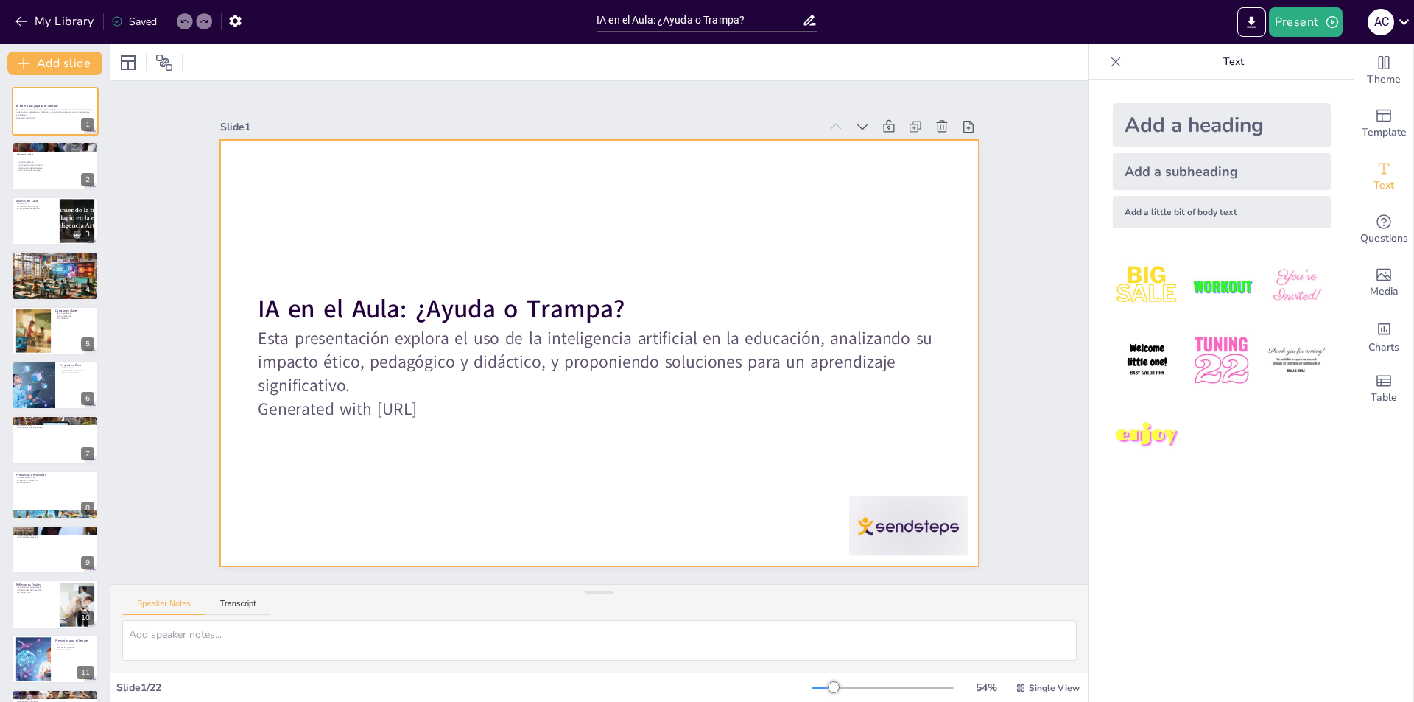
checkbox input "true"
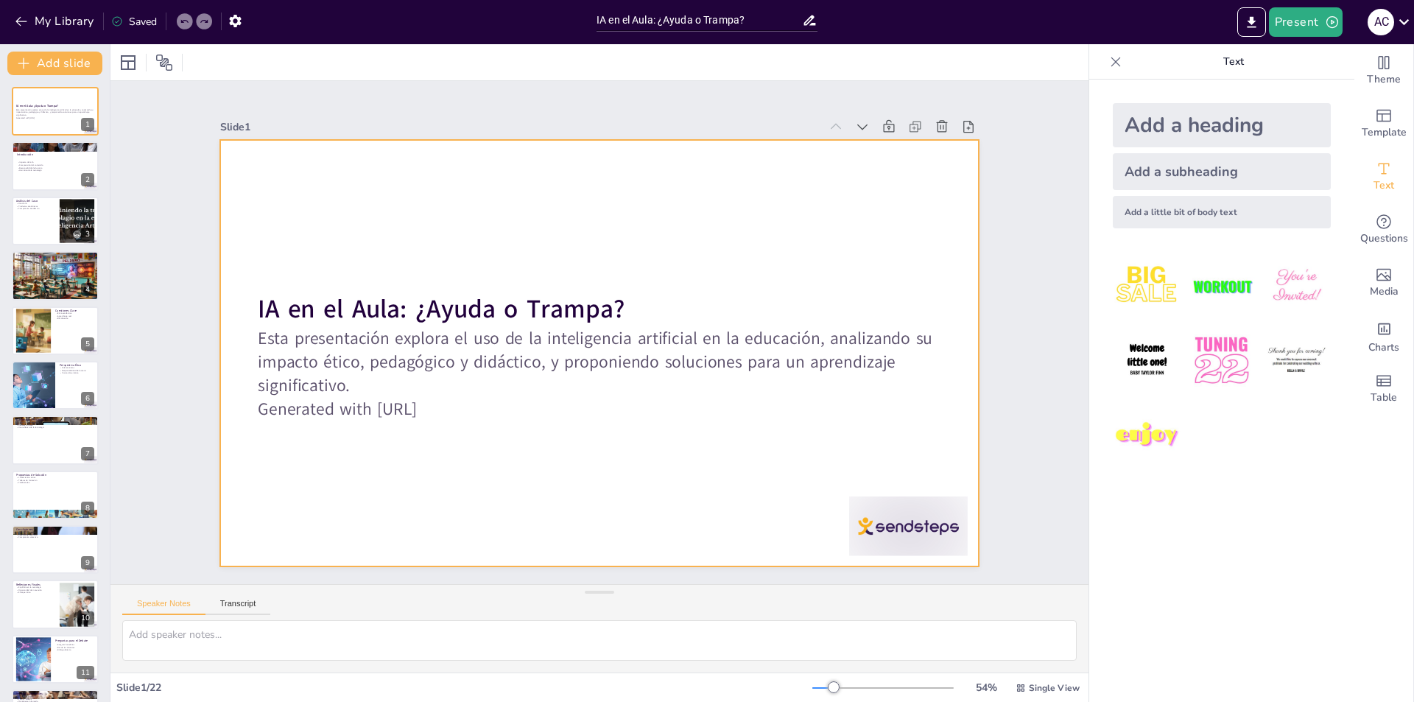
checkbox input "true"
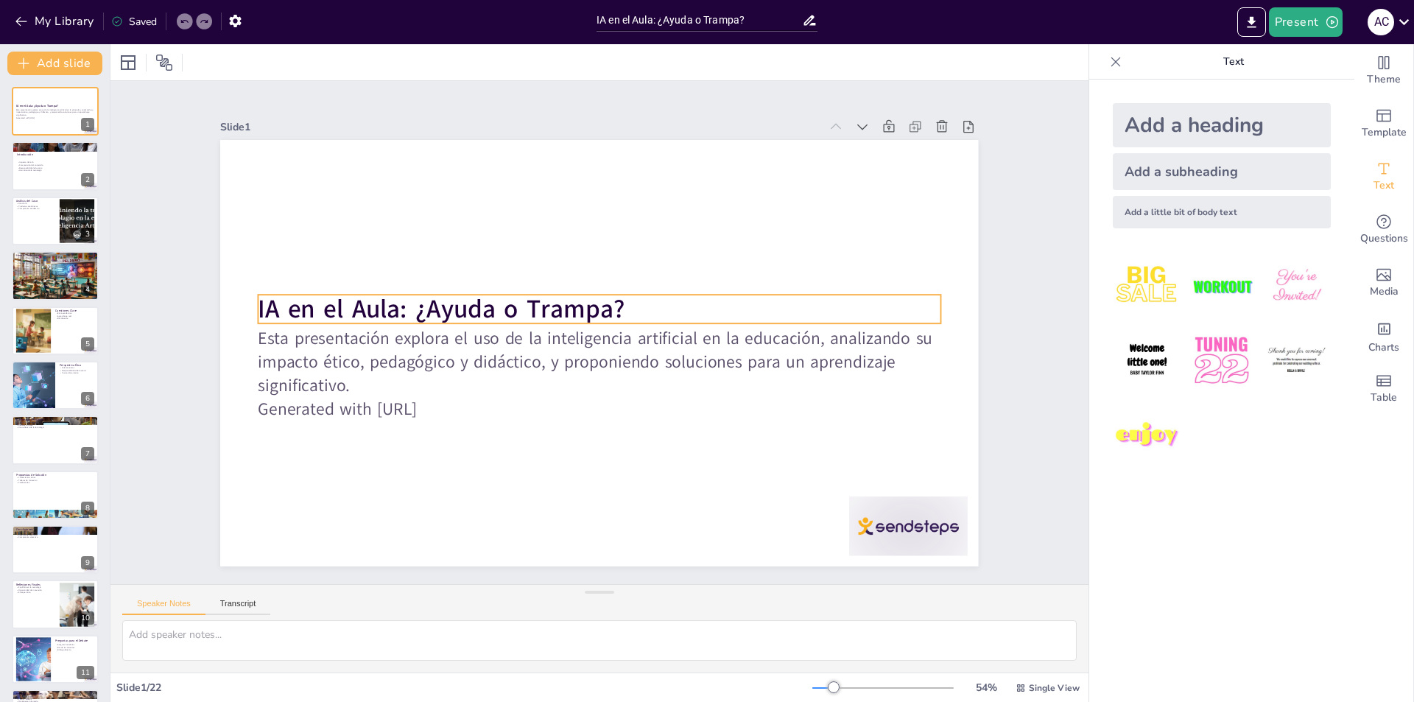
checkbox input "true"
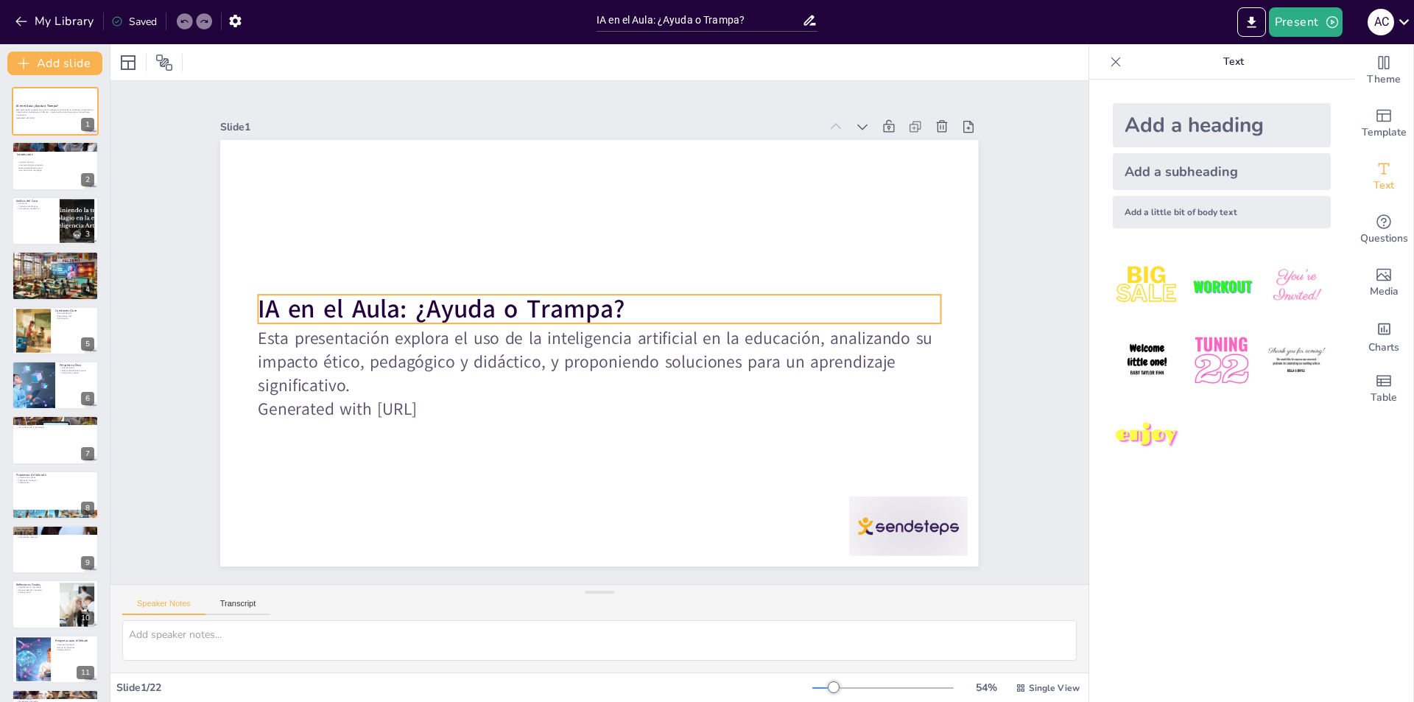
checkbox input "true"
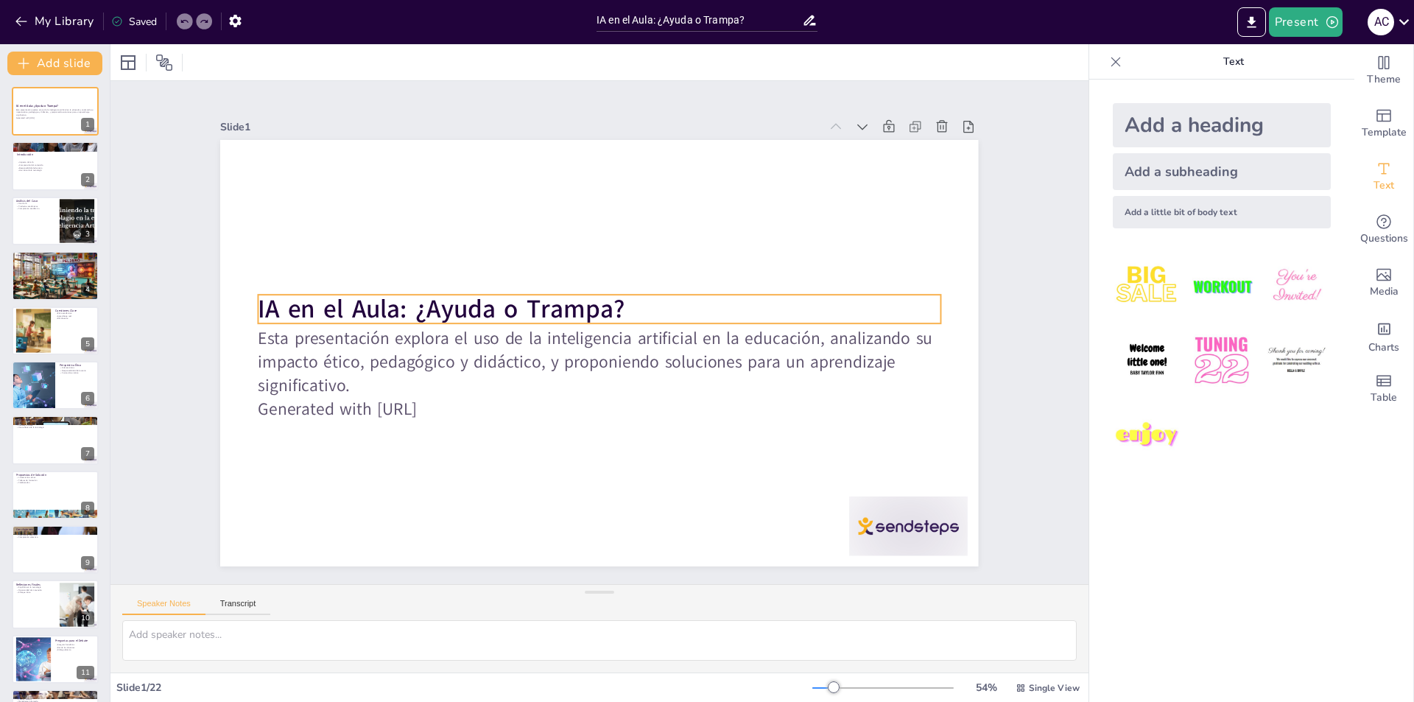
checkbox input "true"
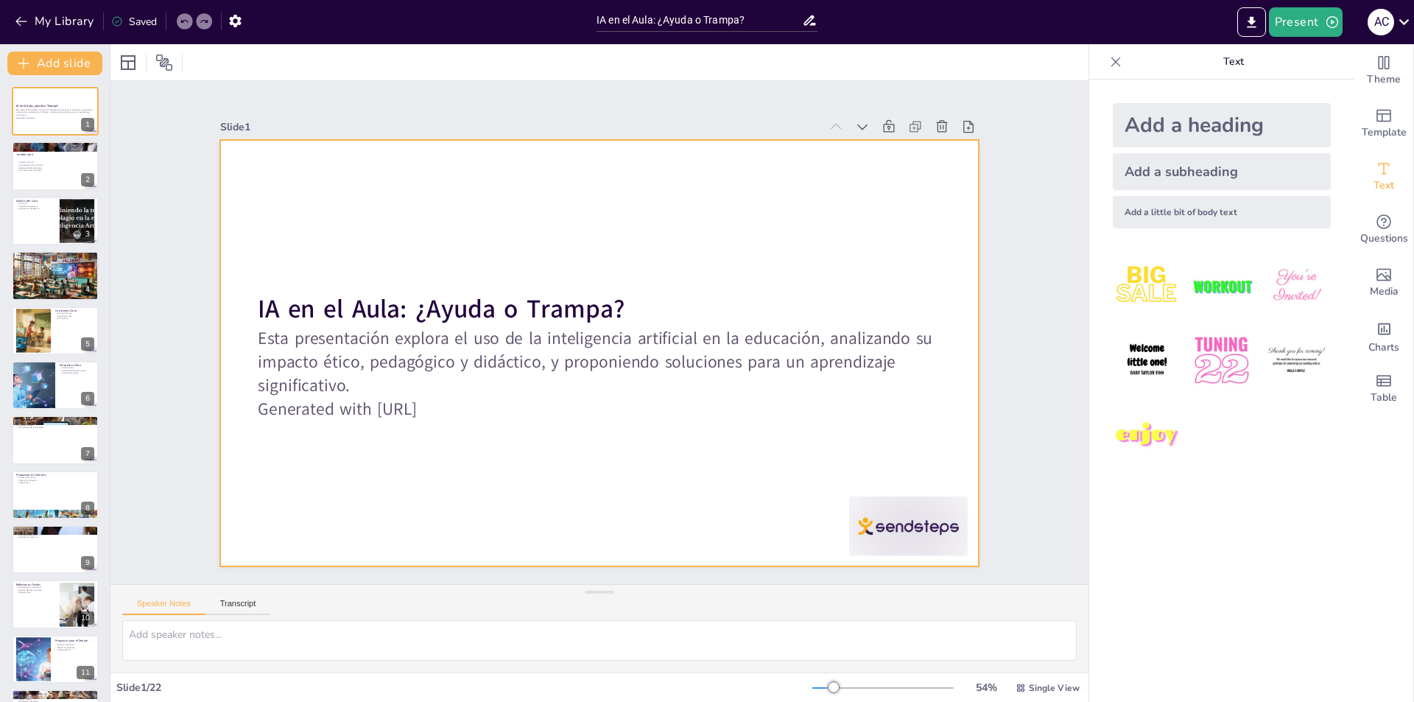
checkbox input "true"
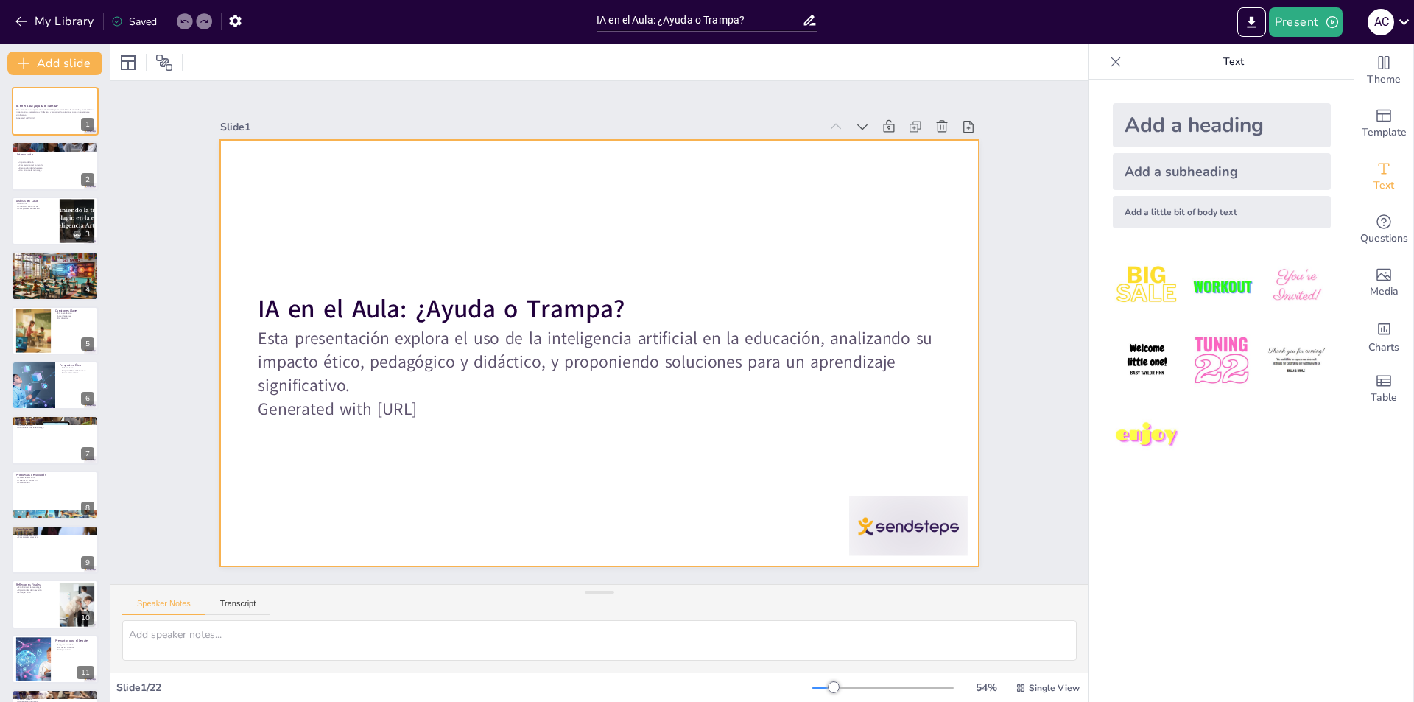
checkbox input "true"
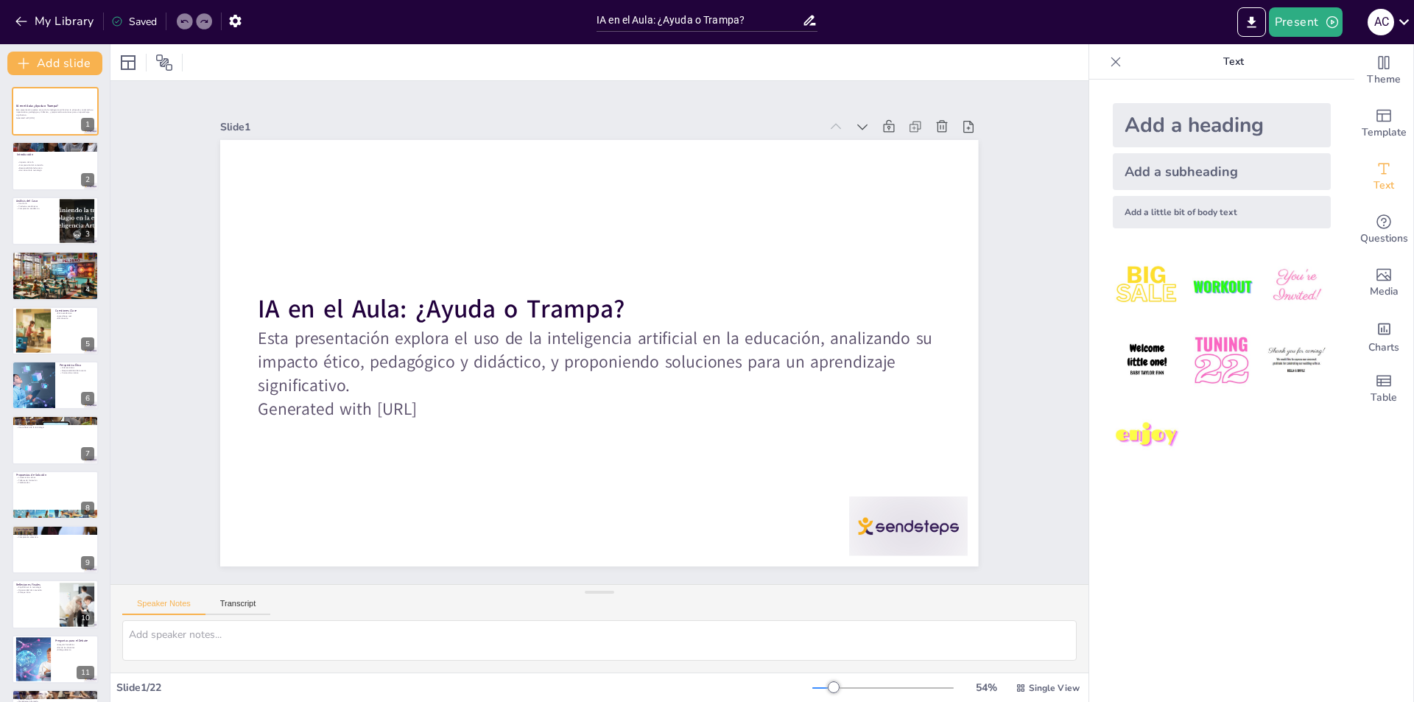
click at [1210, 367] on img at bounding box center [1221, 360] width 68 height 68
checkbox input "true"
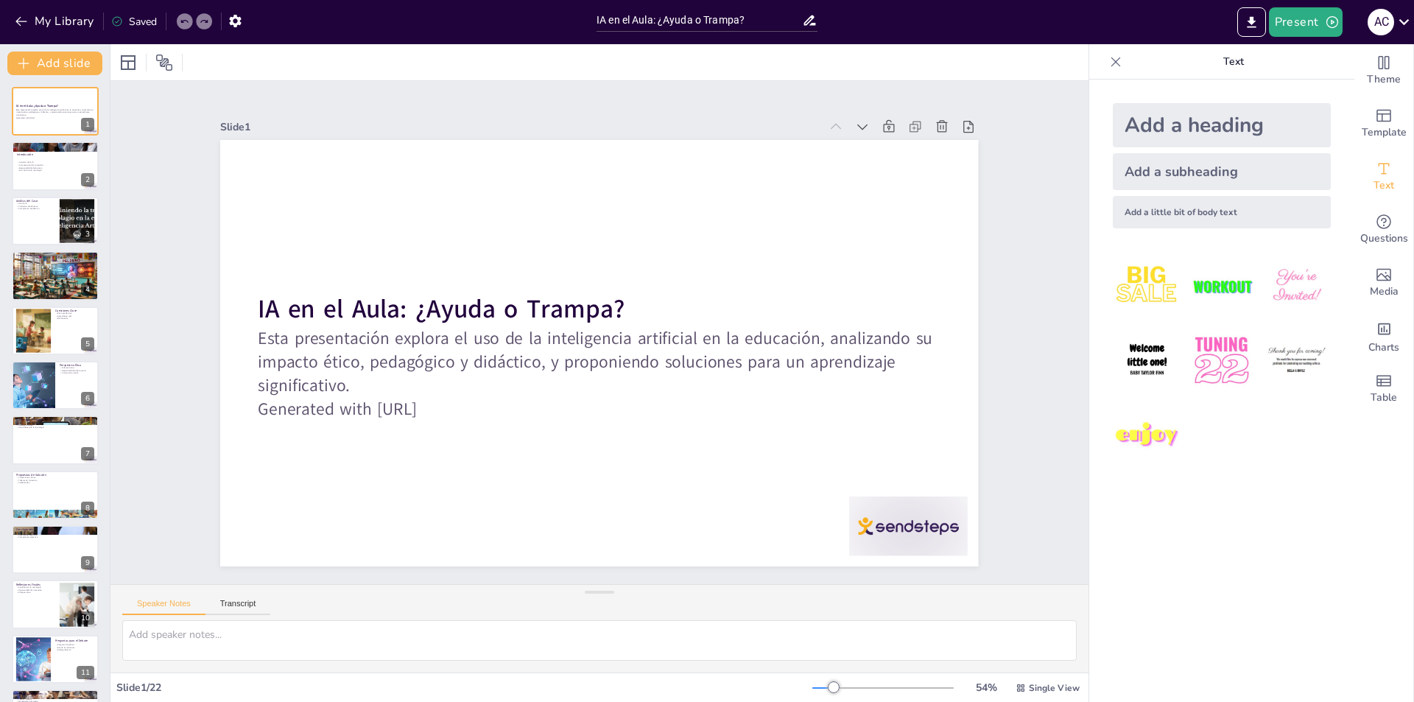
checkbox input "true"
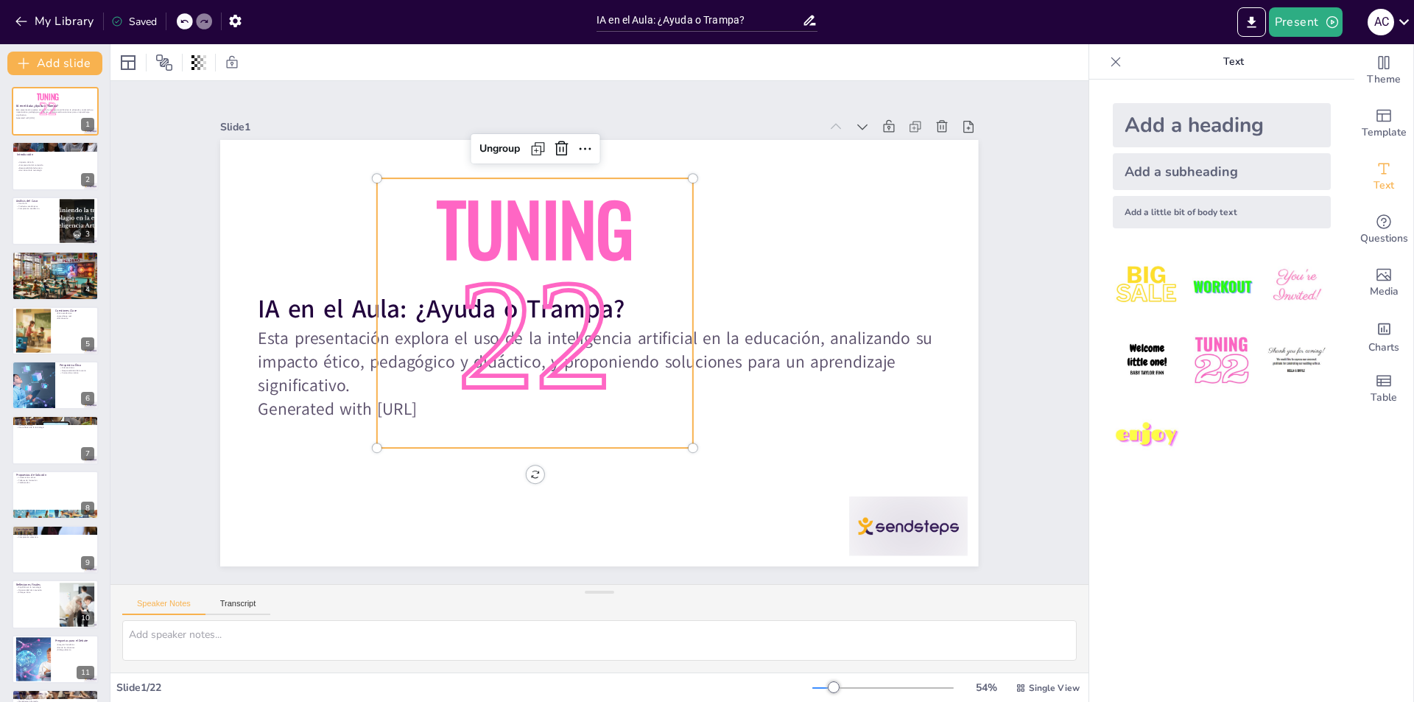
checkbox input "true"
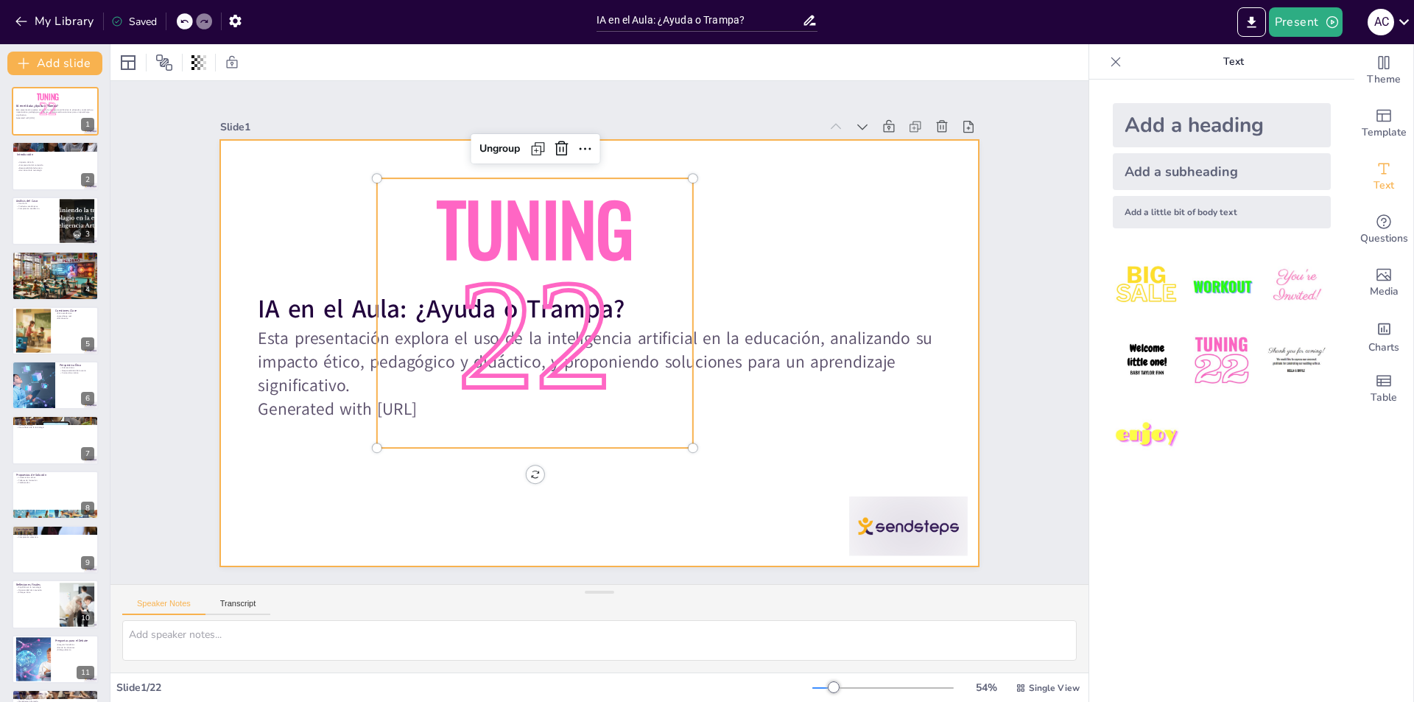
checkbox input "true"
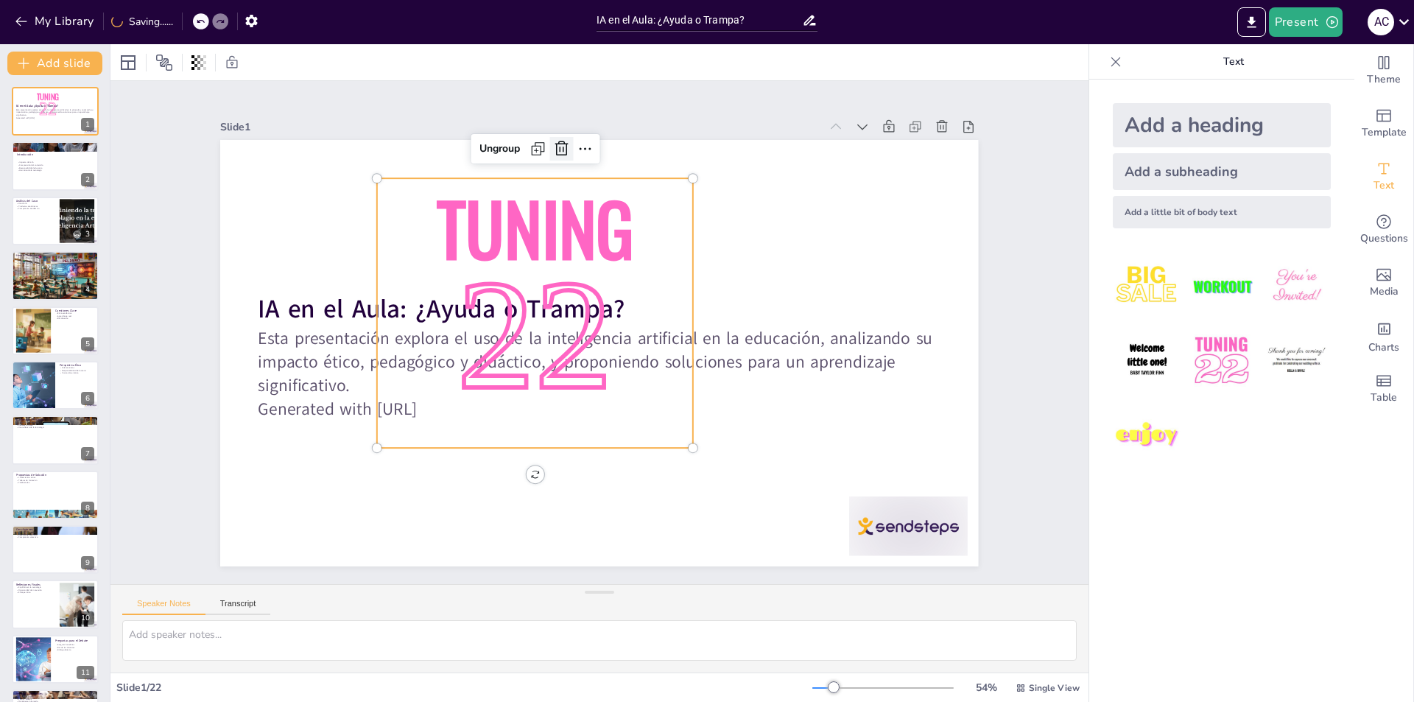
click at [609, 142] on icon at bounding box center [620, 146] width 22 height 22
checkbox input "true"
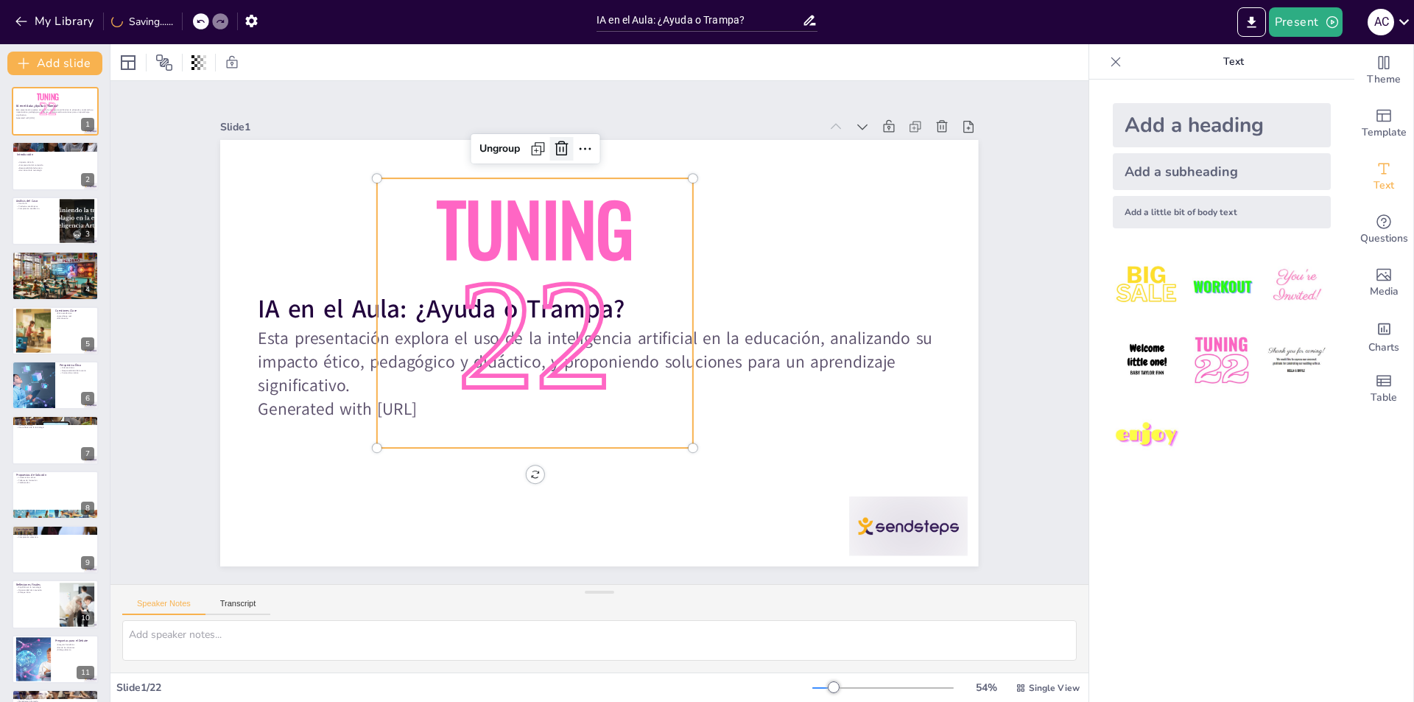
checkbox input "true"
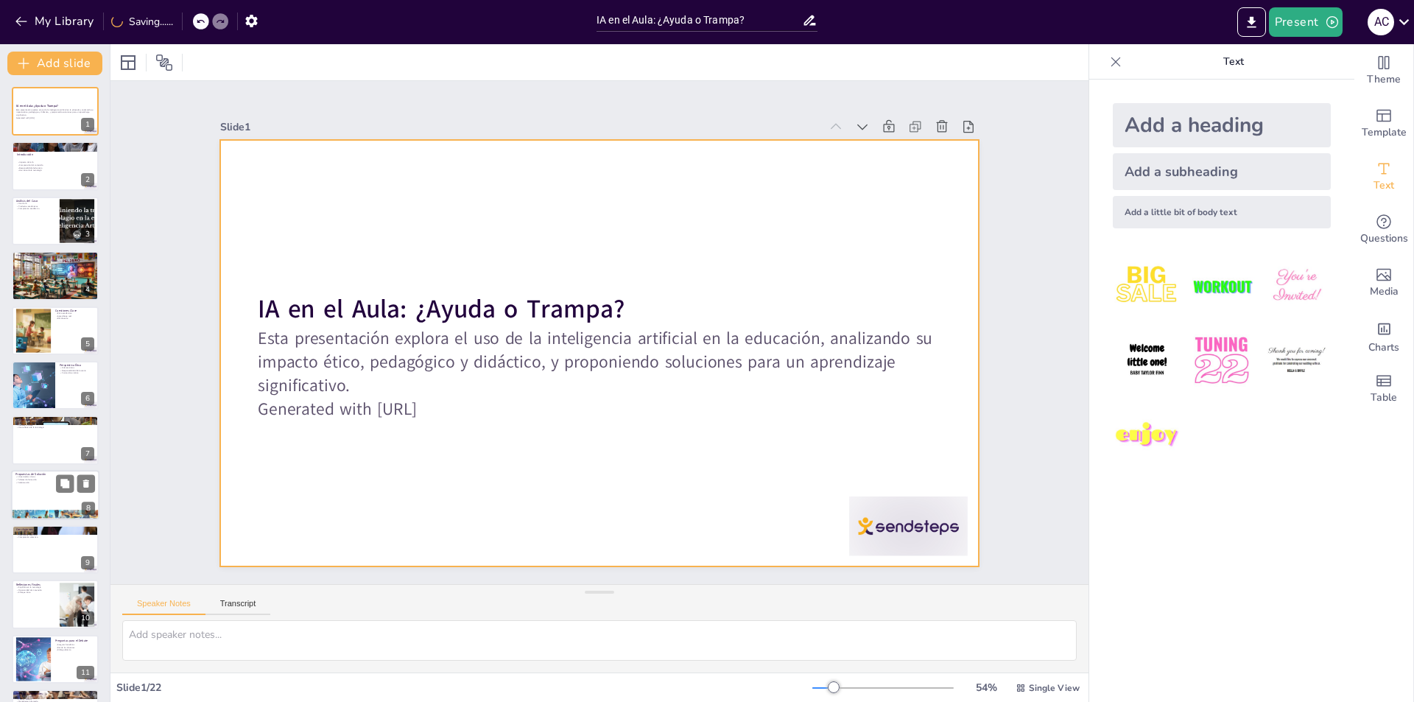
checkbox input "true"
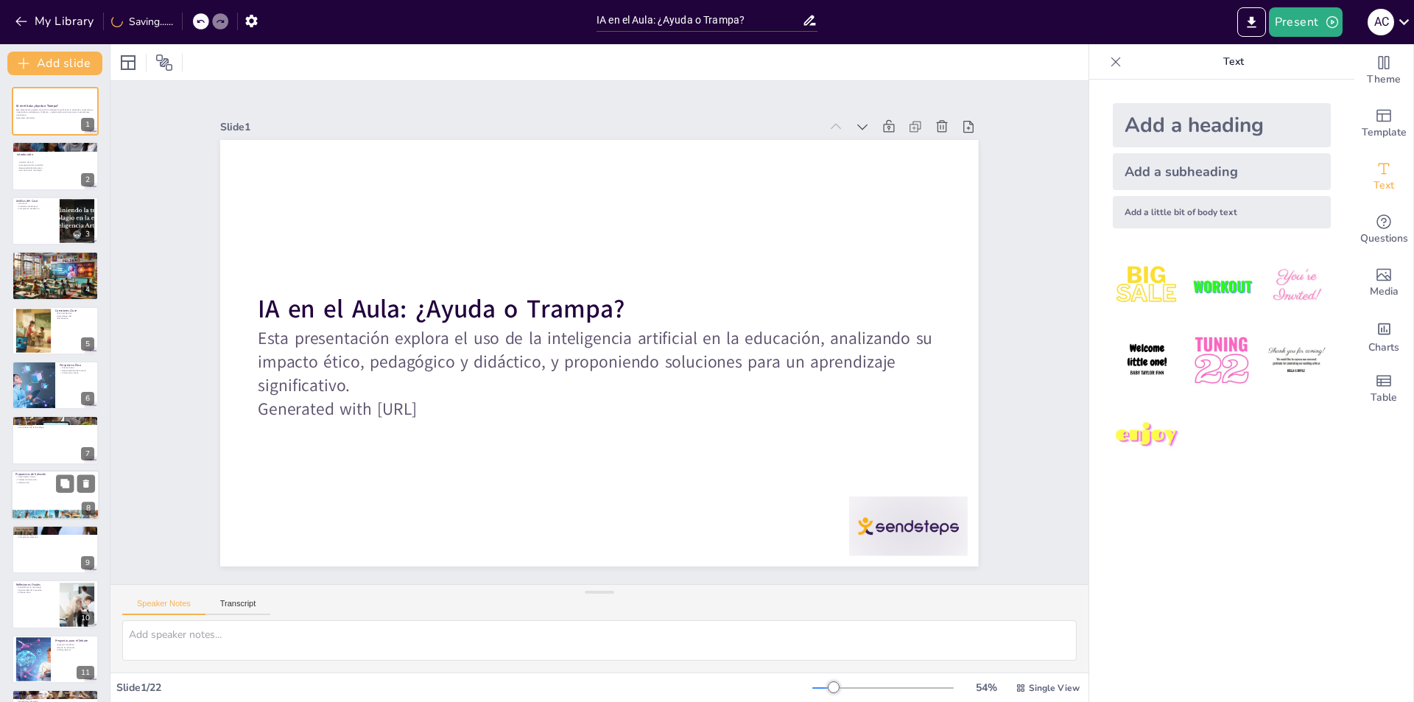
checkbox input "true"
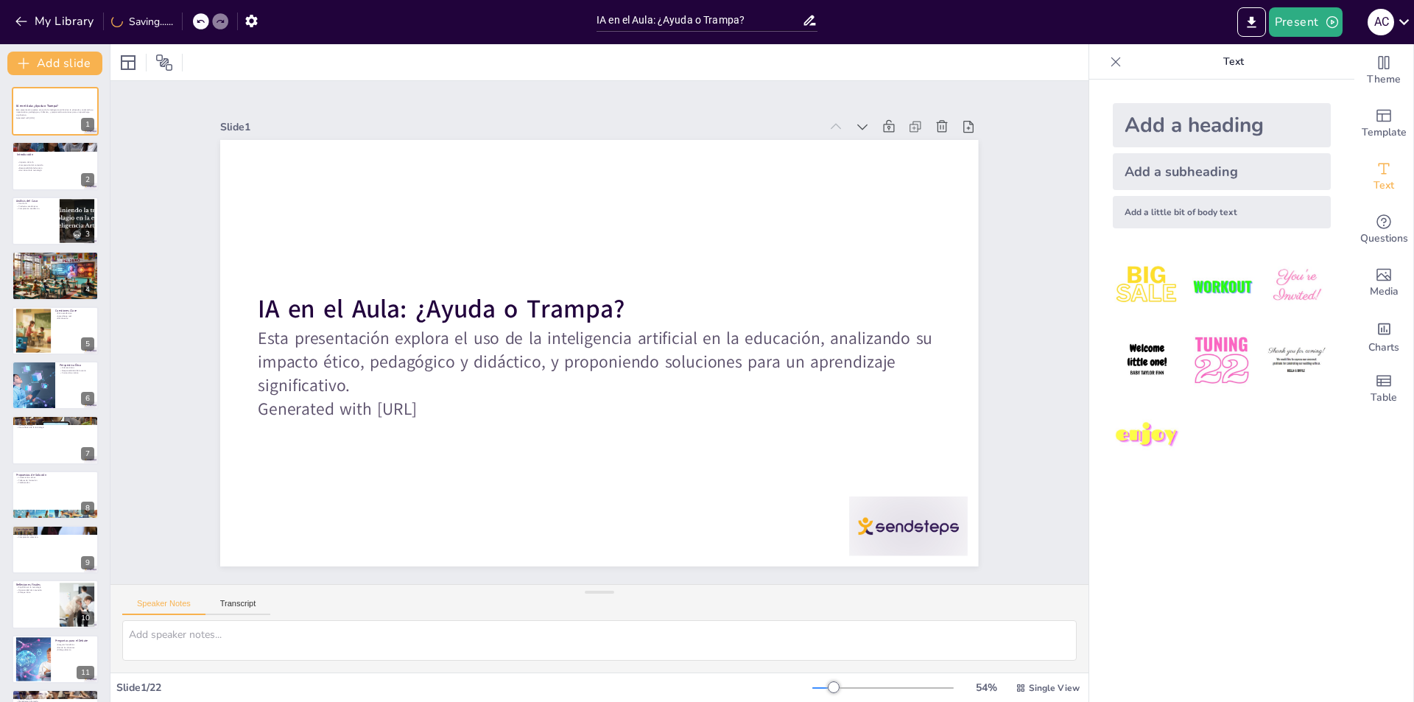
checkbox input "true"
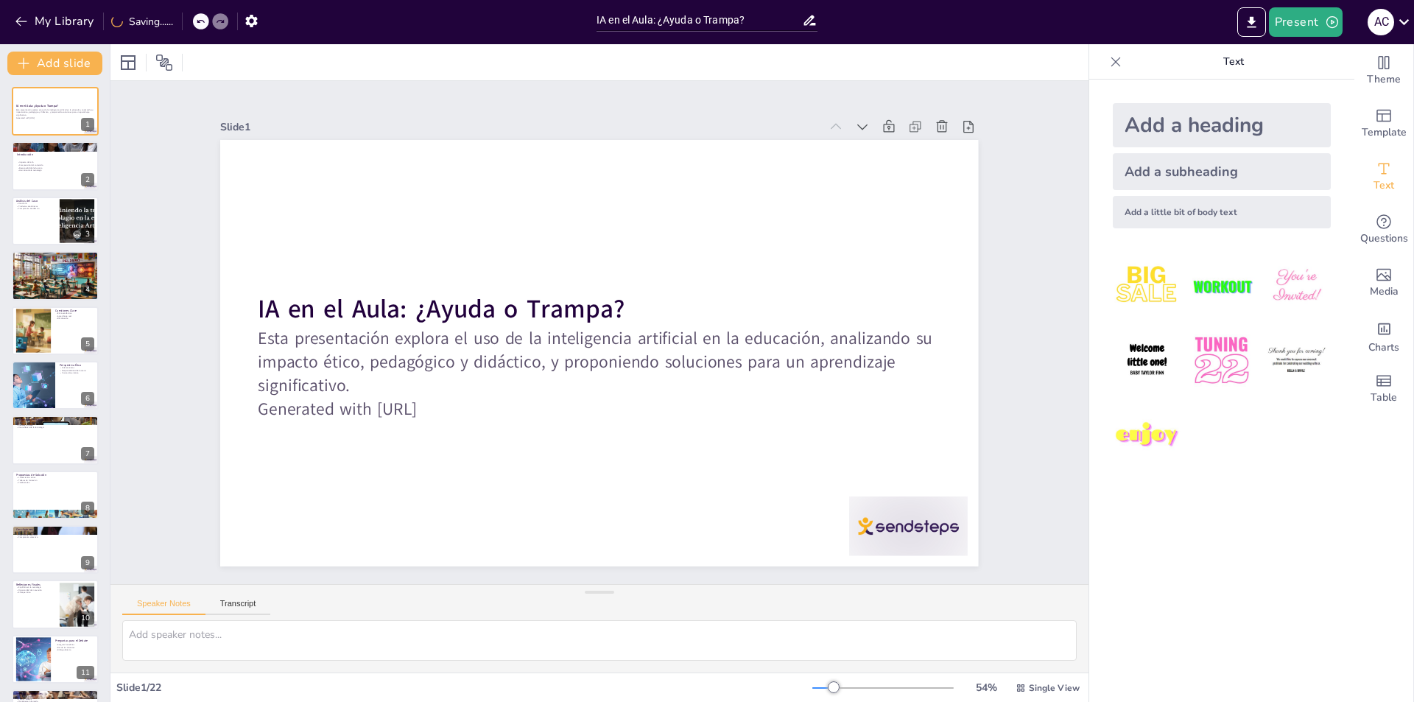
checkbox input "true"
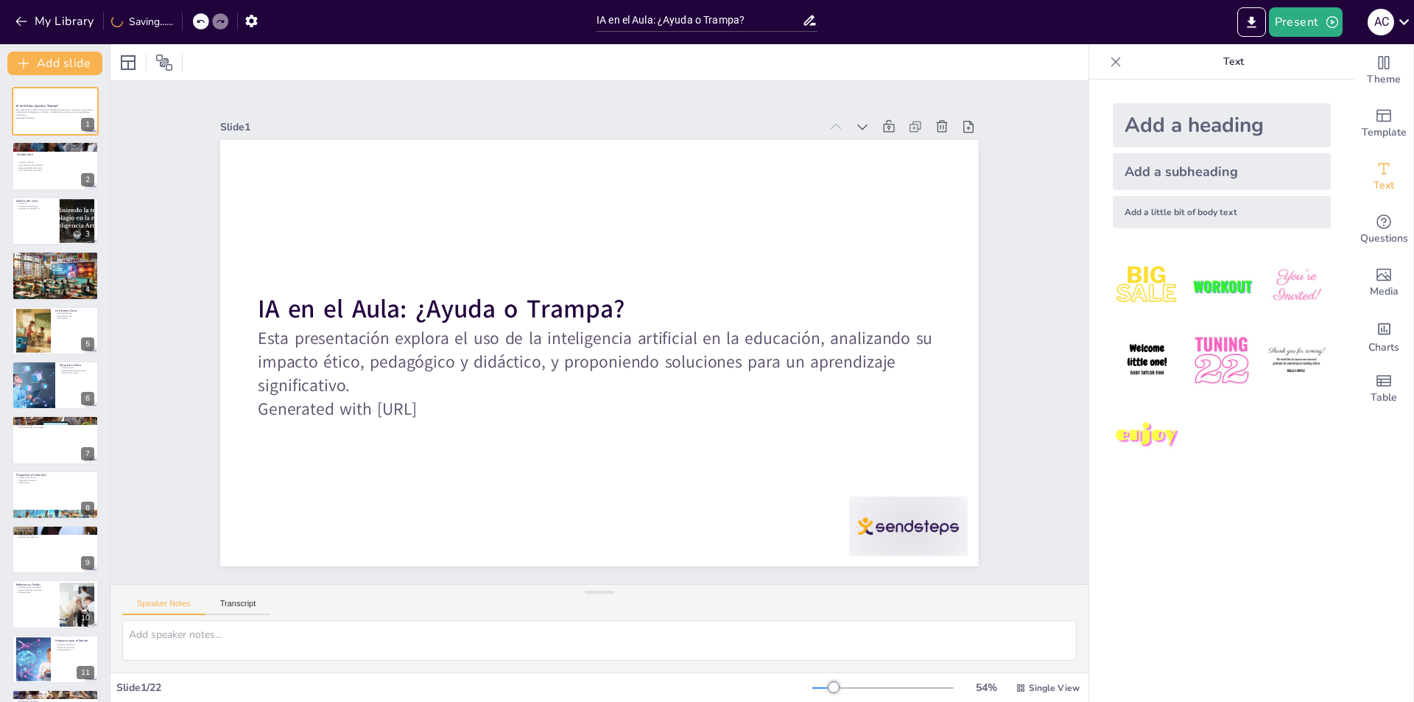
checkbox input "true"
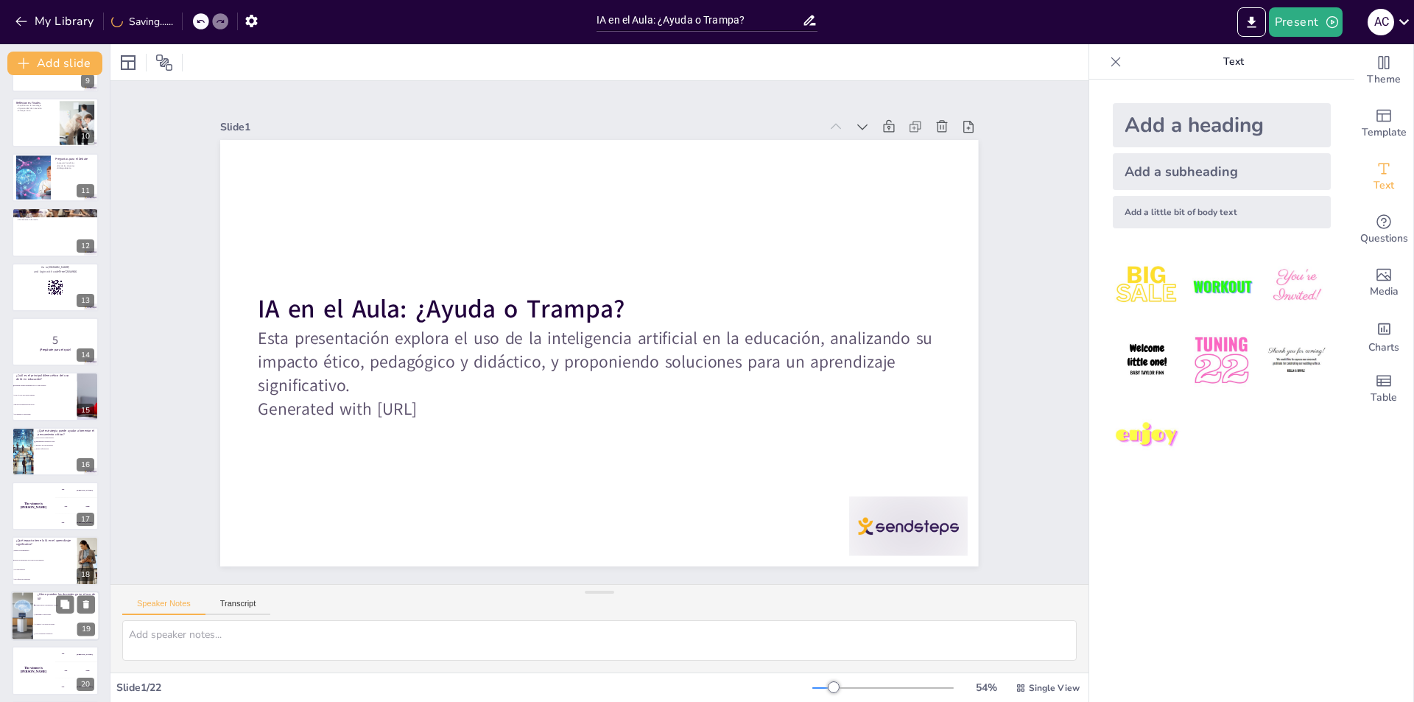
checkbox input "true"
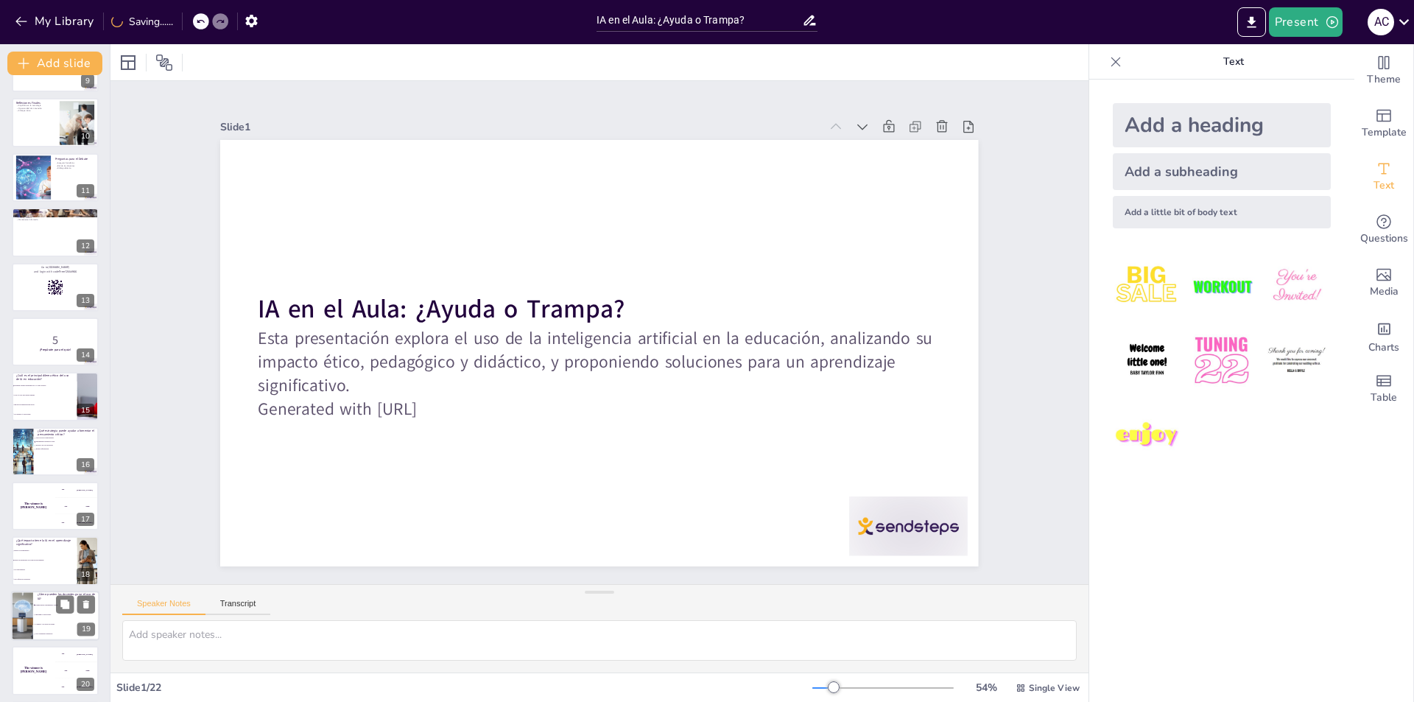
checkbox input "true"
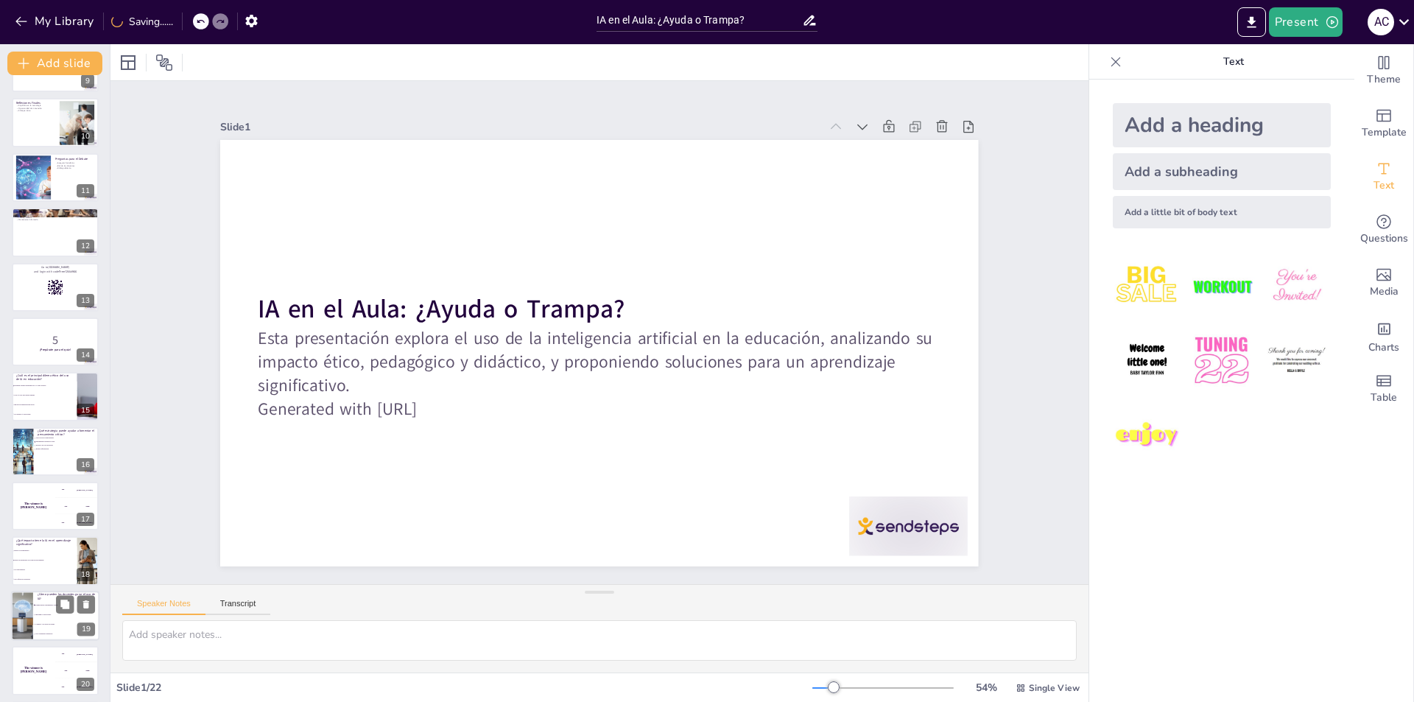
checkbox input "true"
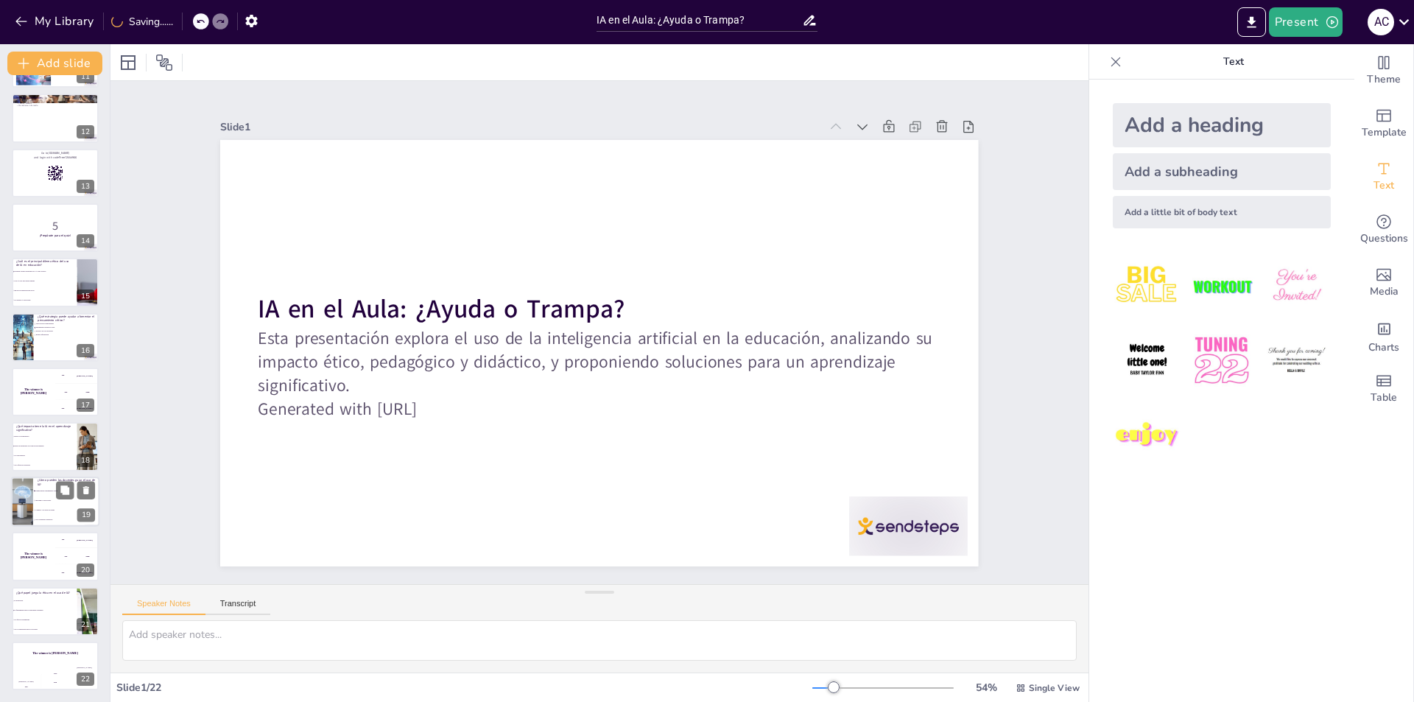
checkbox input "true"
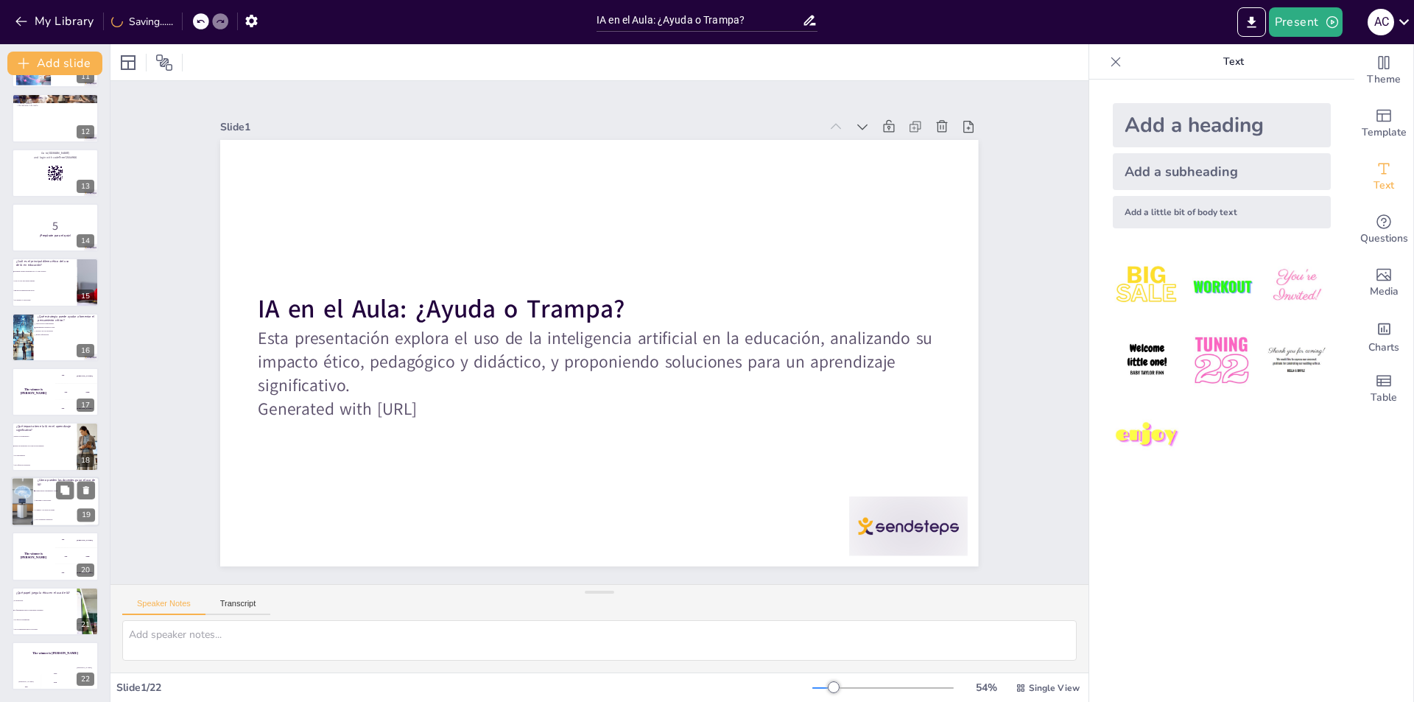
checkbox input "true"
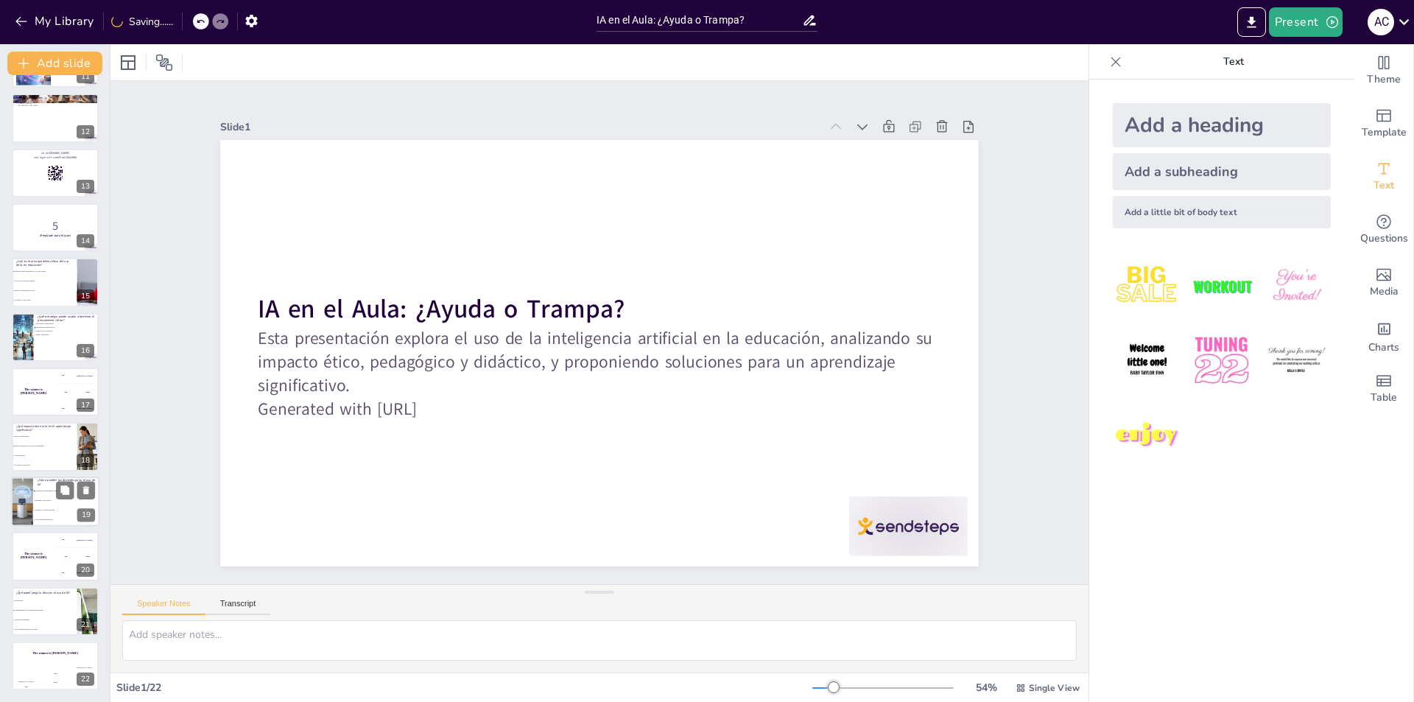
checkbox input "true"
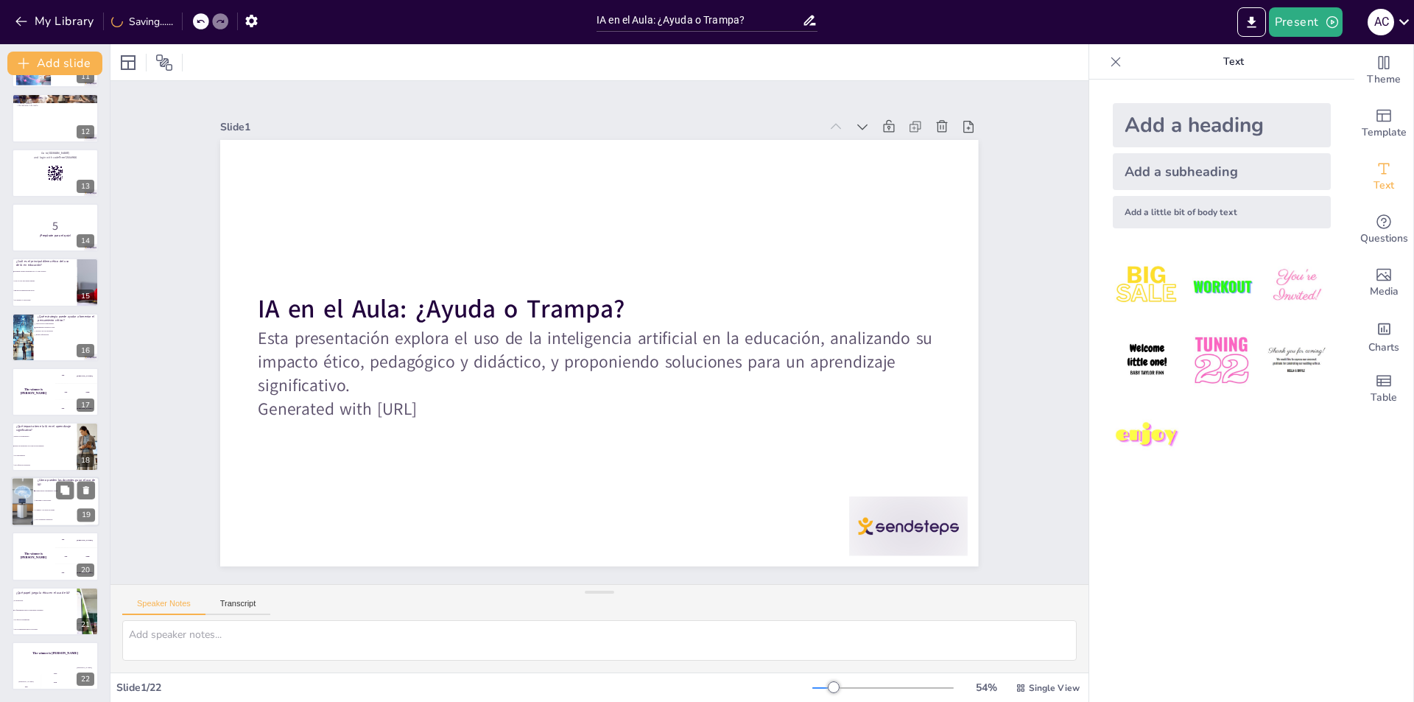
checkbox input "true"
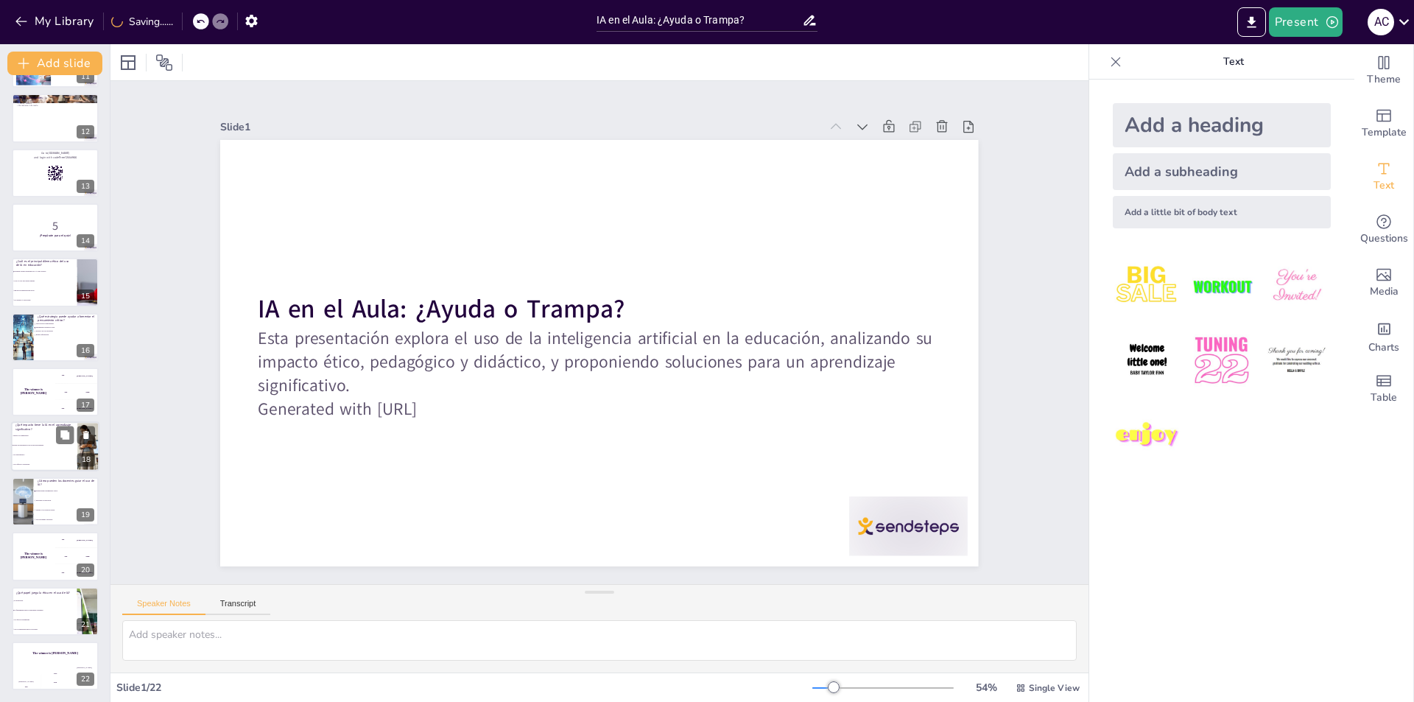
checkbox input "true"
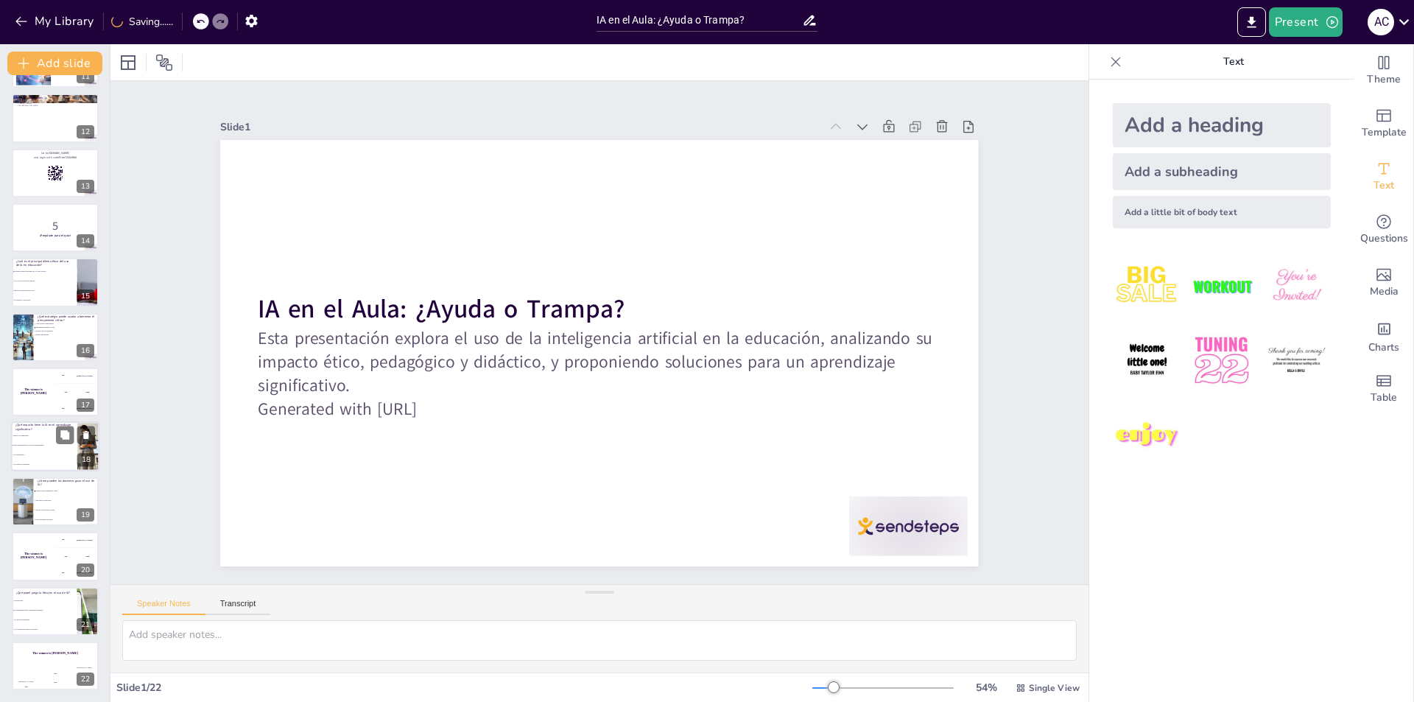
checkbox input "true"
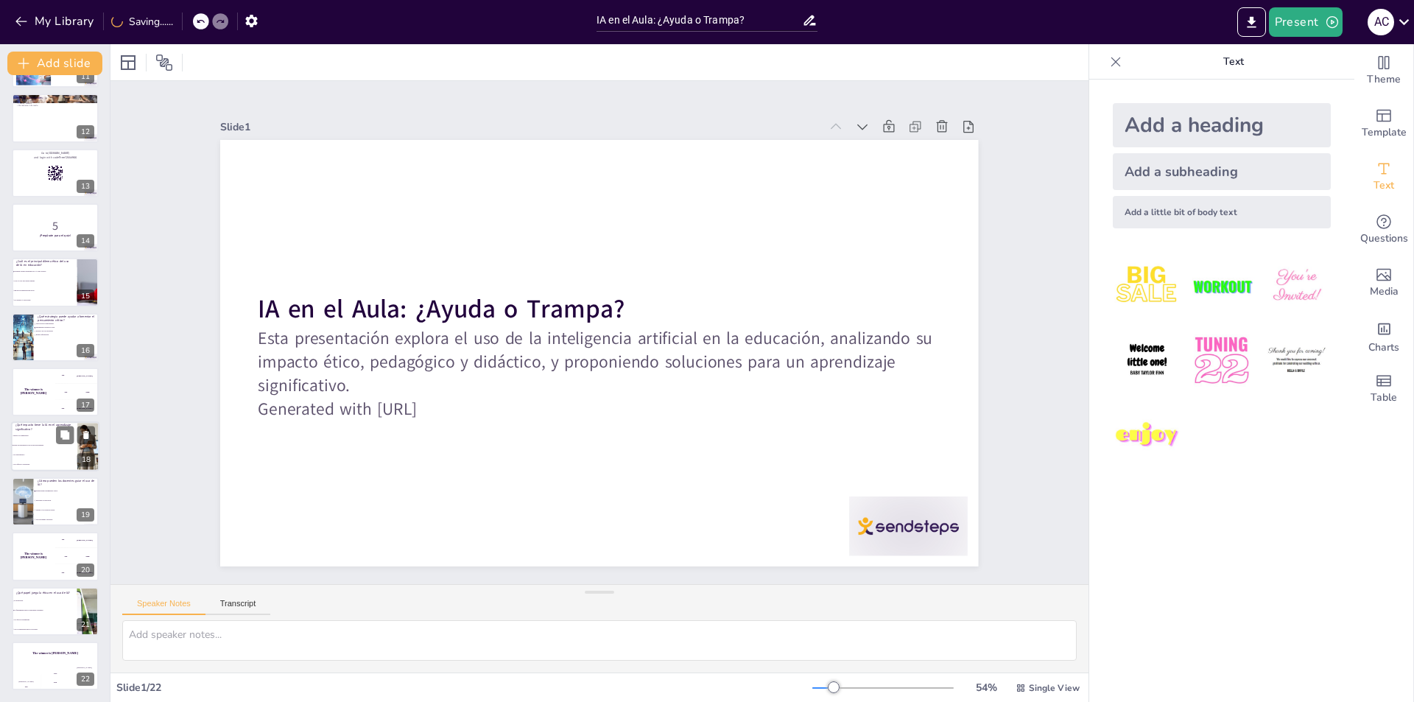
checkbox input "true"
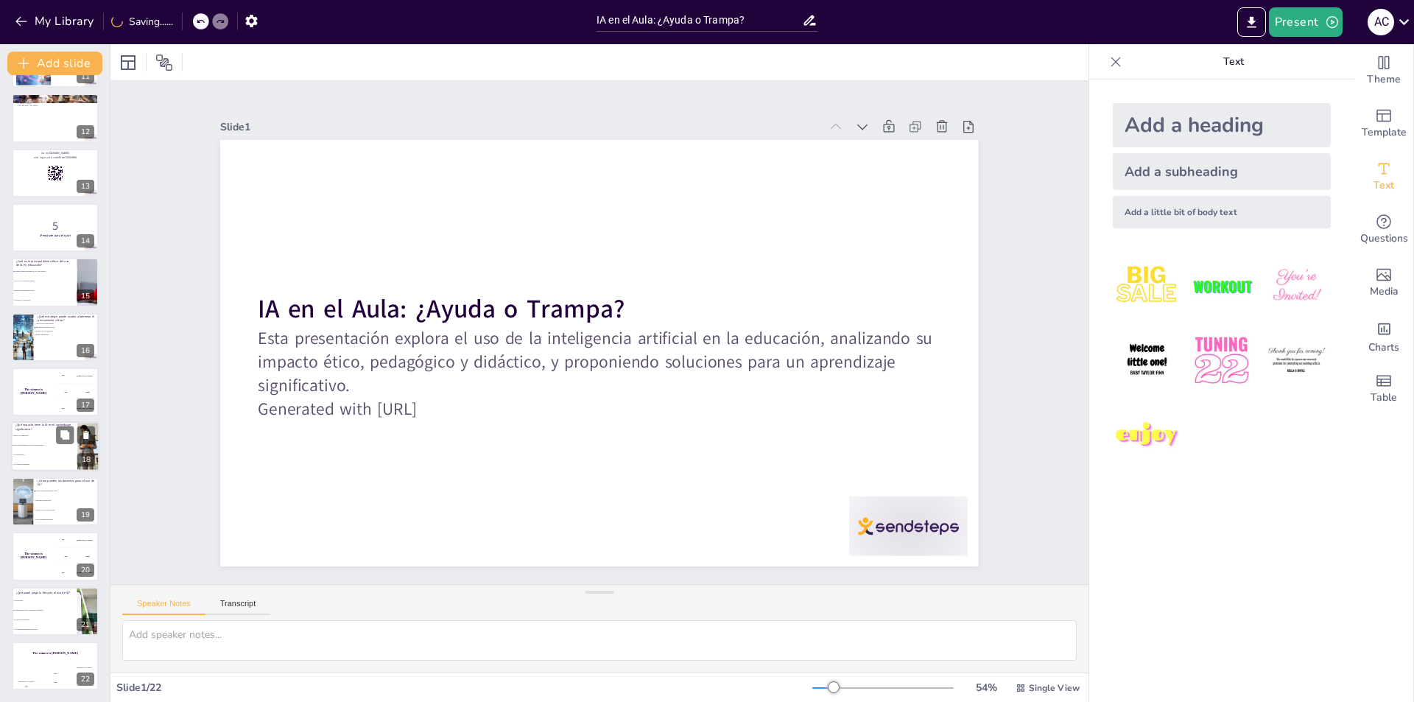
checkbox input "true"
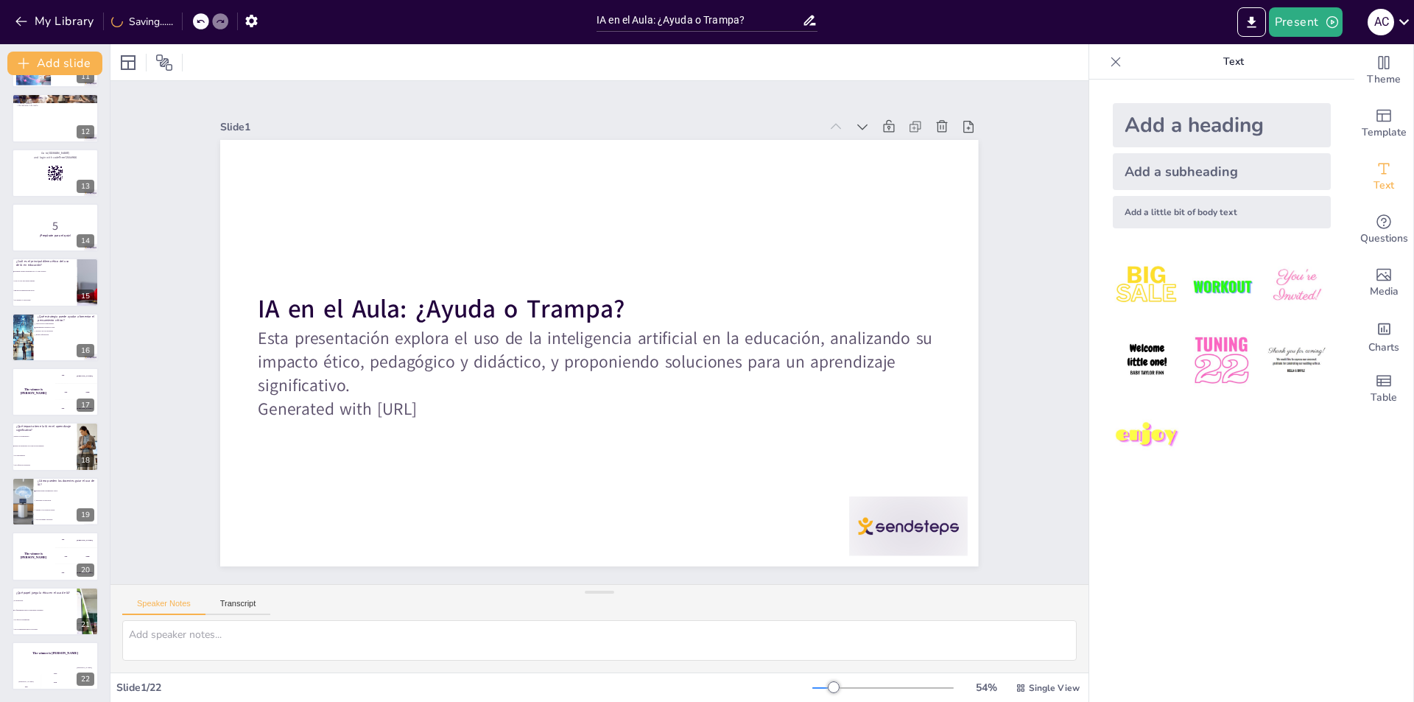
checkbox input "true"
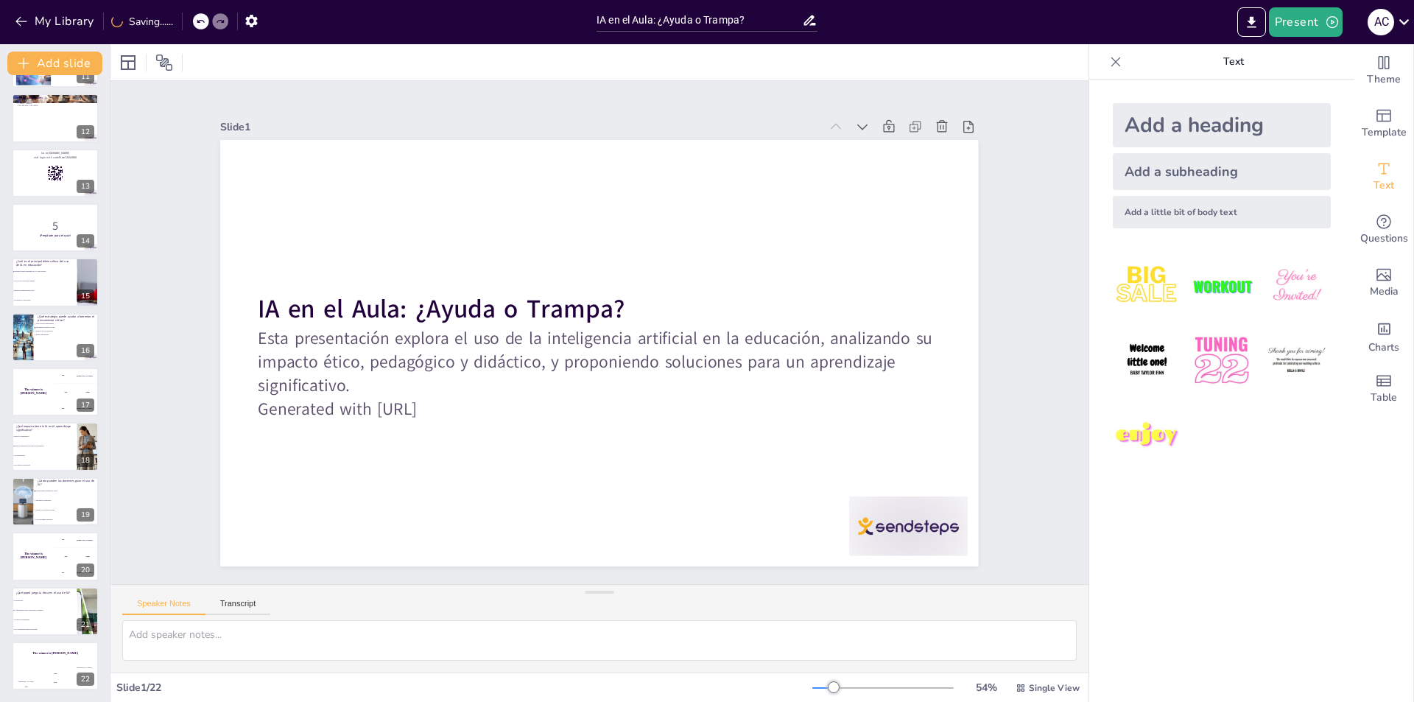
scroll to position [292, 0]
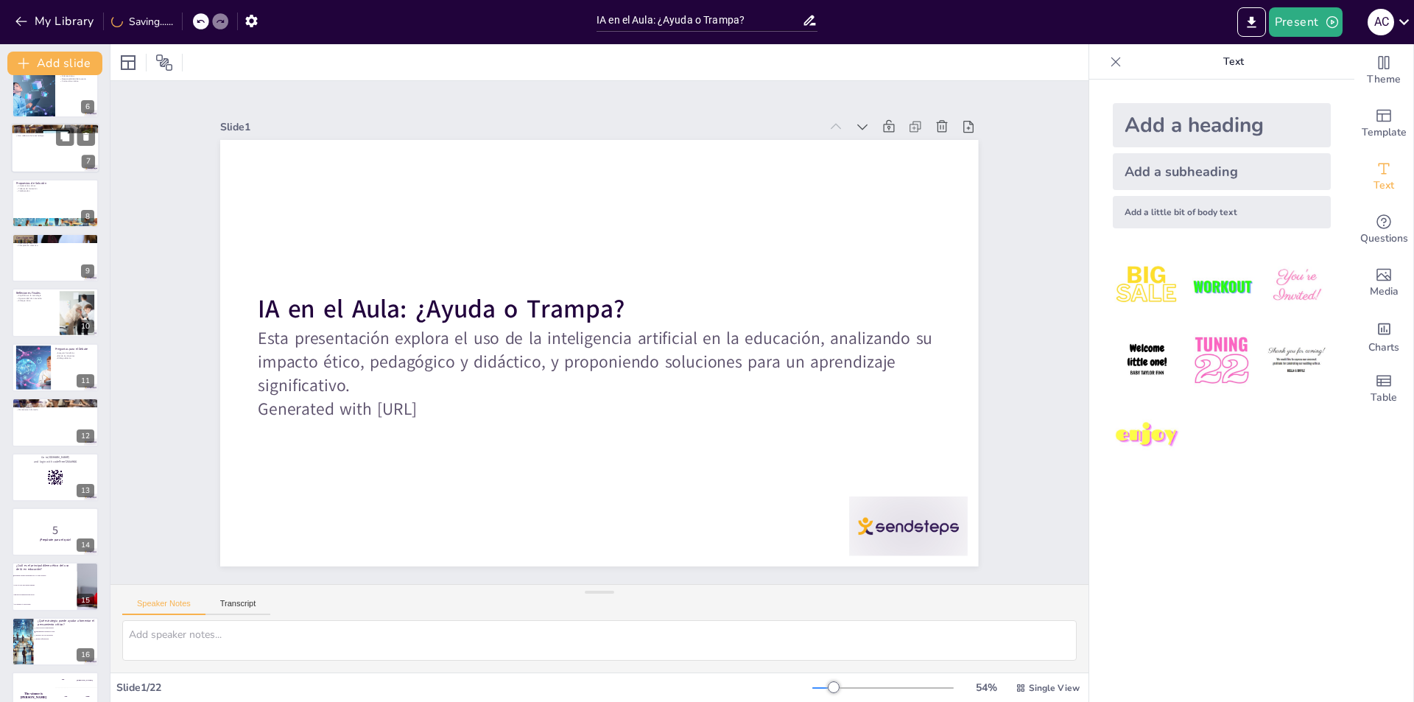
checkbox input "true"
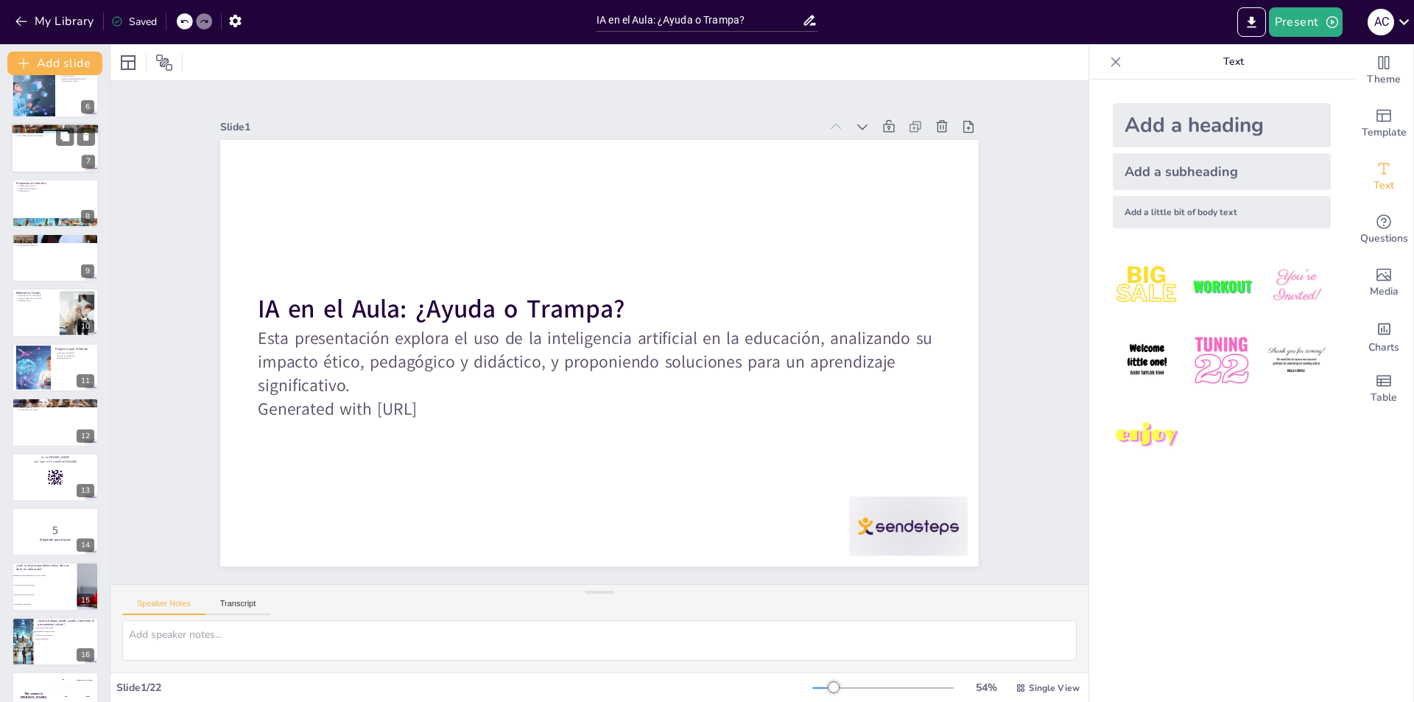
checkbox input "true"
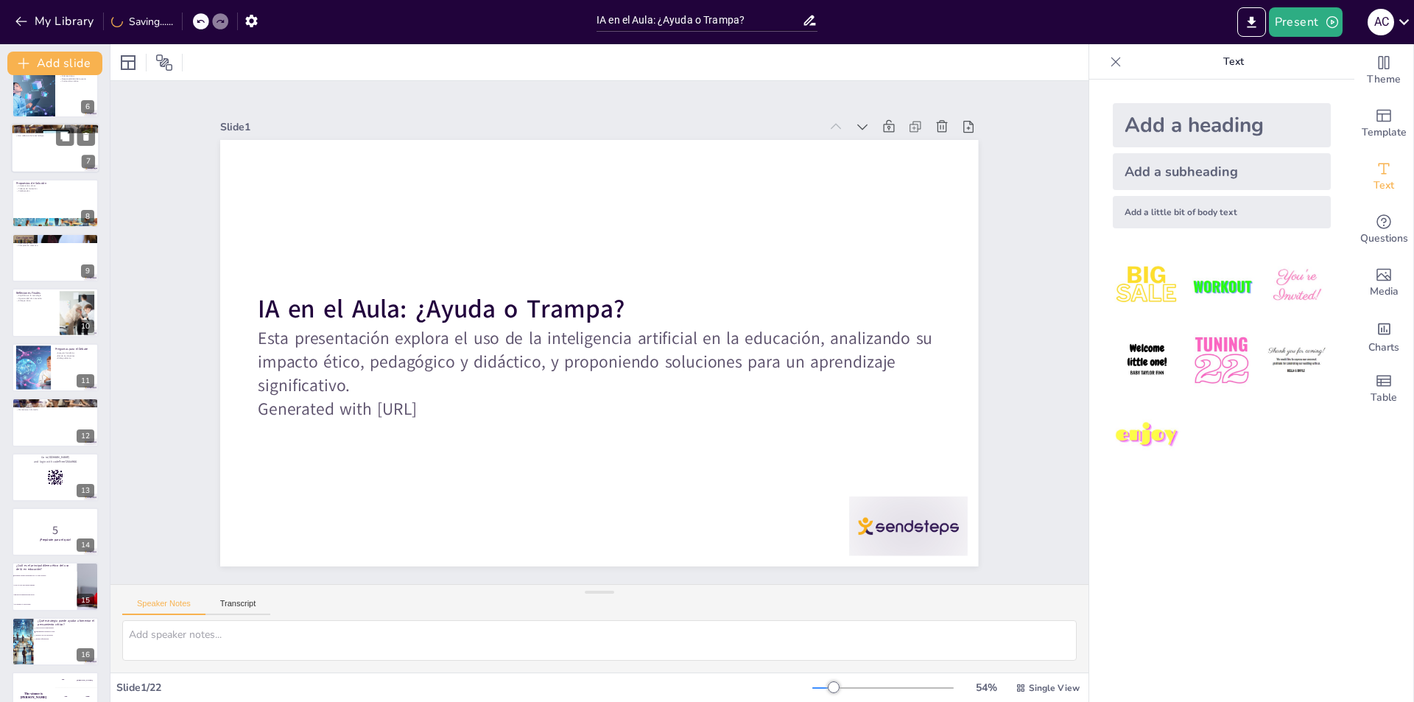
checkbox input "true"
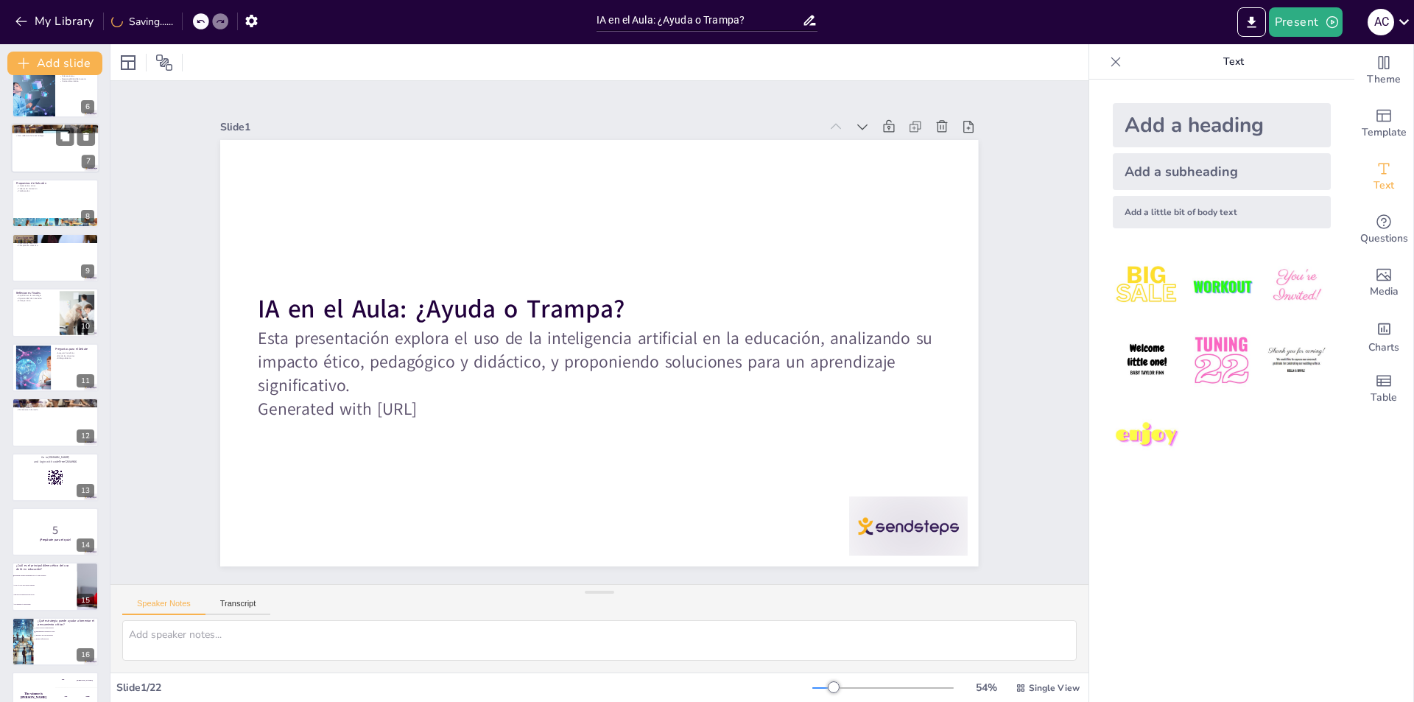
scroll to position [0, 0]
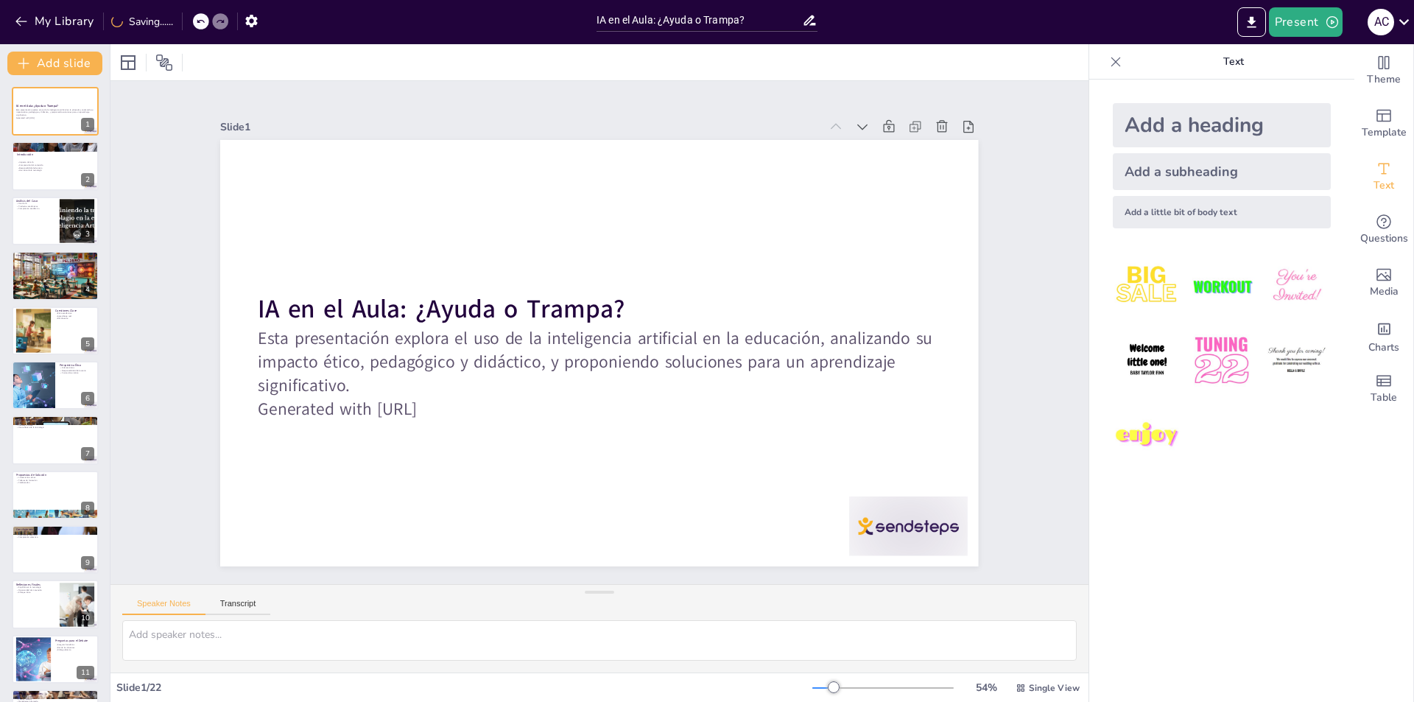
checkbox input "true"
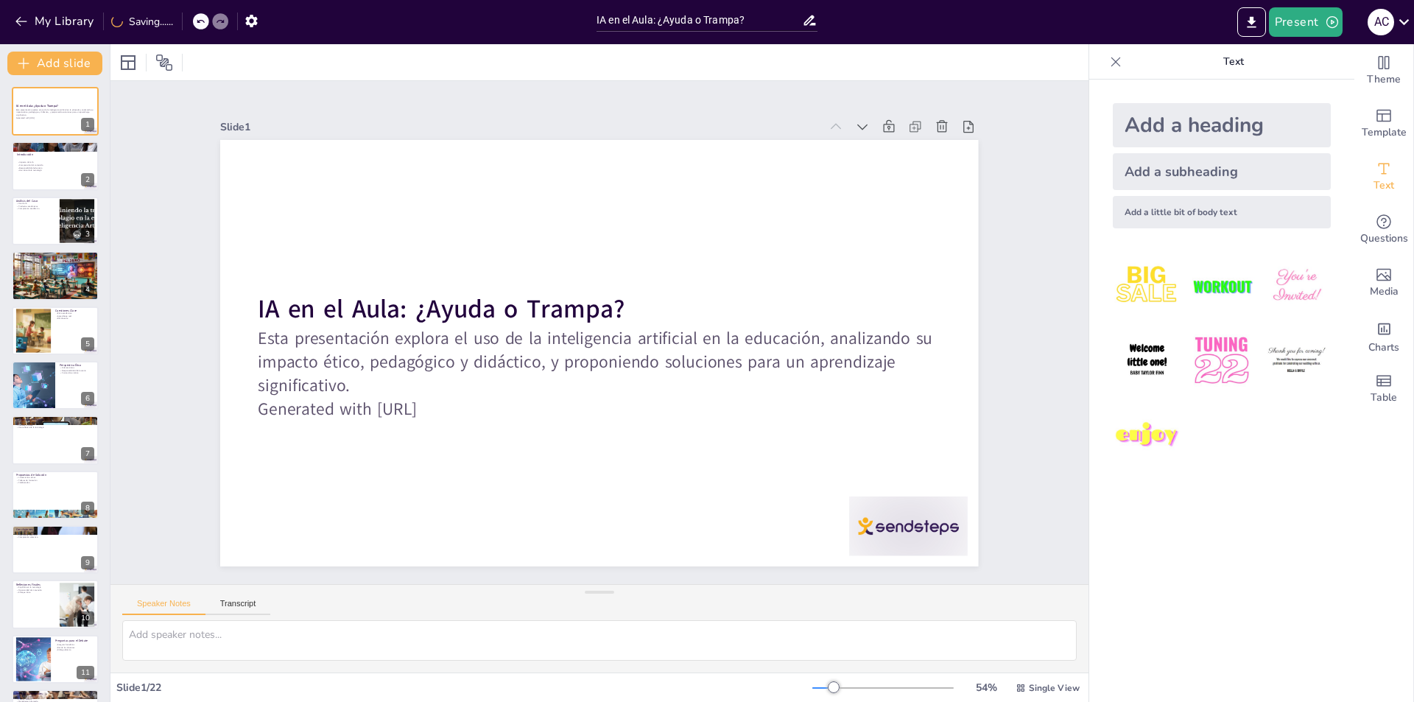
checkbox input "true"
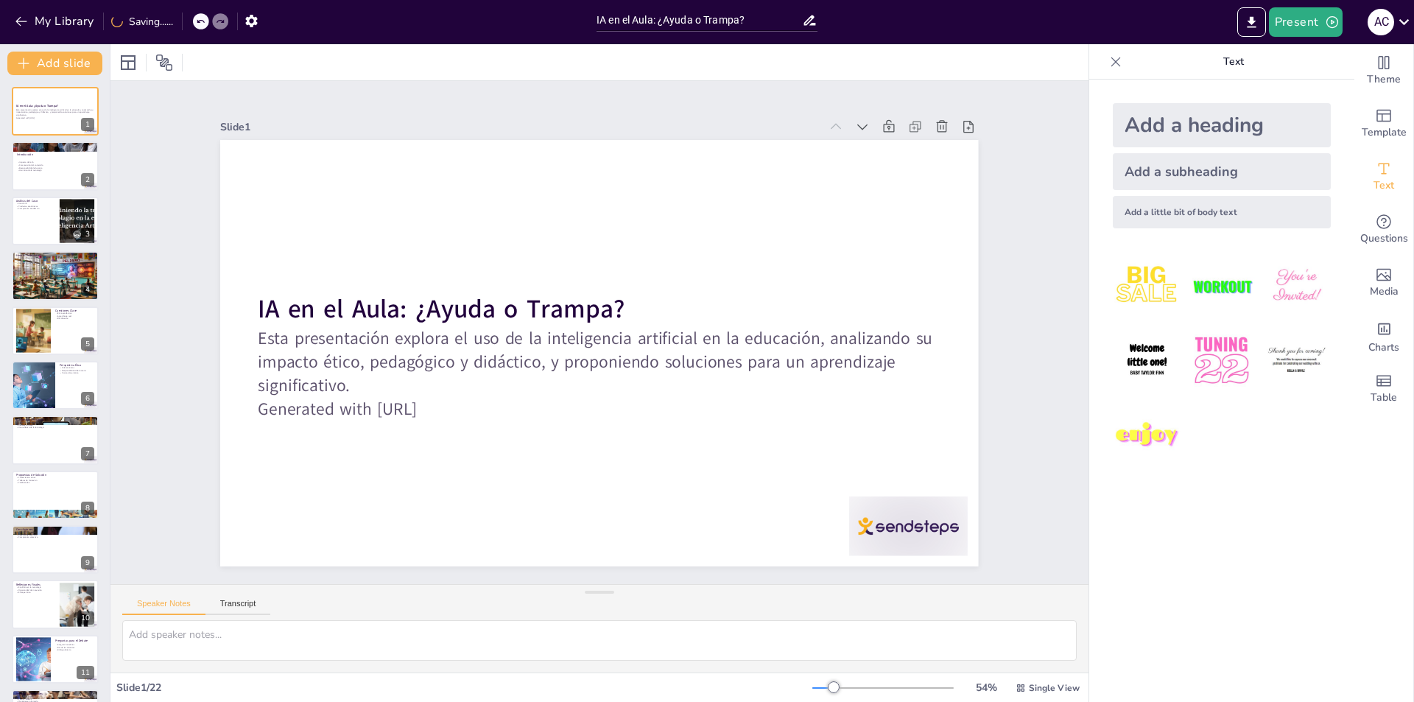
checkbox input "true"
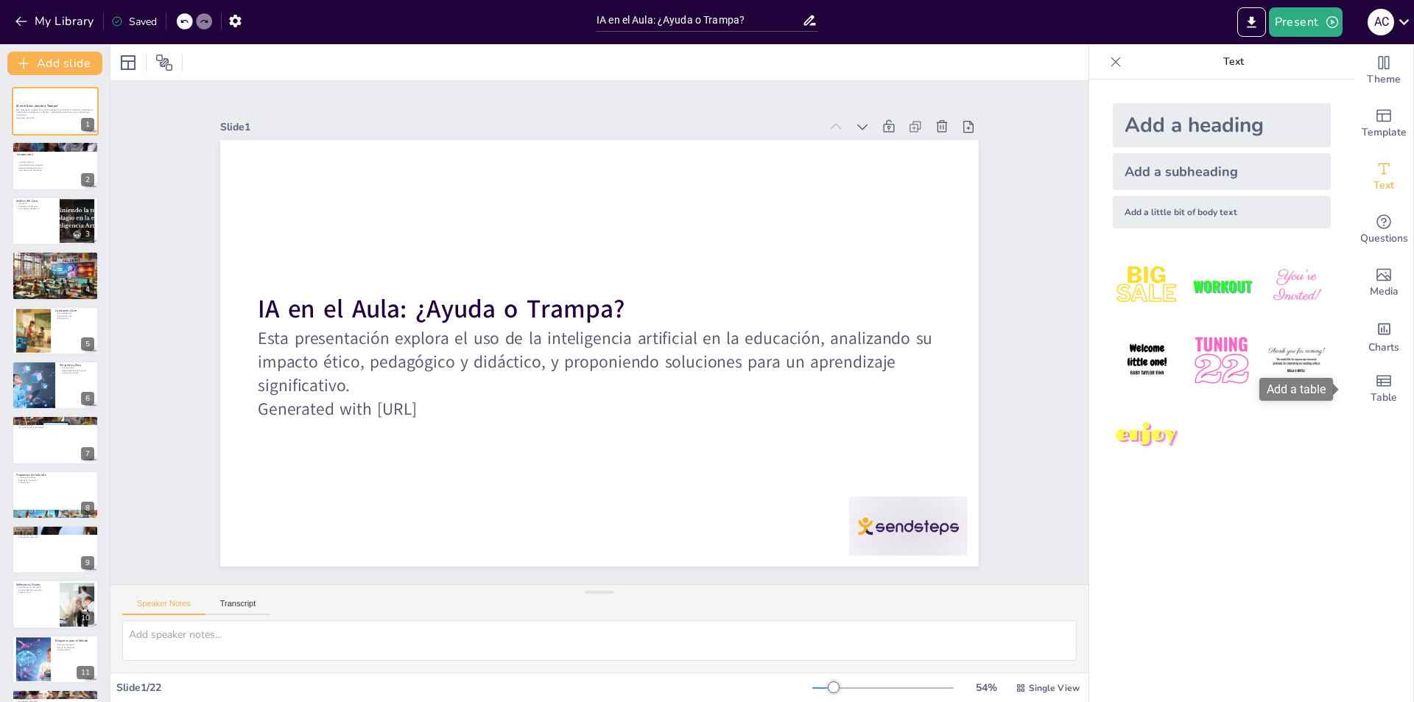
checkbox input "true"
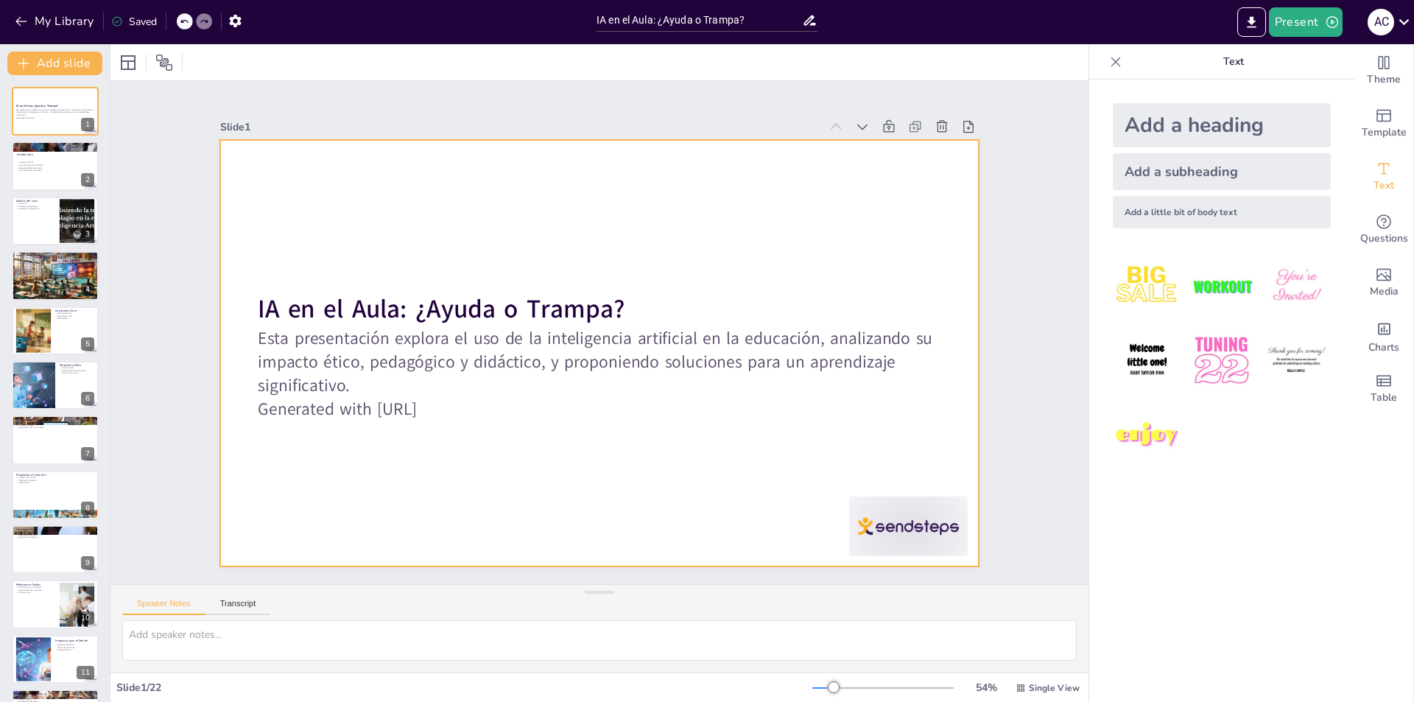
checkbox input "true"
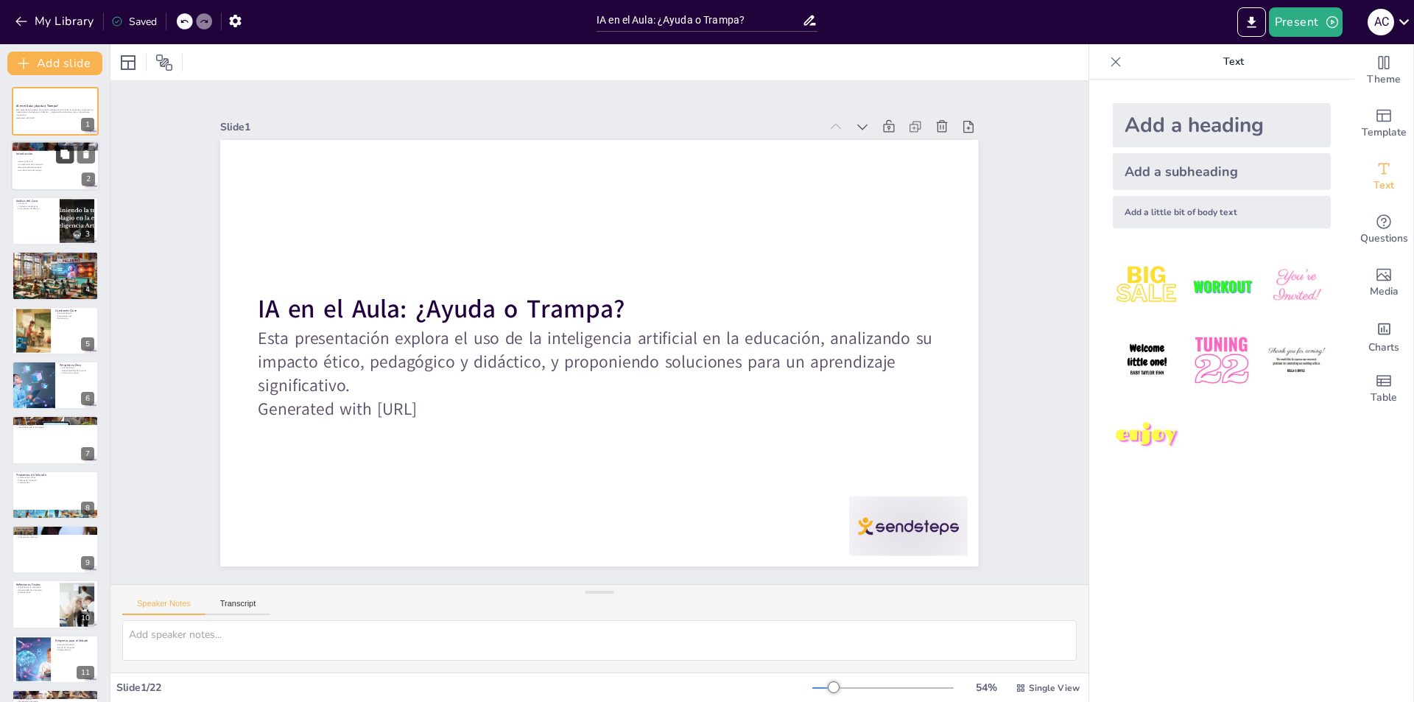
checkbox input "true"
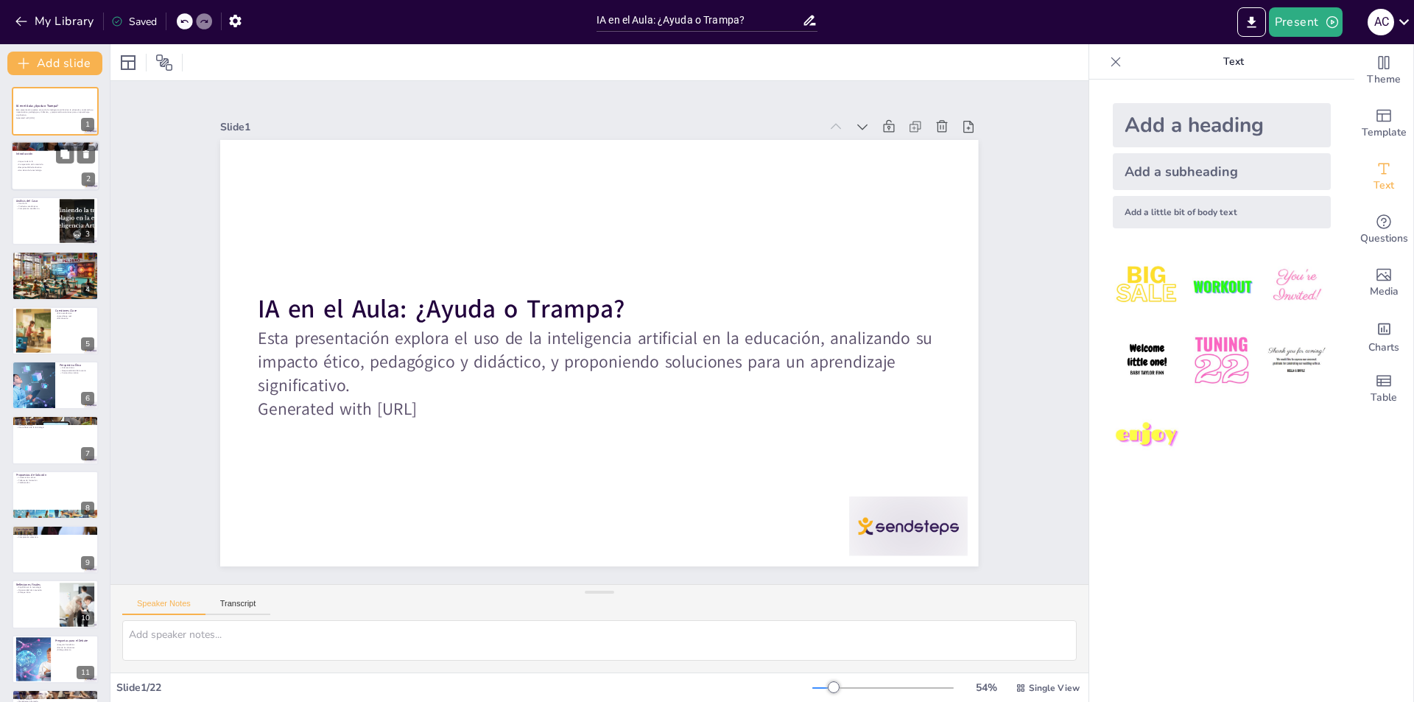
checkbox input "true"
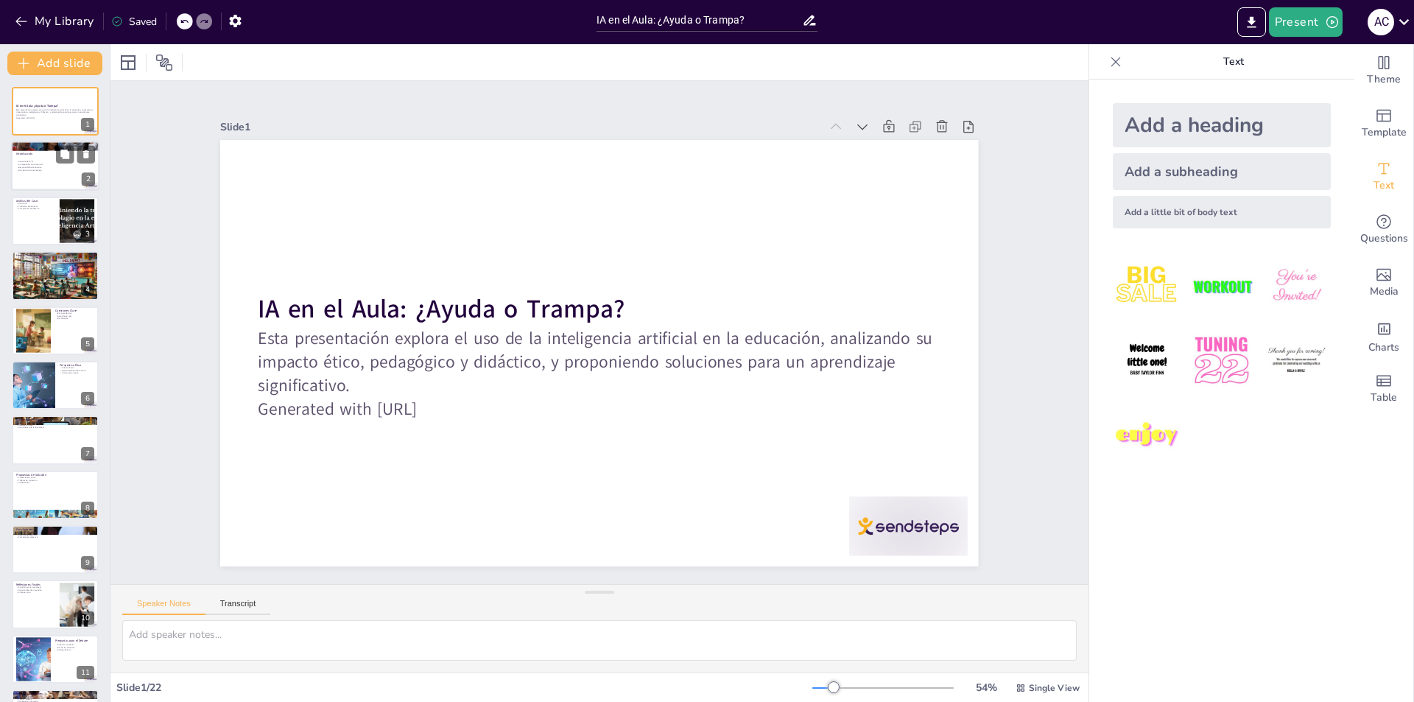
checkbox input "true"
click at [66, 169] on p "Uso ético de la tecnología" at bounding box center [56, 170] width 80 height 3
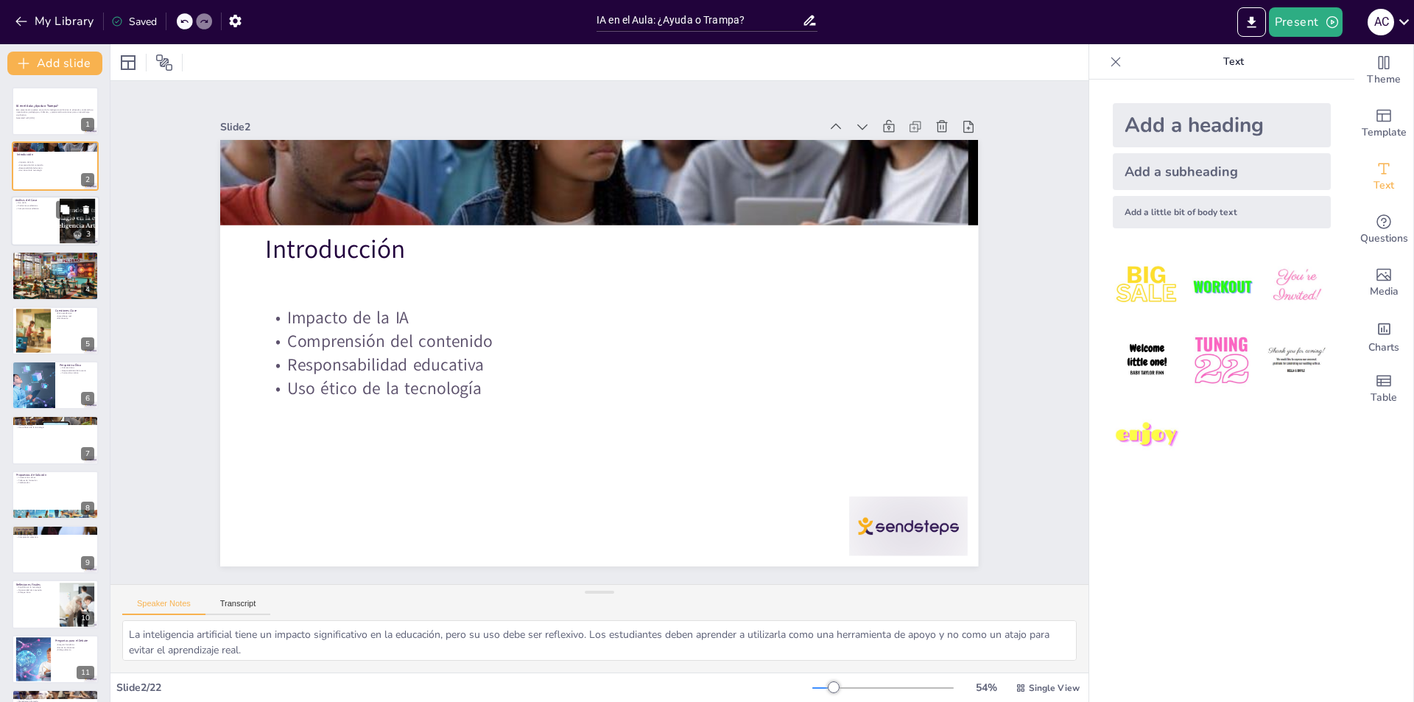
click at [45, 223] on div at bounding box center [55, 221] width 88 height 50
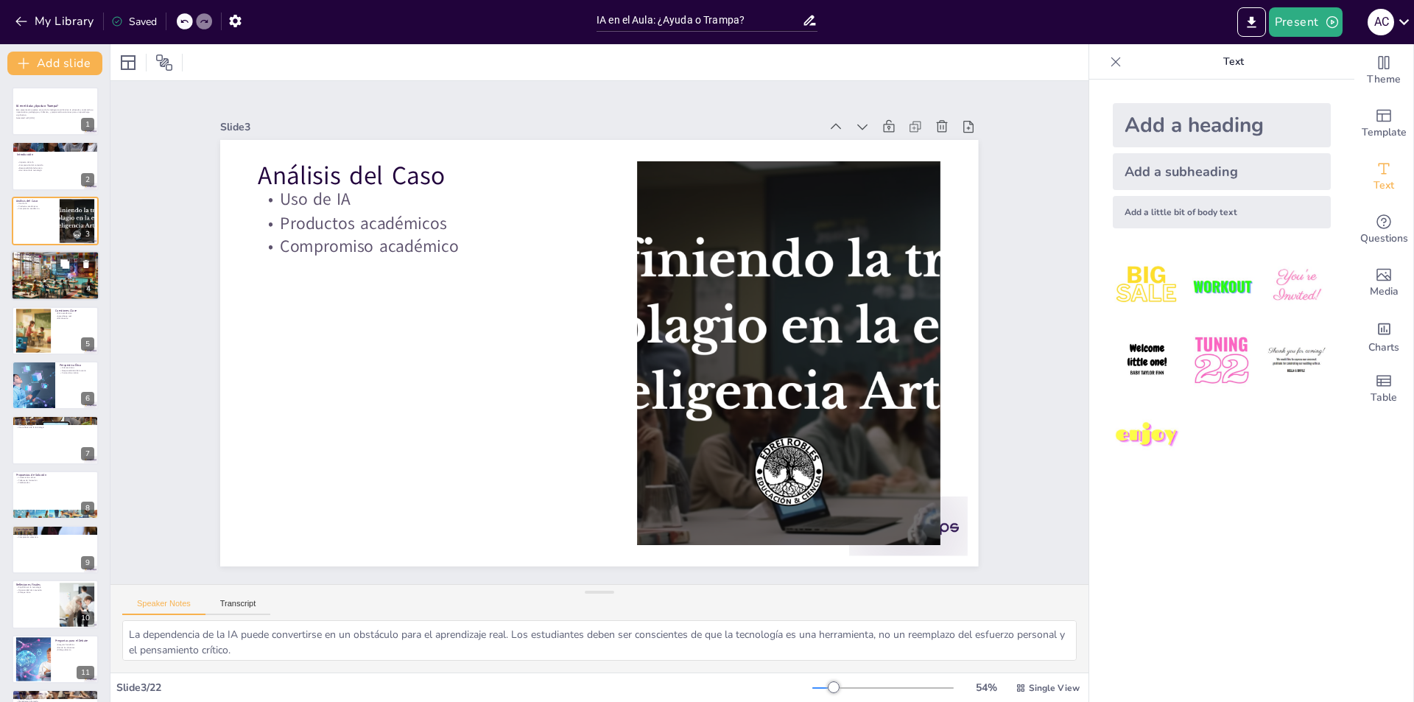
click at [35, 290] on div at bounding box center [55, 275] width 88 height 50
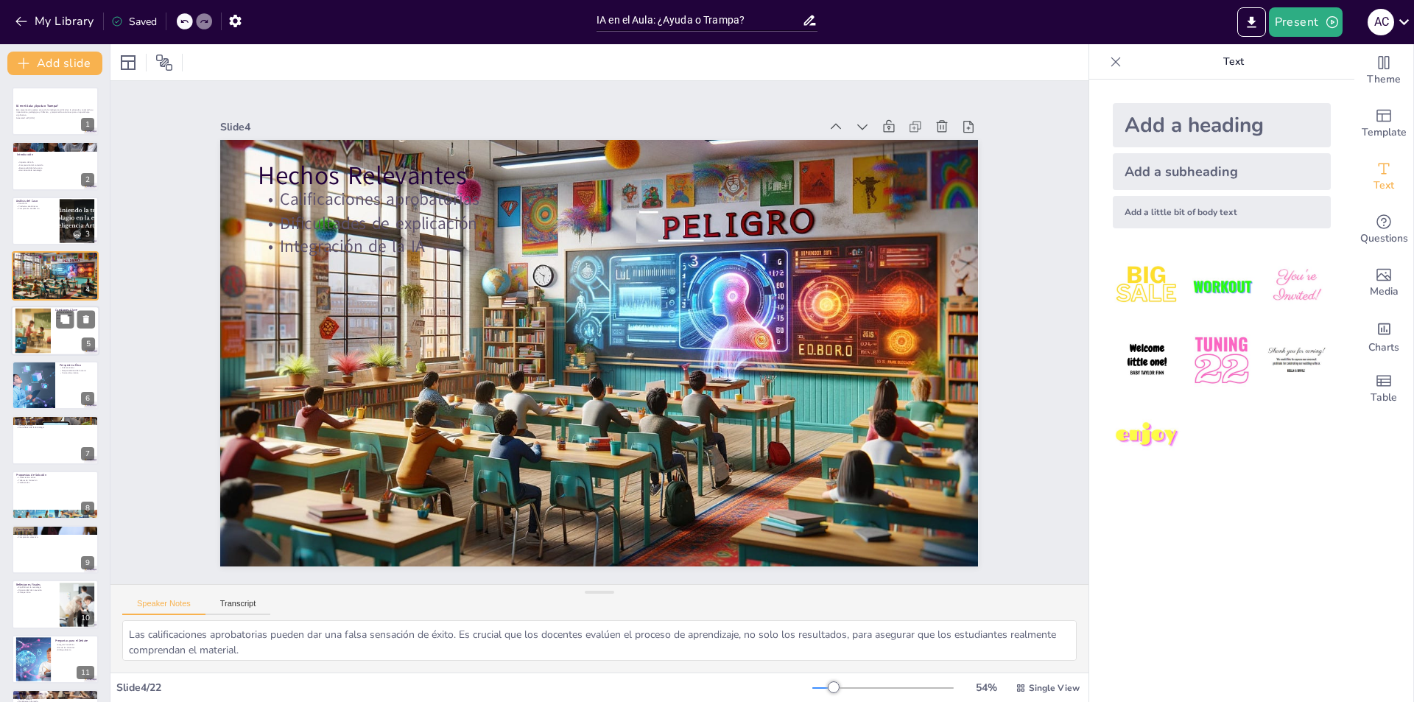
click at [35, 340] on div at bounding box center [33, 330] width 79 height 45
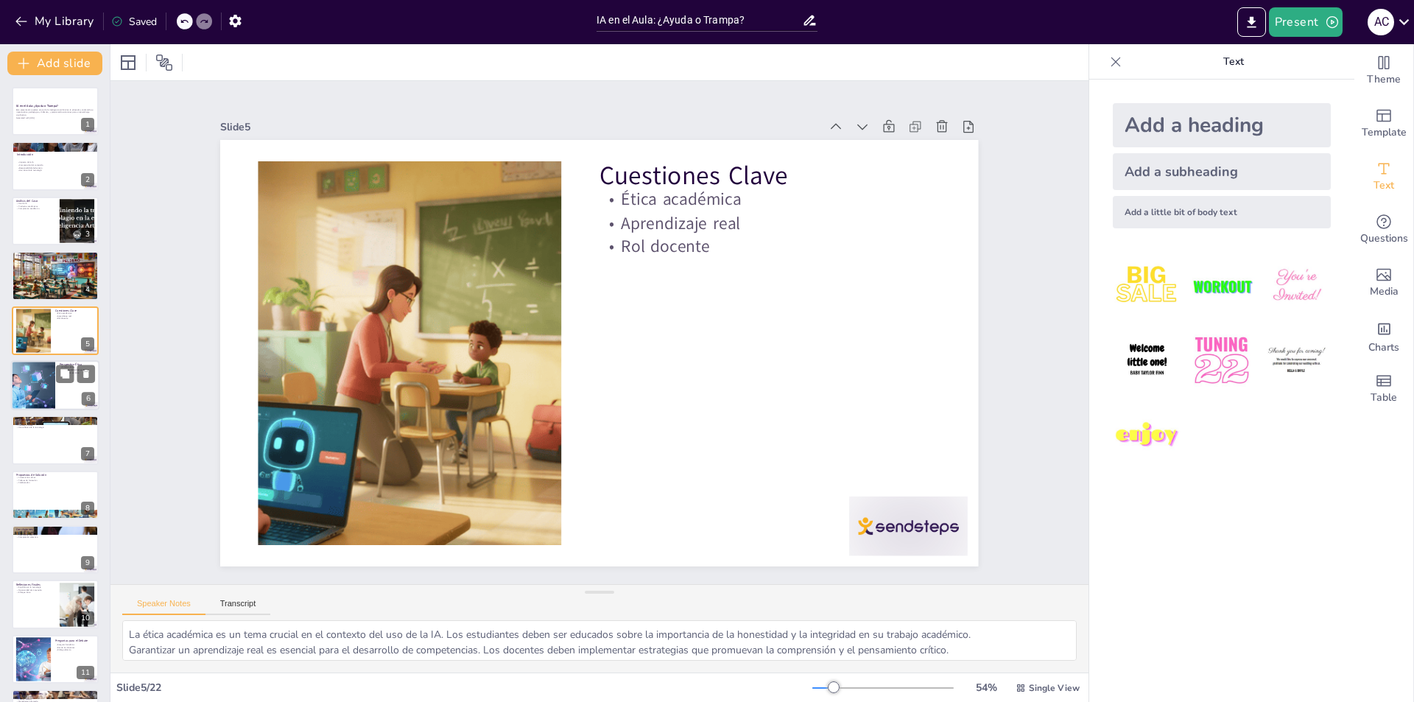
click at [46, 382] on div at bounding box center [33, 385] width 76 height 50
